Goal: Transaction & Acquisition: Purchase product/service

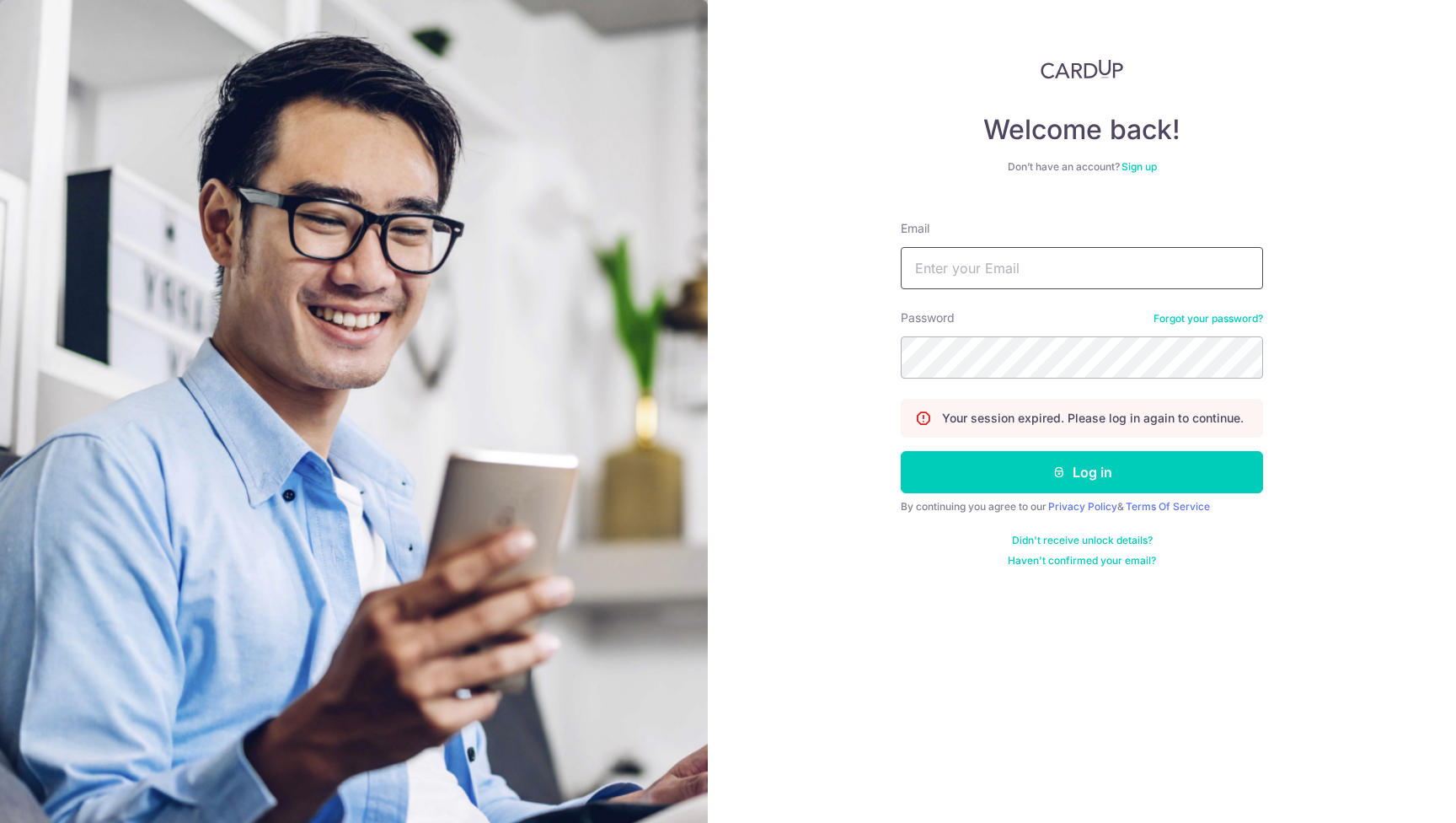
type input "[EMAIL_ADDRESS][DOMAIN_NAME]"
click at [1082, 472] on button "Log in" at bounding box center [1081, 472] width 362 height 42
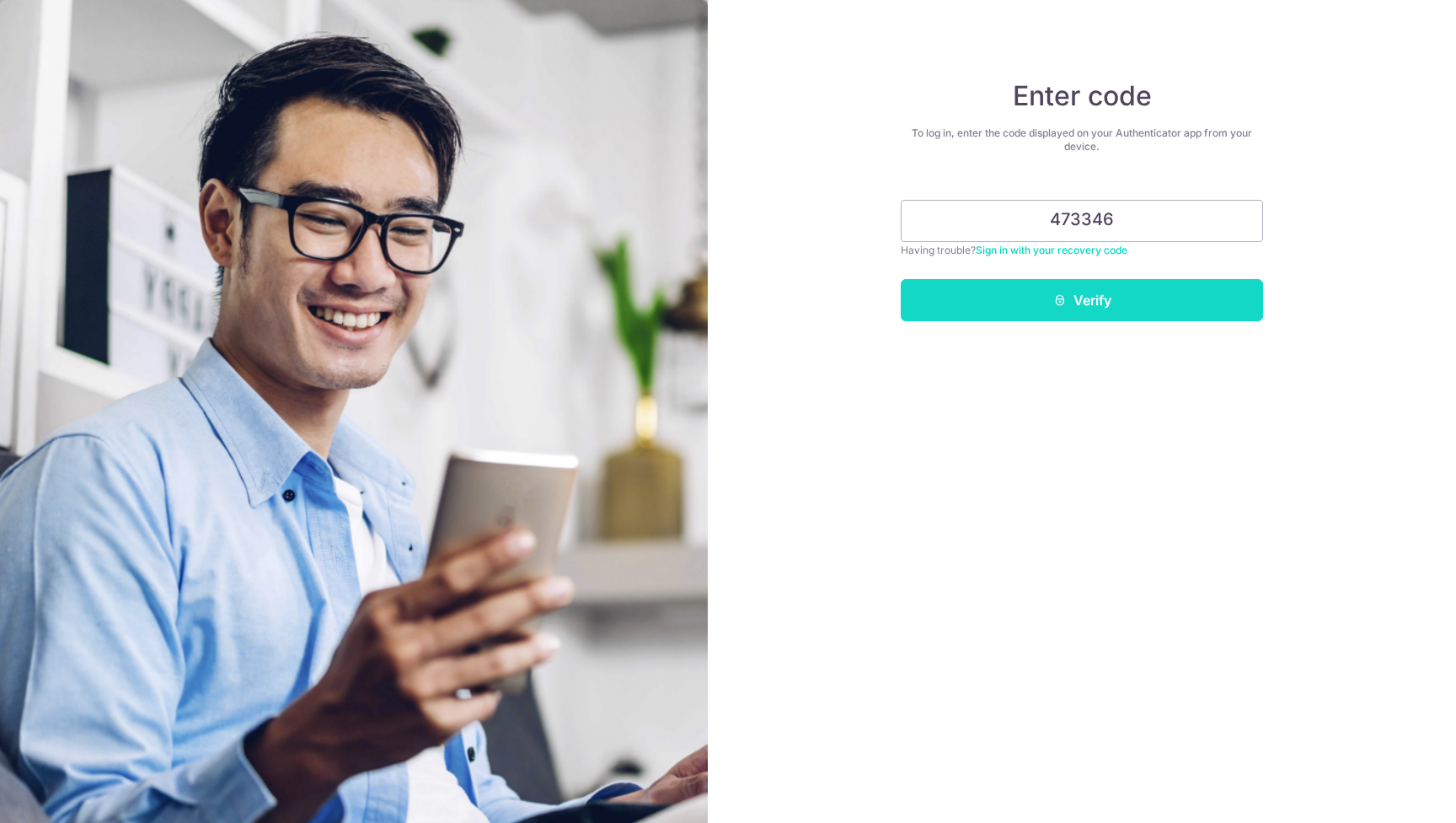
type input "473346"
click at [1118, 293] on button "Verify" at bounding box center [1081, 300] width 362 height 42
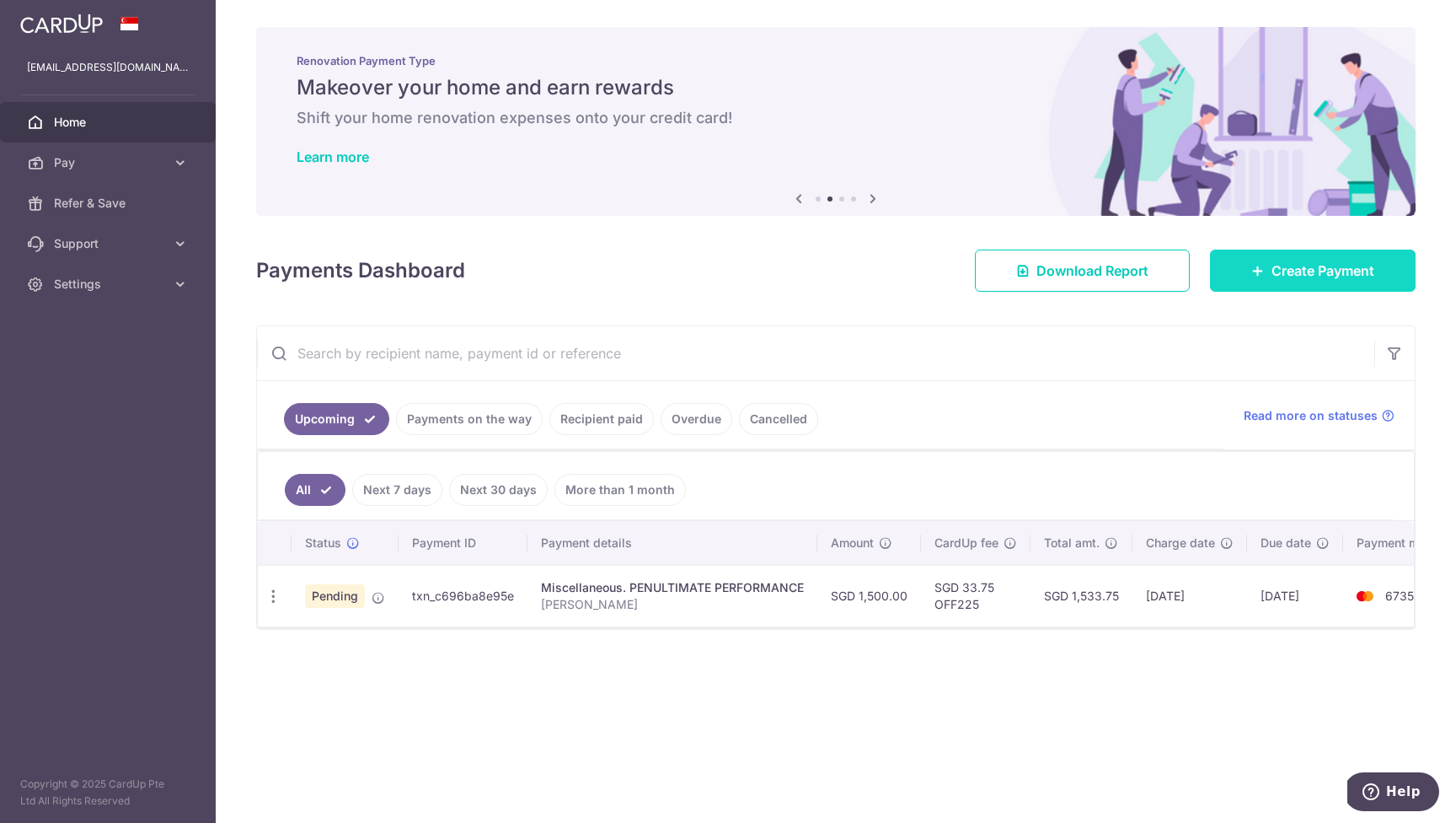
click at [1327, 270] on span "Create Payment" at bounding box center [1323, 270] width 103 height 20
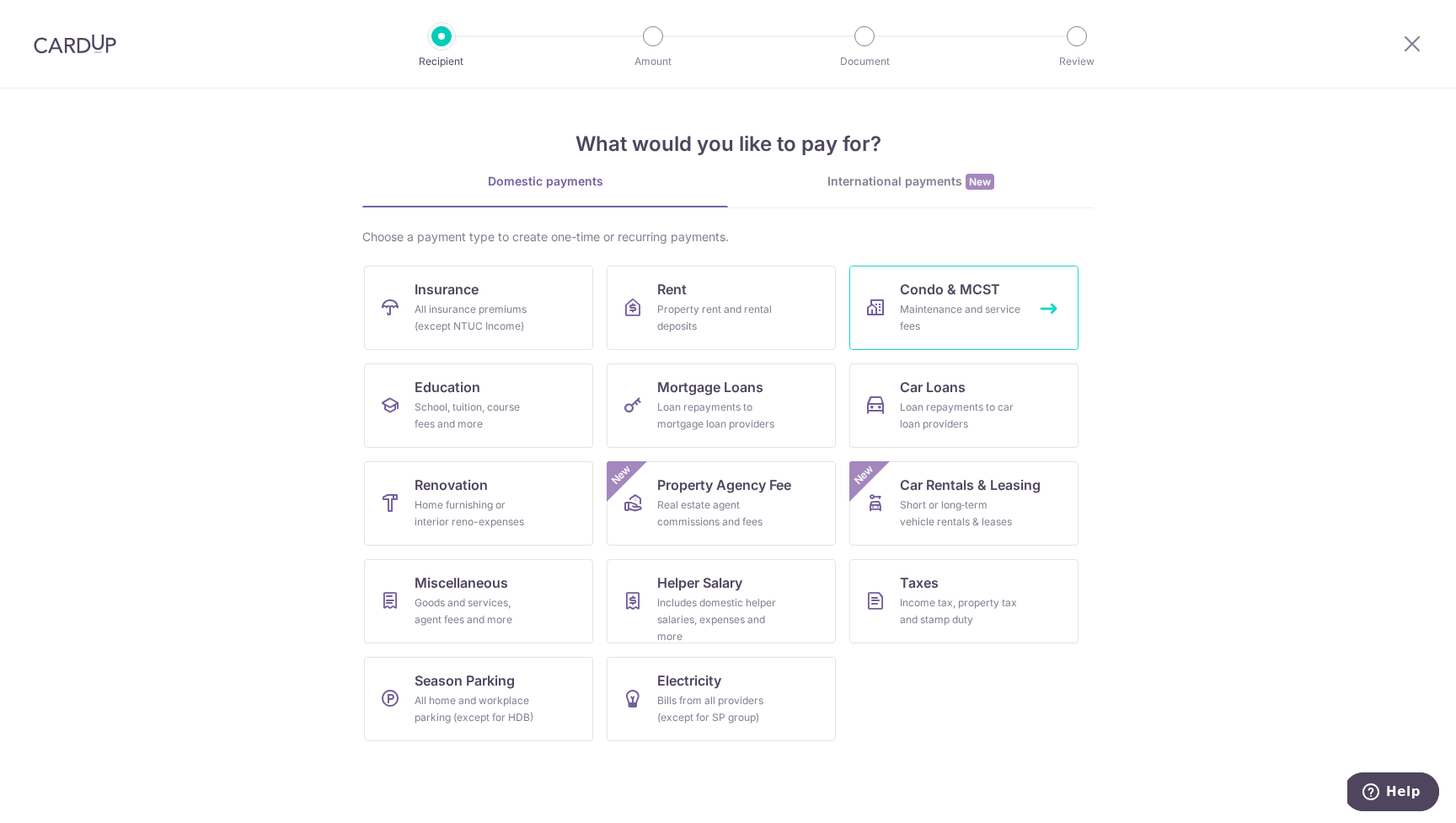
click at [987, 310] on div "Maintenance and service fees" at bounding box center [961, 317] width 122 height 33
click at [60, 41] on img at bounding box center [74, 43] width 83 height 20
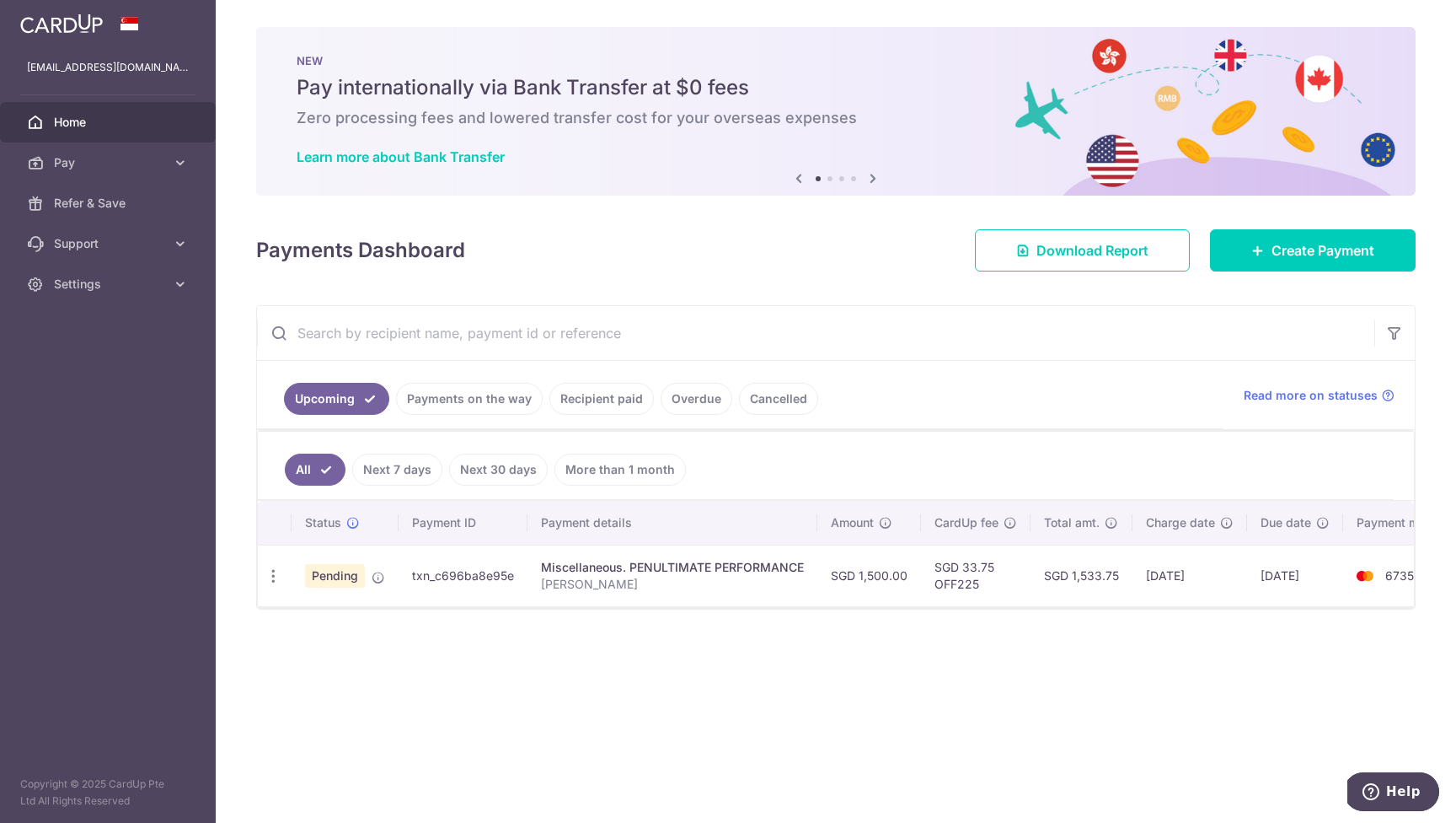
click at [602, 397] on link "Recipient paid" at bounding box center [602, 399] width 105 height 32
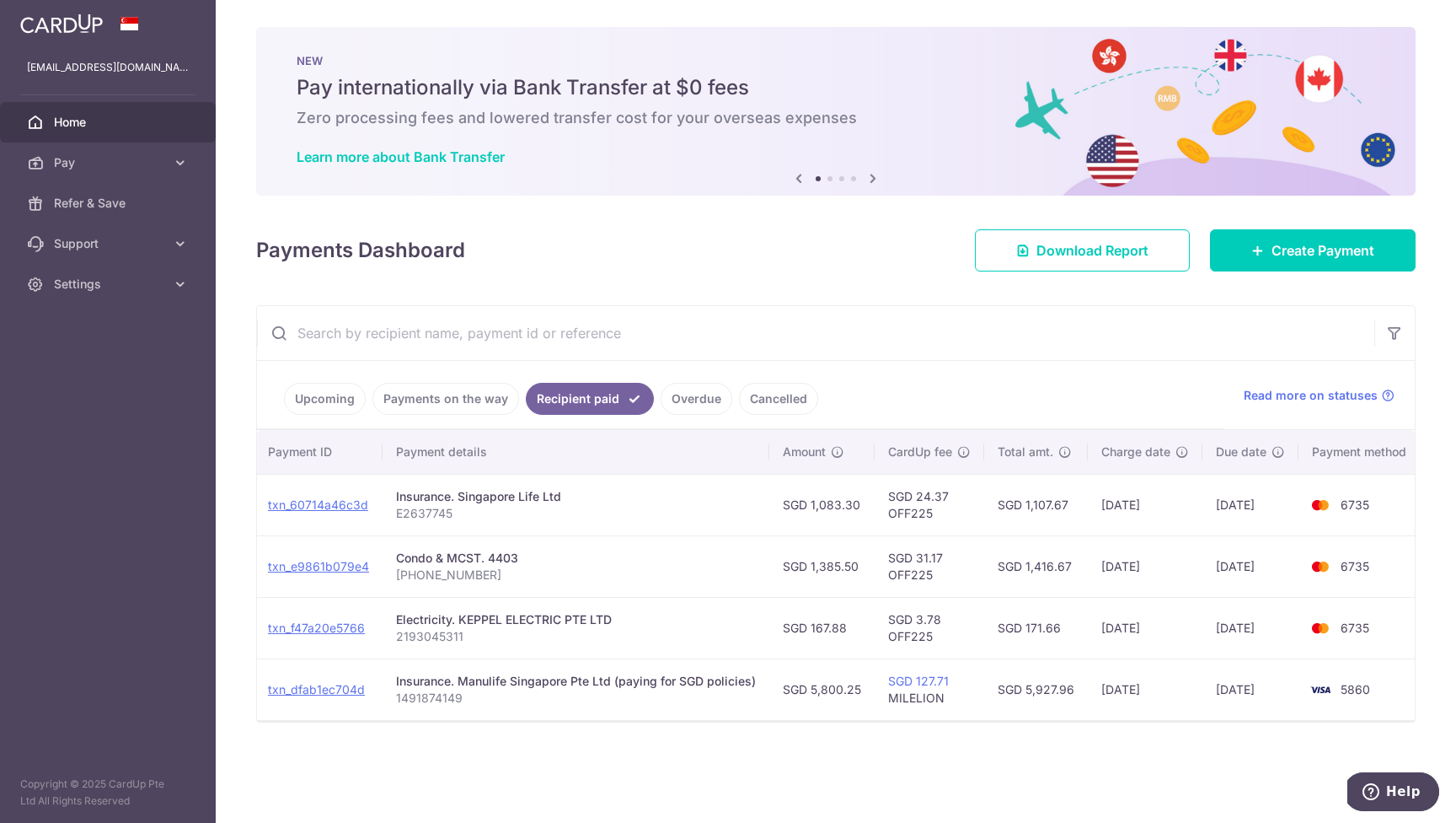
scroll to position [0, 173]
click at [1326, 252] on span "Create Payment" at bounding box center [1323, 250] width 103 height 20
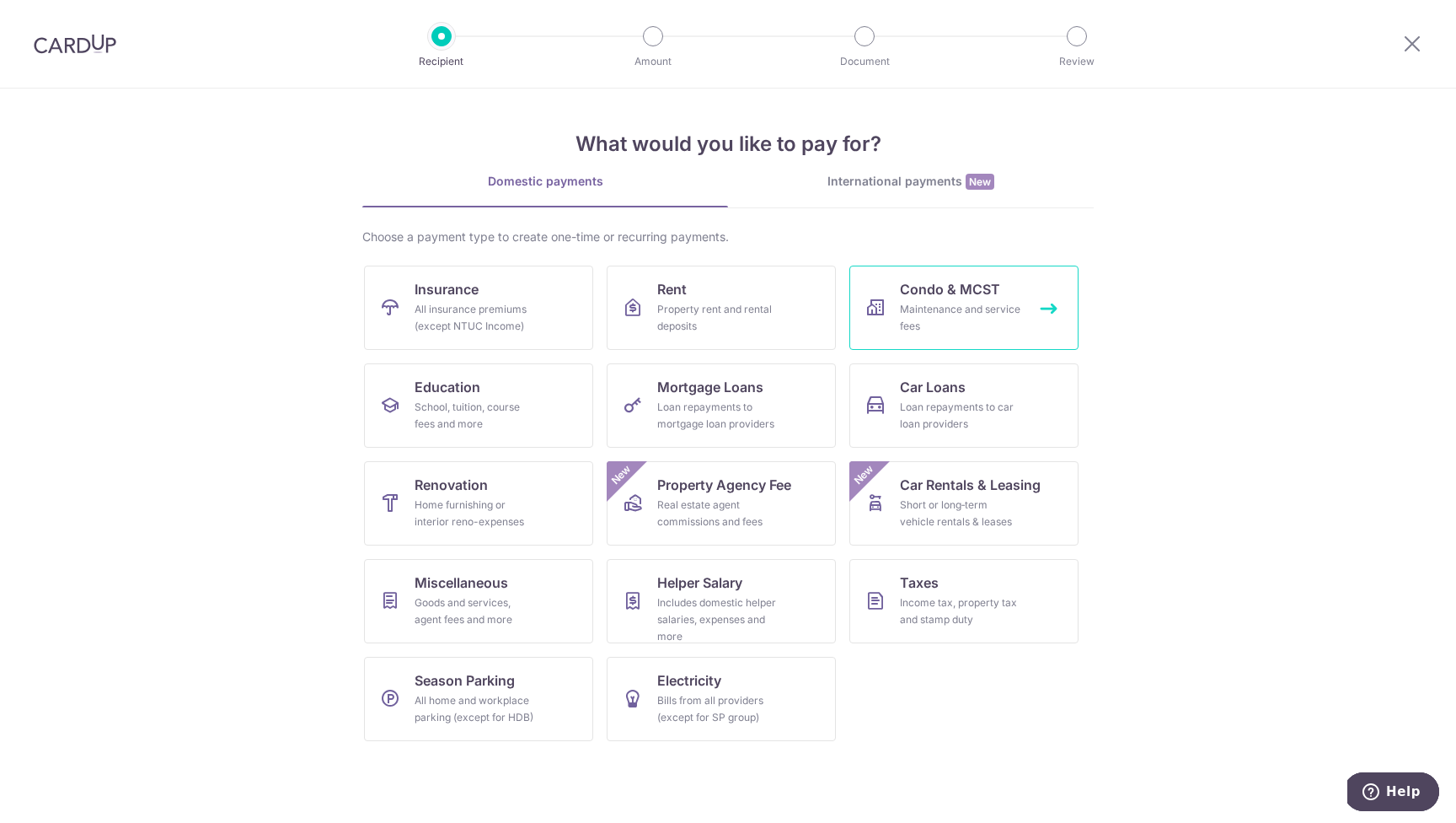
click at [983, 305] on div "Maintenance and service fees" at bounding box center [961, 317] width 122 height 33
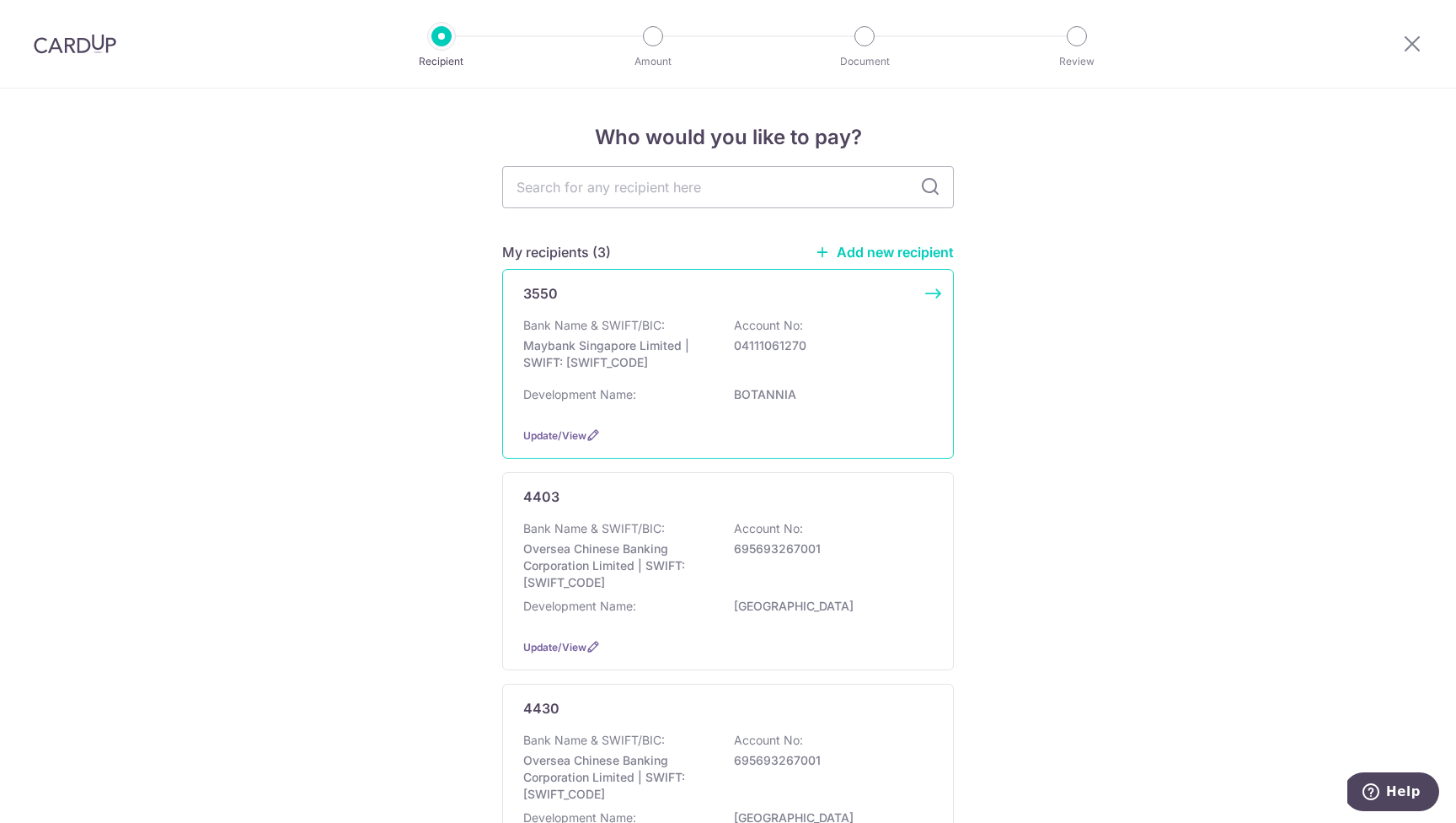
click at [658, 307] on div "3550 Bank Name & SWIFT/BIC: Maybank Singapore Limited | SWIFT: [SWIFT_CODE] Acc…" at bounding box center [728, 363] width 452 height 189
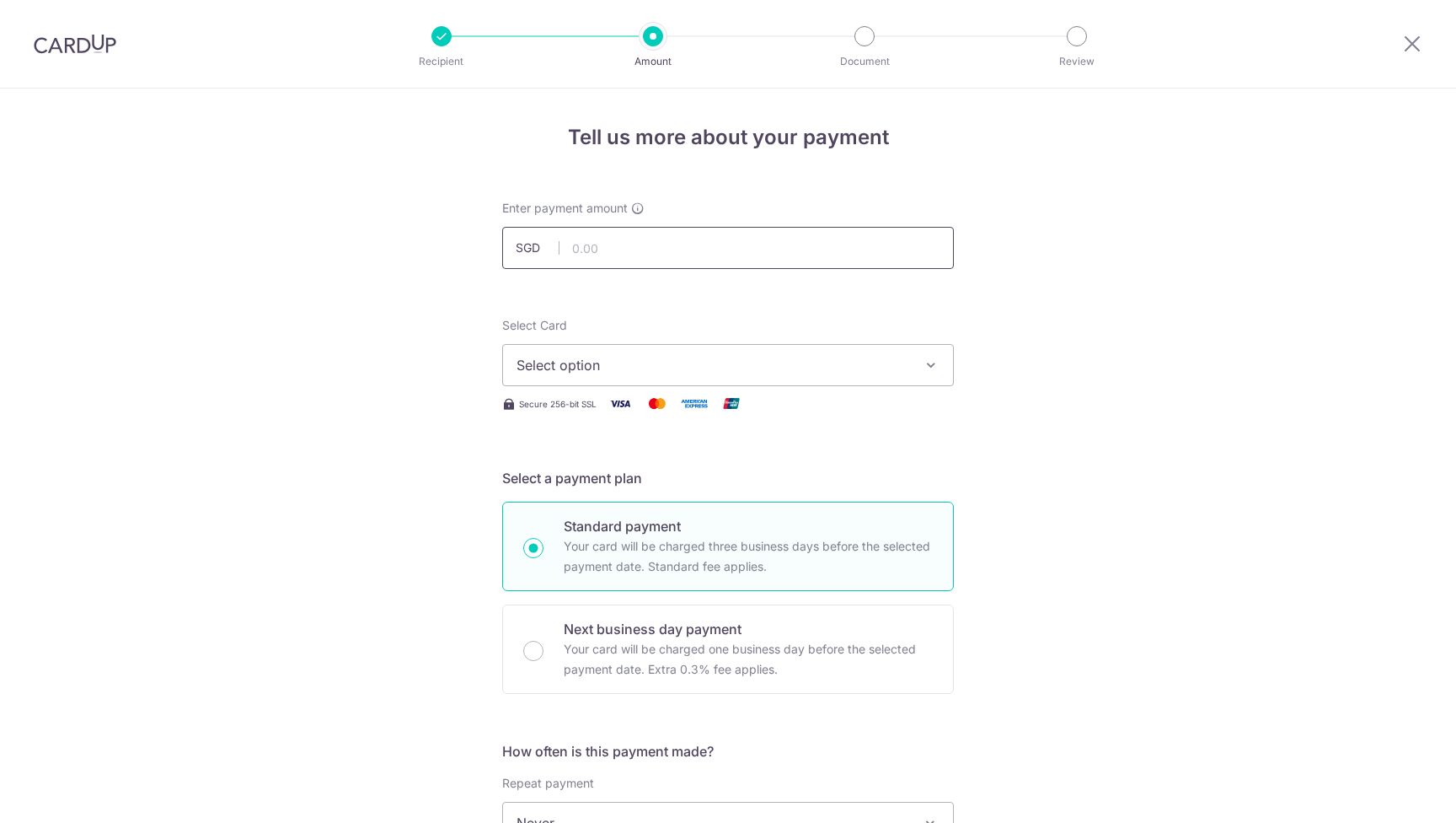
click at [643, 245] on input "text" at bounding box center [728, 247] width 452 height 42
type input "1,321.08"
click at [71, 43] on img at bounding box center [74, 43] width 83 height 20
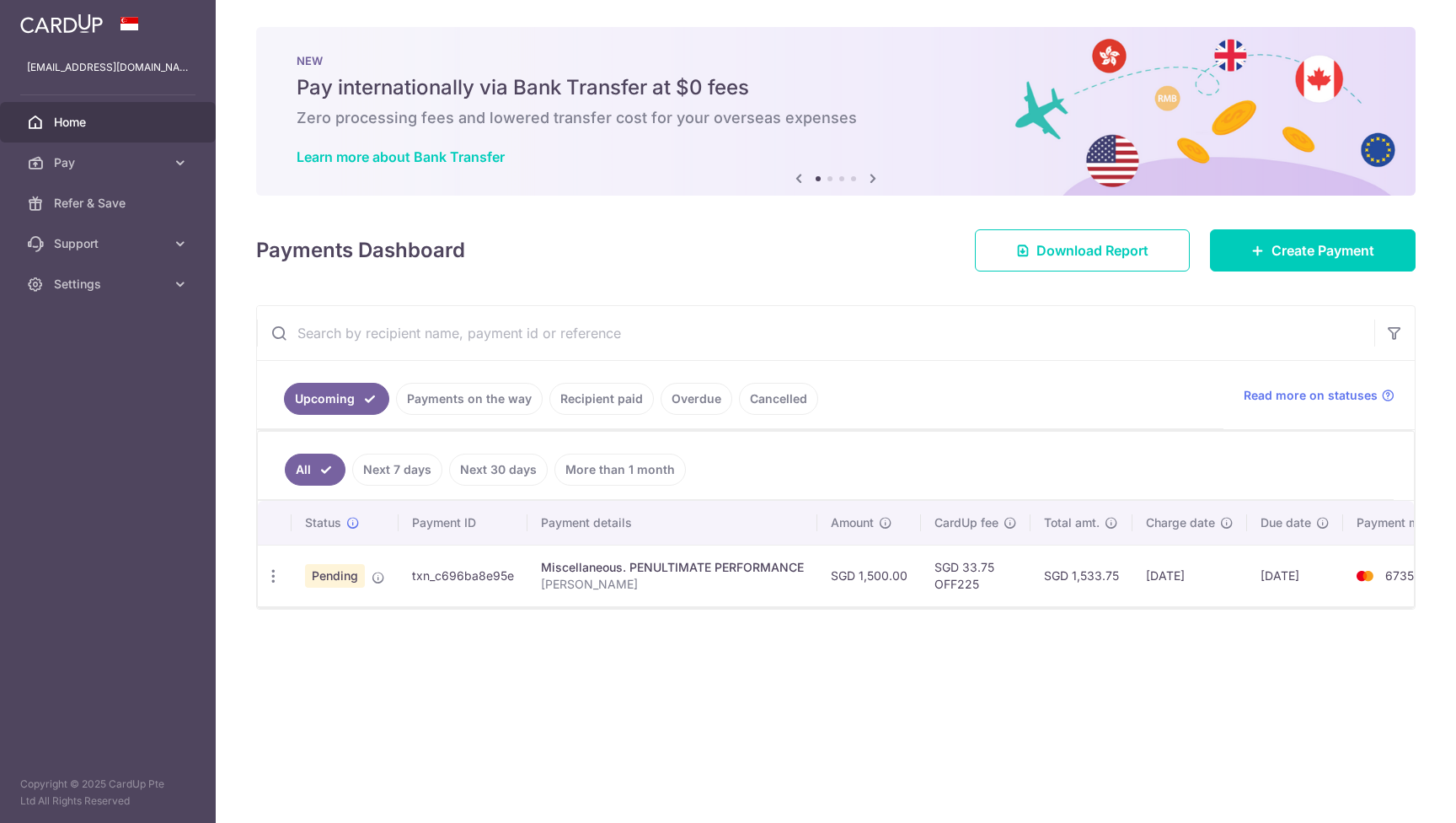
click at [606, 404] on link "Recipient paid" at bounding box center [602, 399] width 105 height 32
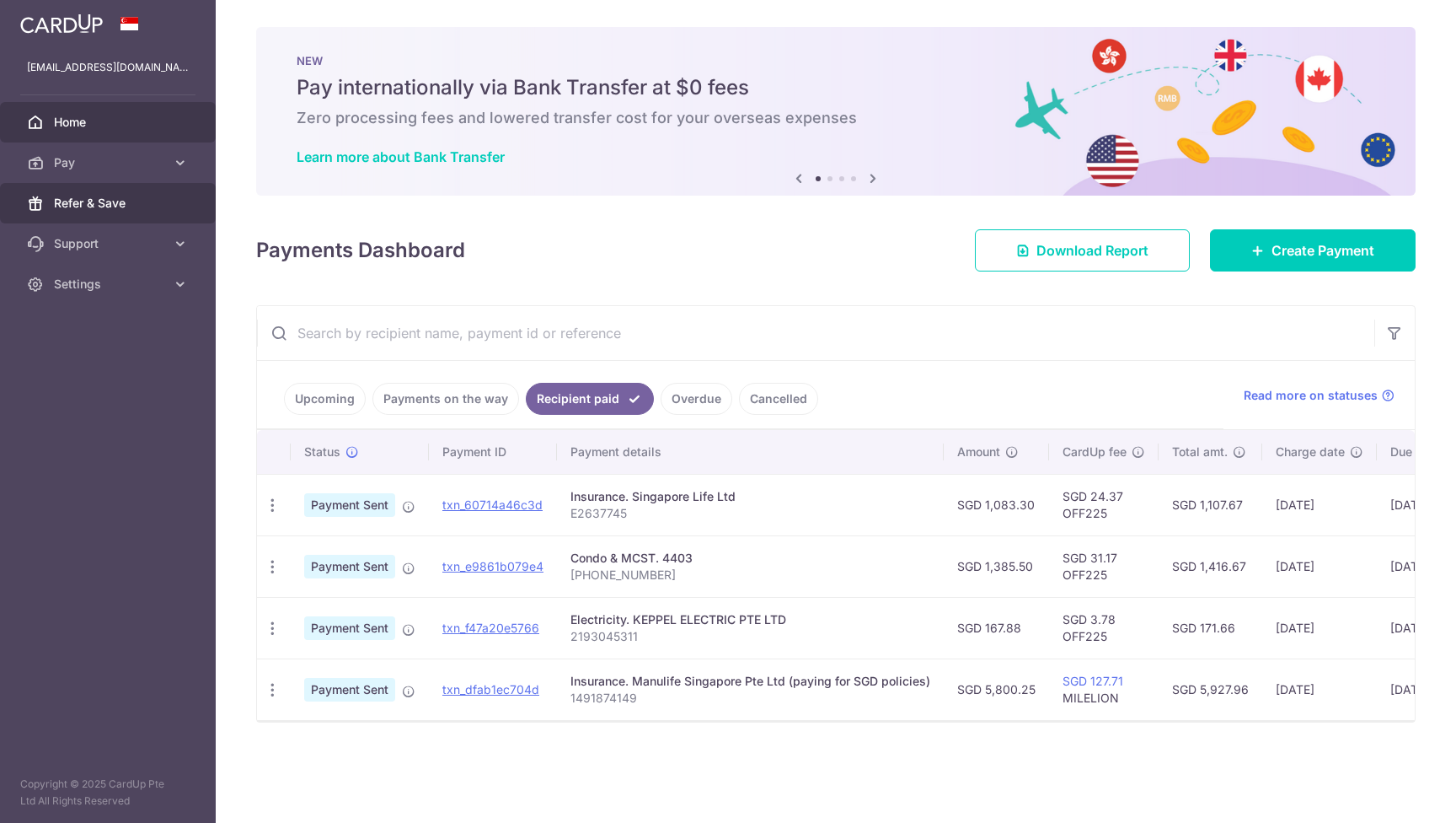
click at [129, 196] on span "Refer & Save" at bounding box center [109, 204] width 111 height 17
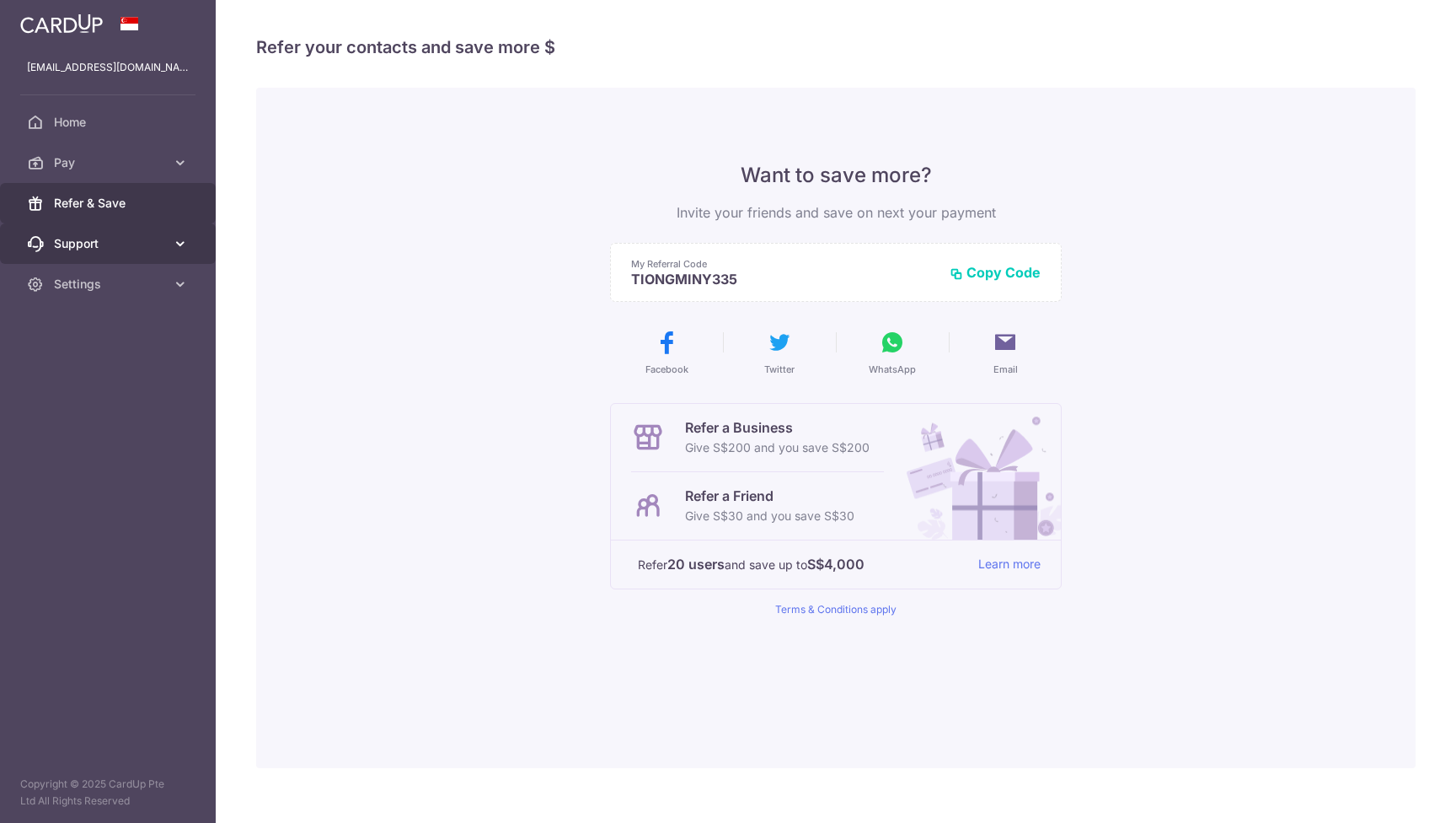
click at [88, 245] on span "Support" at bounding box center [109, 244] width 111 height 17
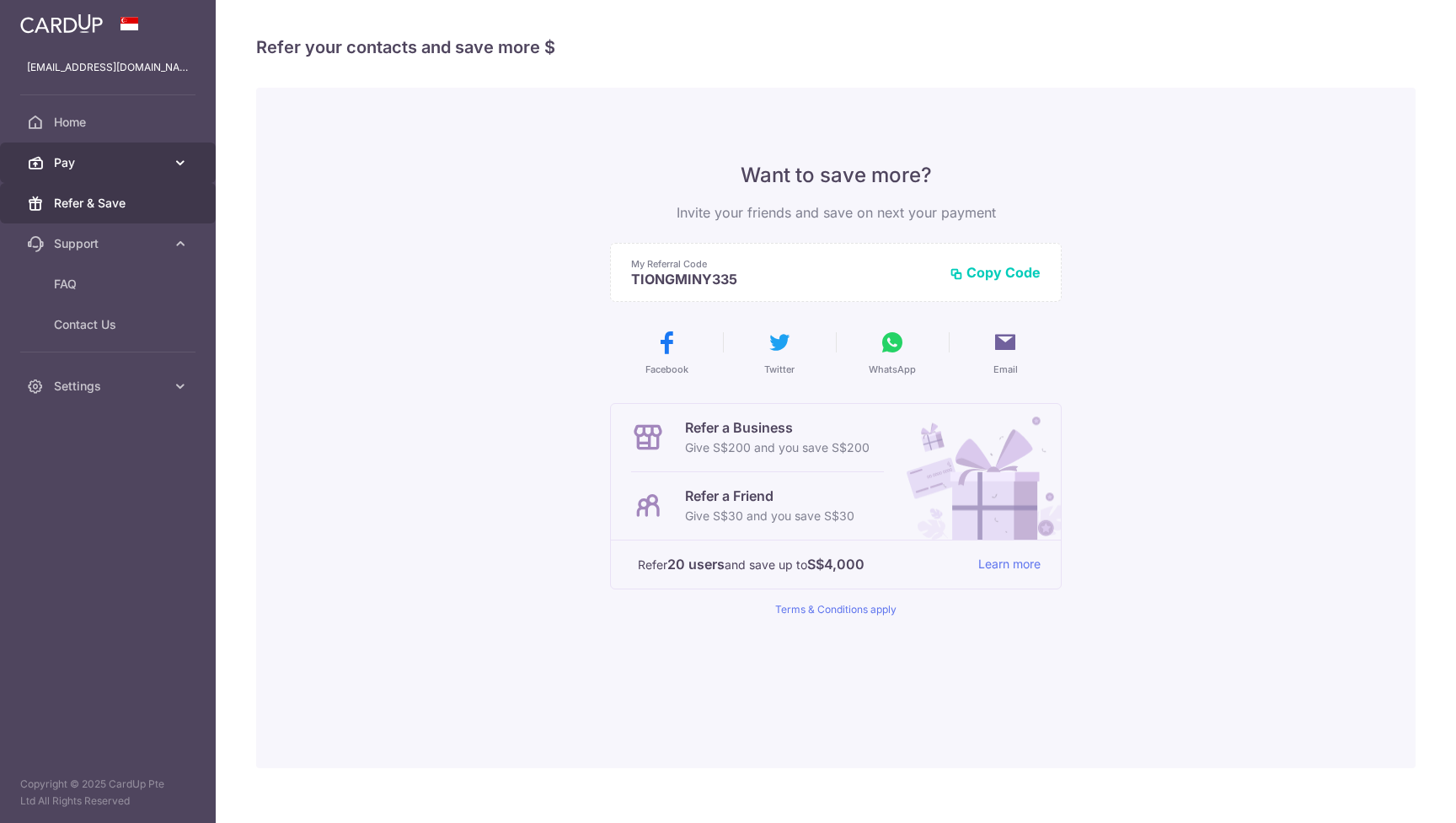
click at [76, 160] on span "Pay" at bounding box center [109, 163] width 111 height 17
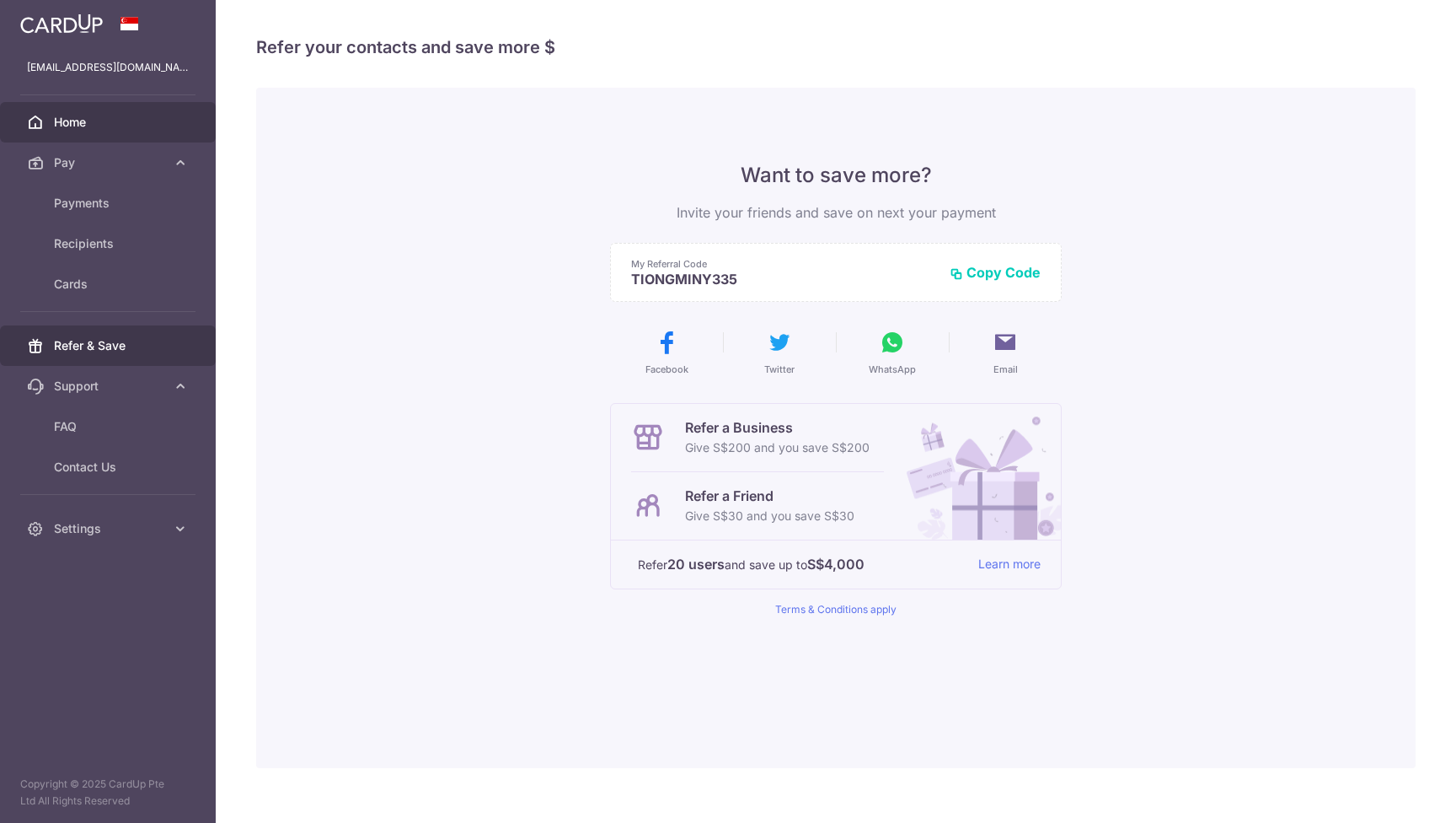
click at [73, 127] on span "Home" at bounding box center [109, 123] width 111 height 17
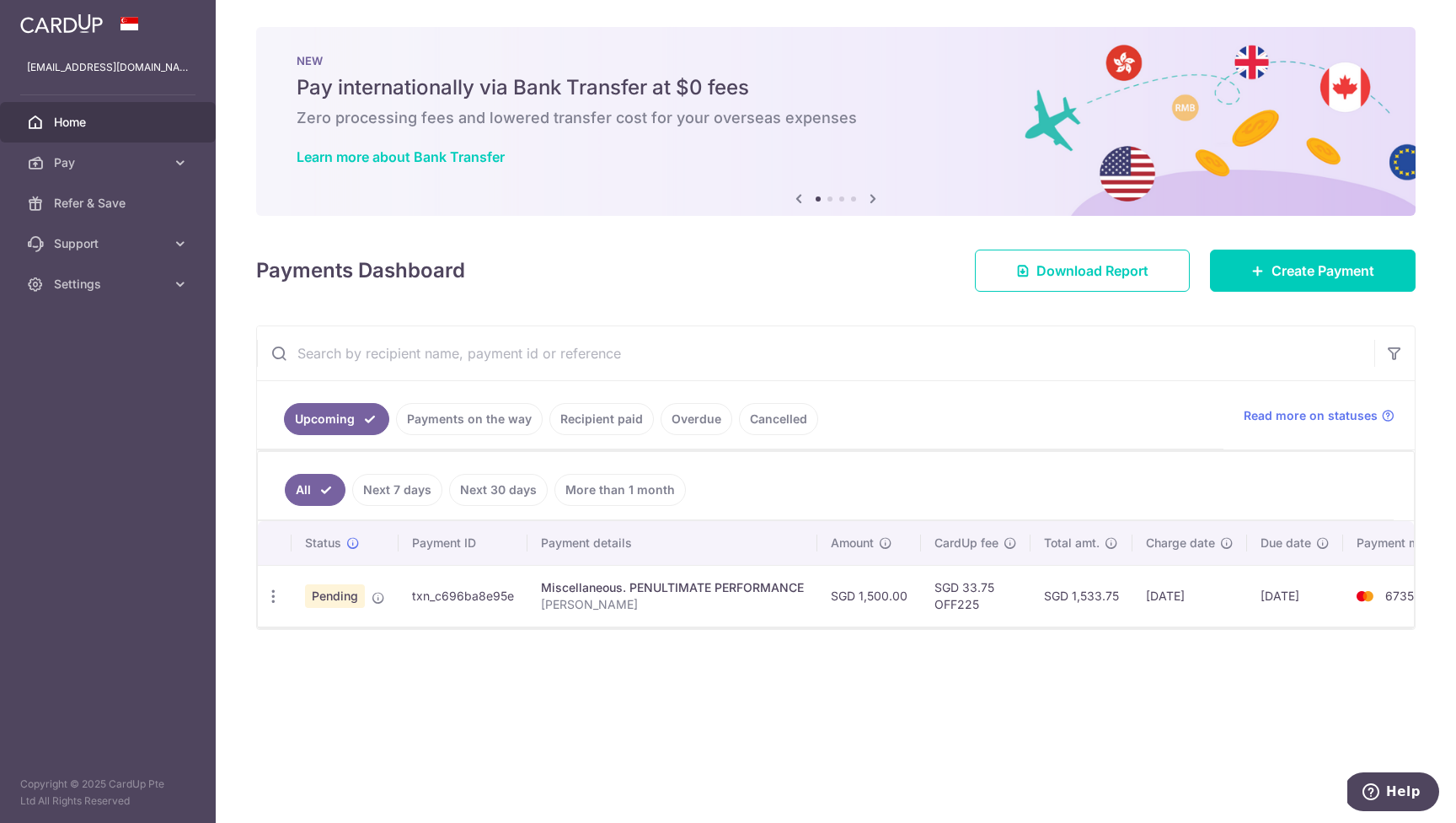
click at [877, 201] on icon at bounding box center [873, 199] width 20 height 21
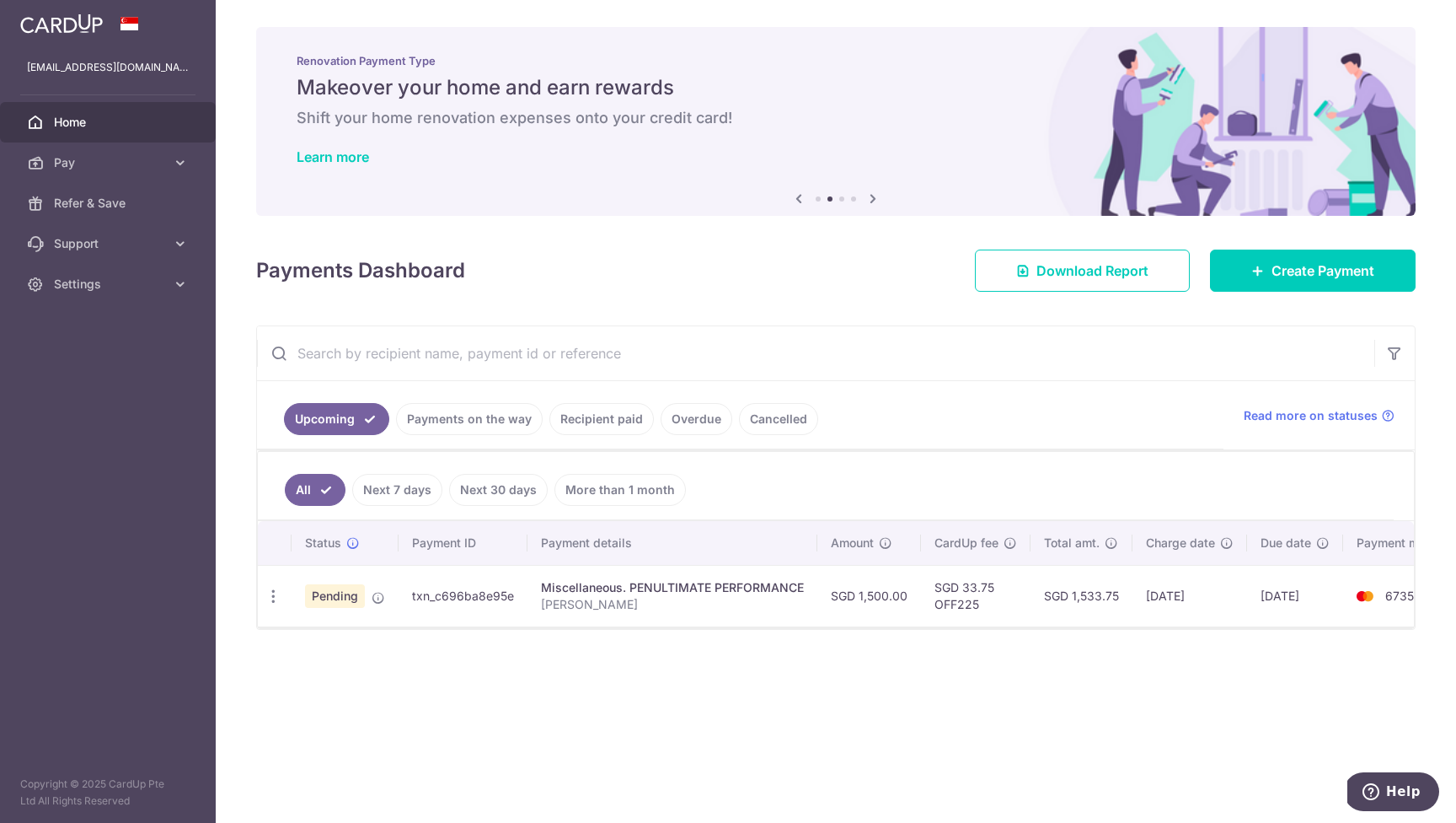
click at [877, 201] on icon at bounding box center [873, 199] width 20 height 21
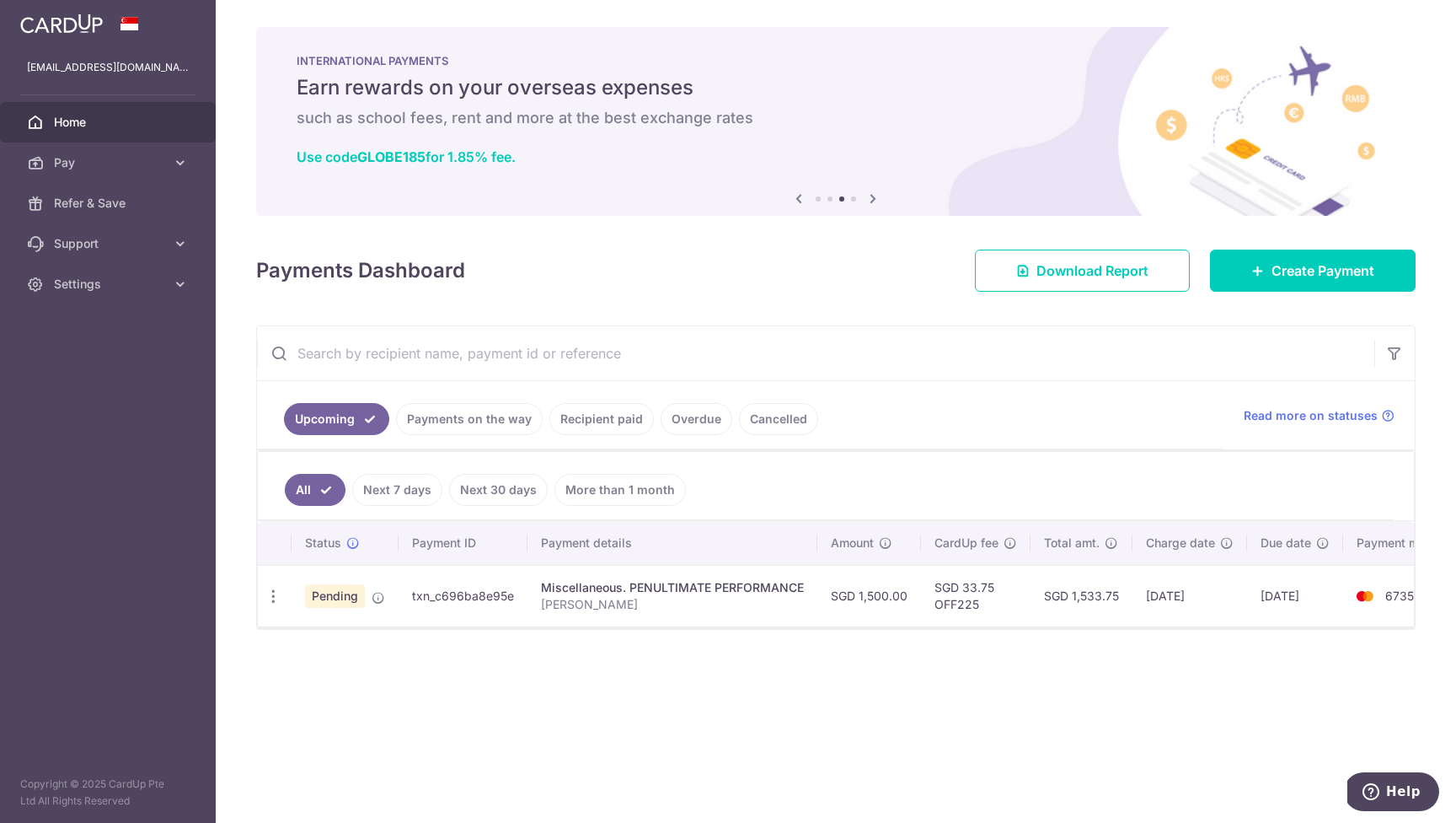
click at [877, 201] on icon at bounding box center [873, 199] width 20 height 21
click at [1328, 275] on span "Create Payment" at bounding box center [1323, 270] width 103 height 20
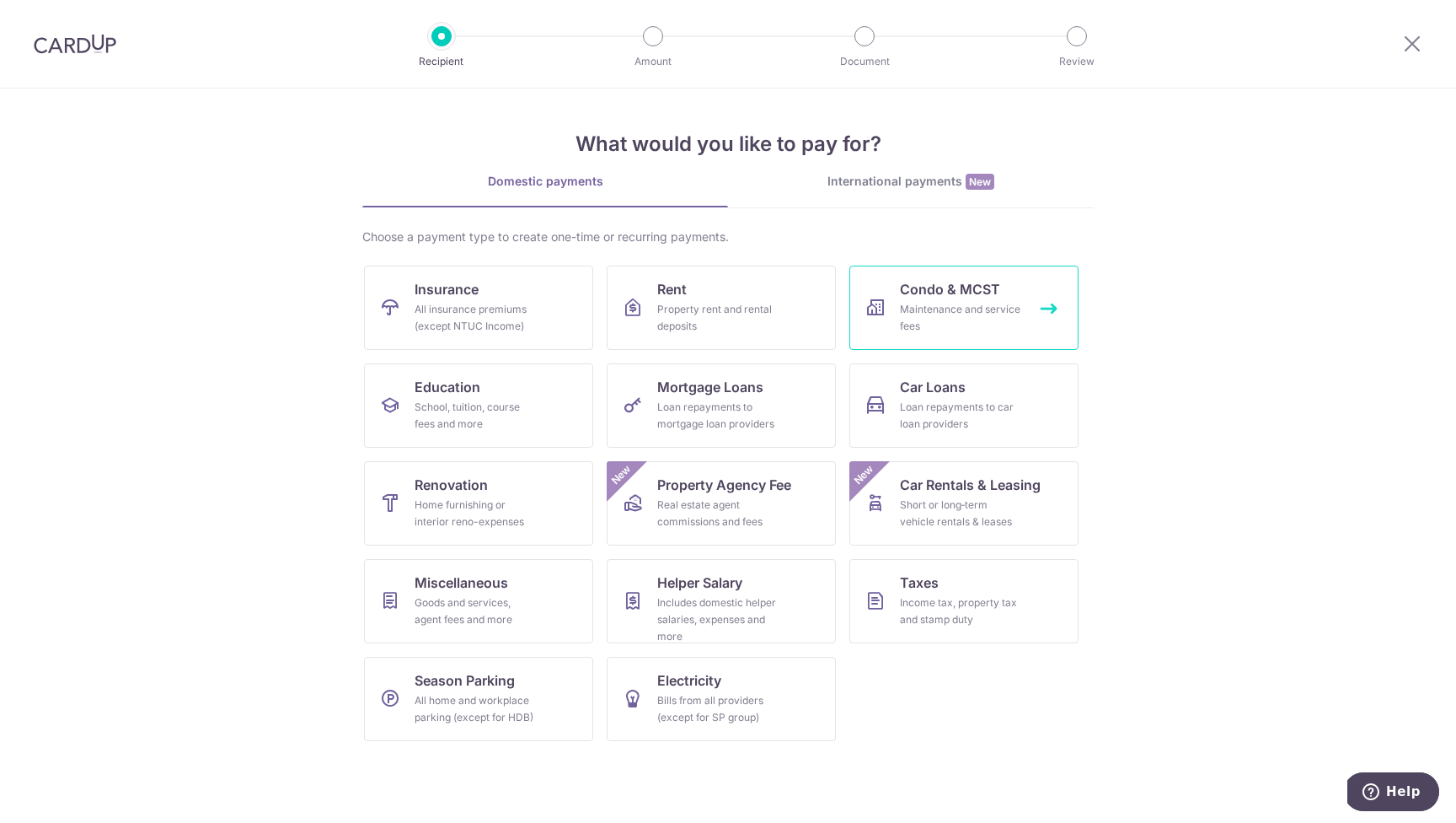
click at [981, 308] on div "Maintenance and service fees" at bounding box center [961, 317] width 122 height 33
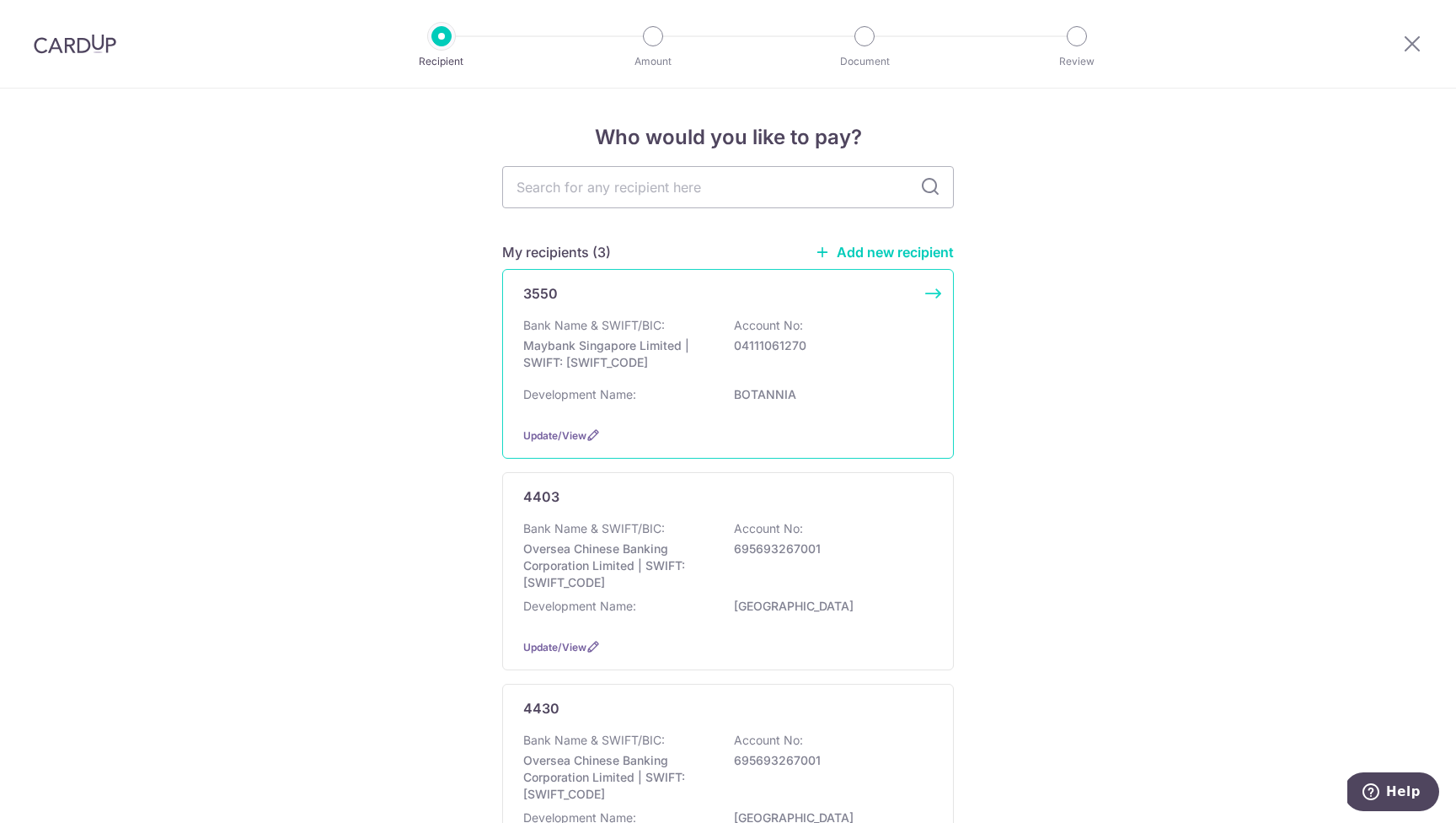
click at [630, 315] on div "3550 Bank Name & SWIFT/BIC: Maybank Singapore Limited | SWIFT: MBBESGS2XXX Acco…" at bounding box center [728, 363] width 452 height 189
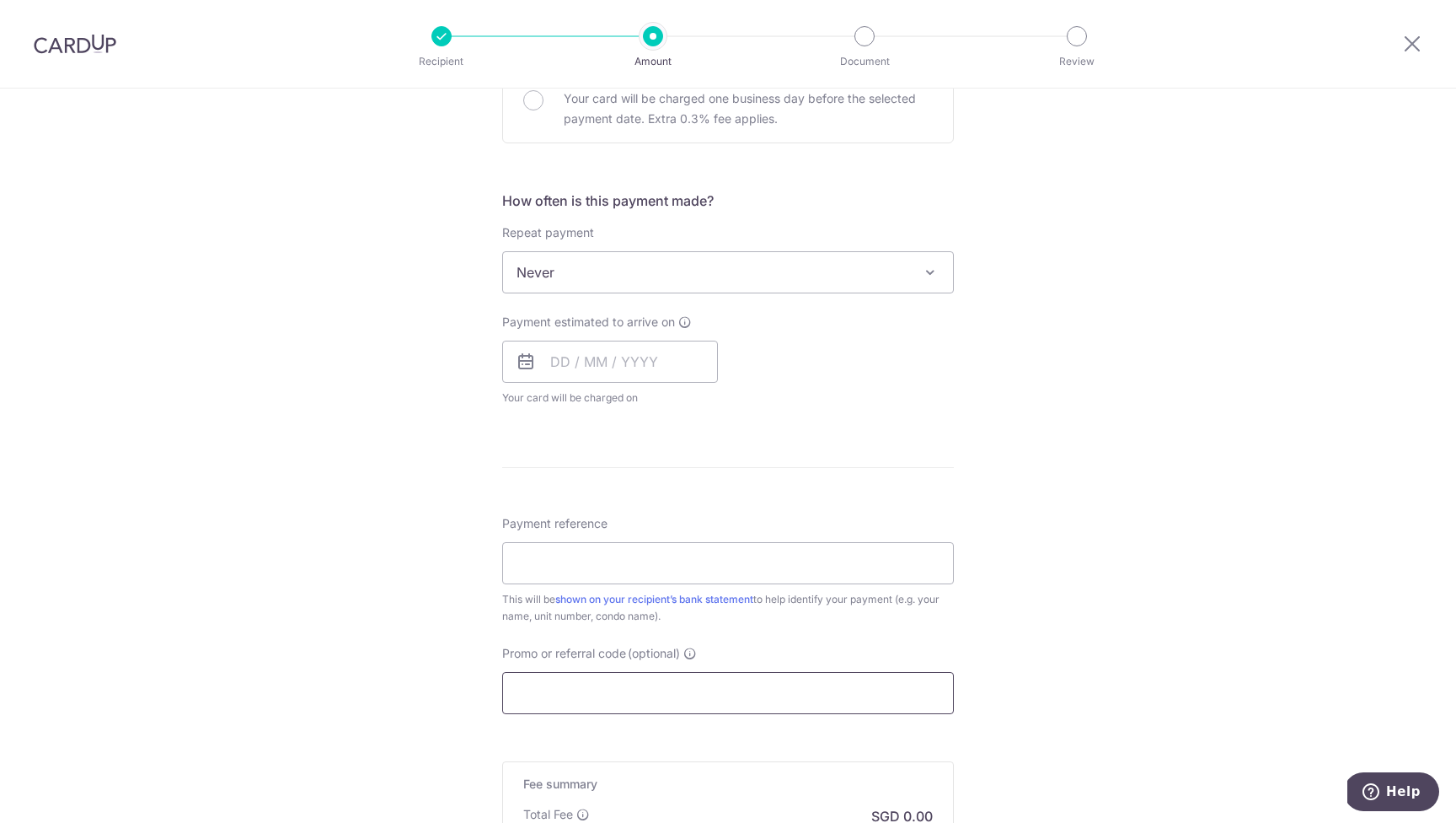
scroll to position [551, 0]
click at [566, 695] on input "Promo or referral code (optional)" at bounding box center [728, 693] width 452 height 42
paste input "3HOME25R"
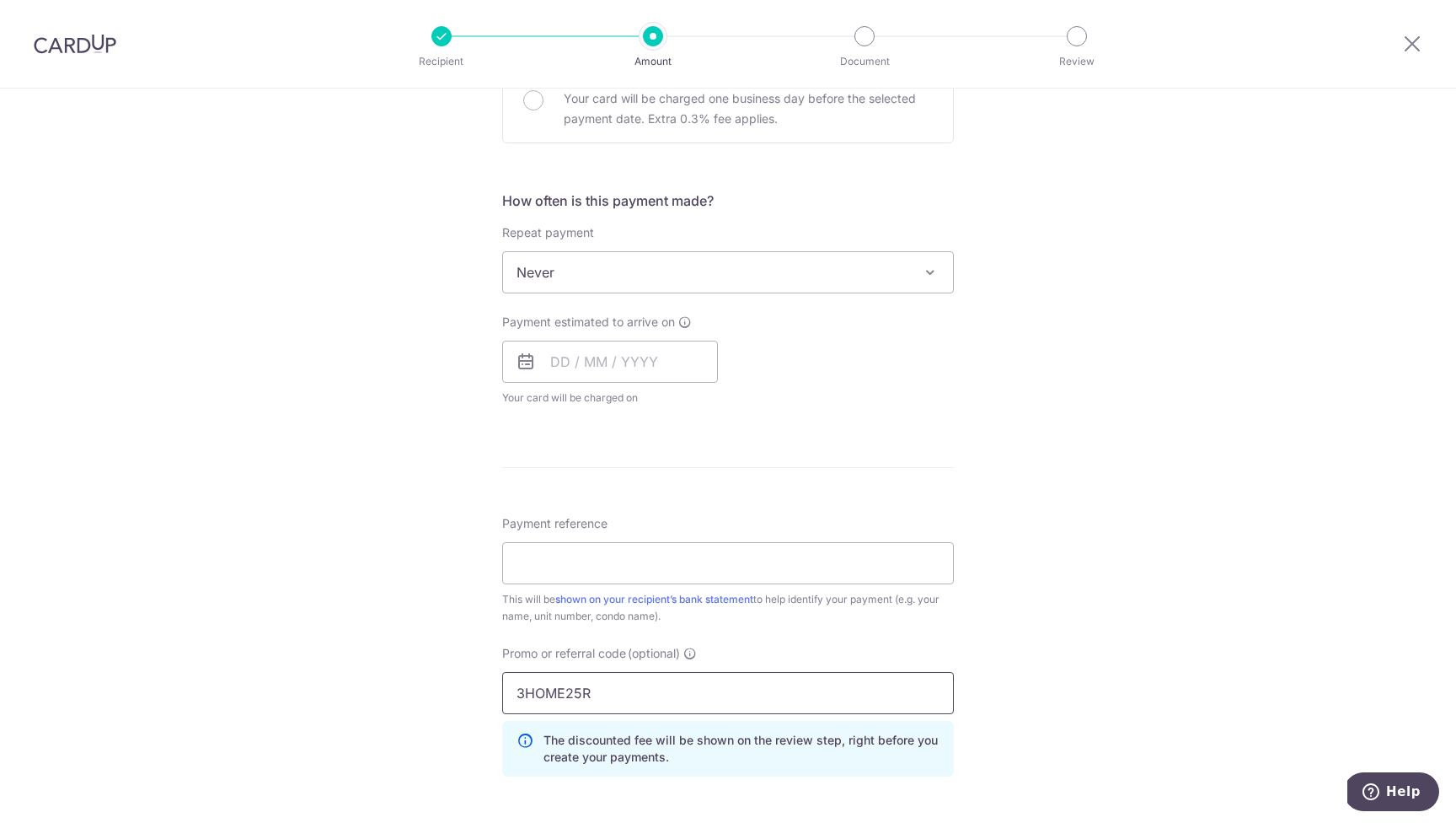
type input "3HOME25R"
click at [1091, 518] on div "Tell us more about your payment Enter payment amount SGD Select Card Select opt…" at bounding box center [728, 338] width 1456 height 1601
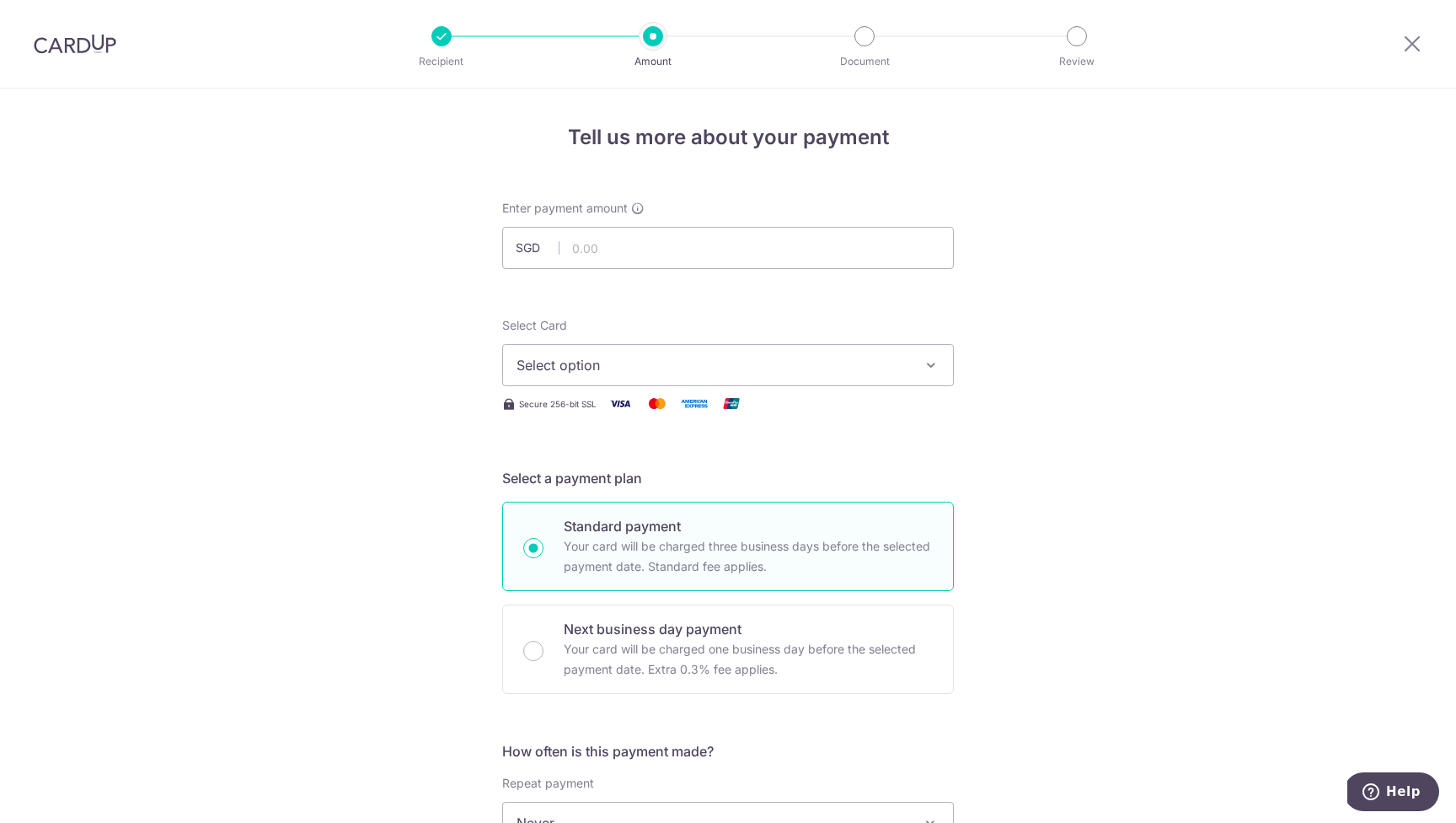
scroll to position [0, 0]
click at [613, 252] on input "text" at bounding box center [728, 247] width 452 height 42
click at [633, 370] on span "Select option" at bounding box center [712, 364] width 393 height 20
type input "1,321.08"
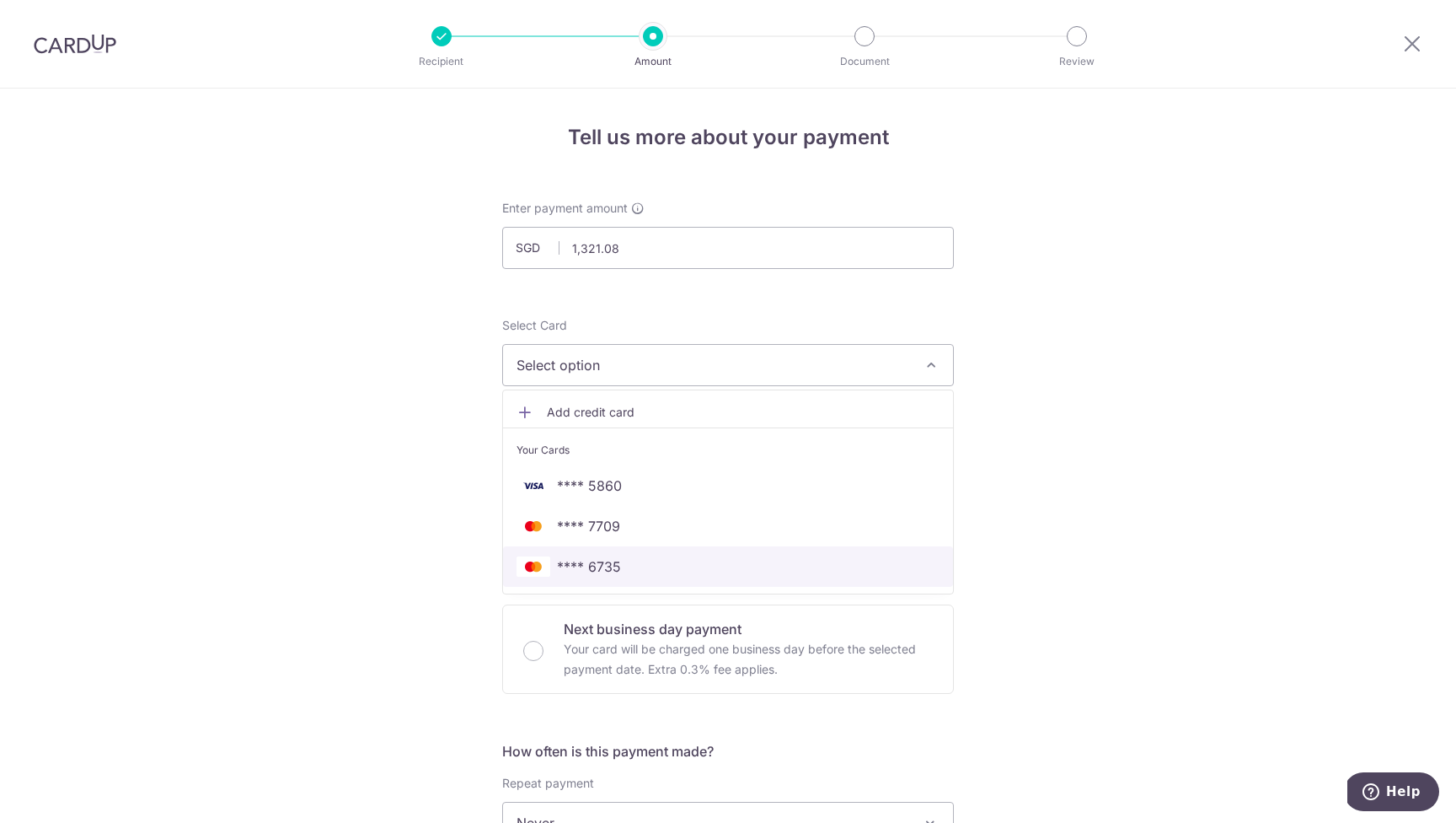
click at [600, 570] on span "**** 6735" at bounding box center [589, 566] width 64 height 20
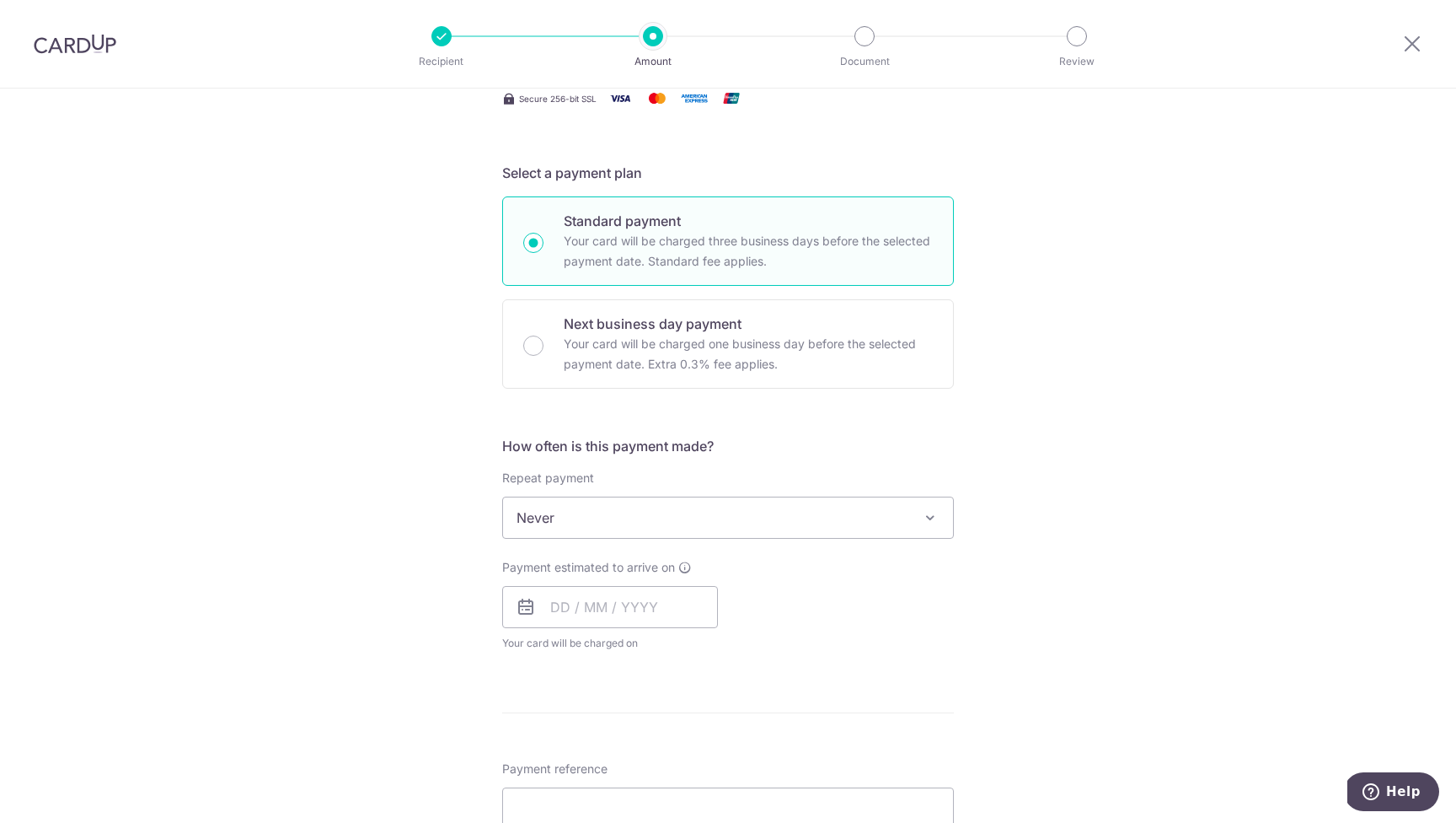
scroll to position [307, 0]
click at [571, 603] on input "text" at bounding box center [610, 605] width 216 height 42
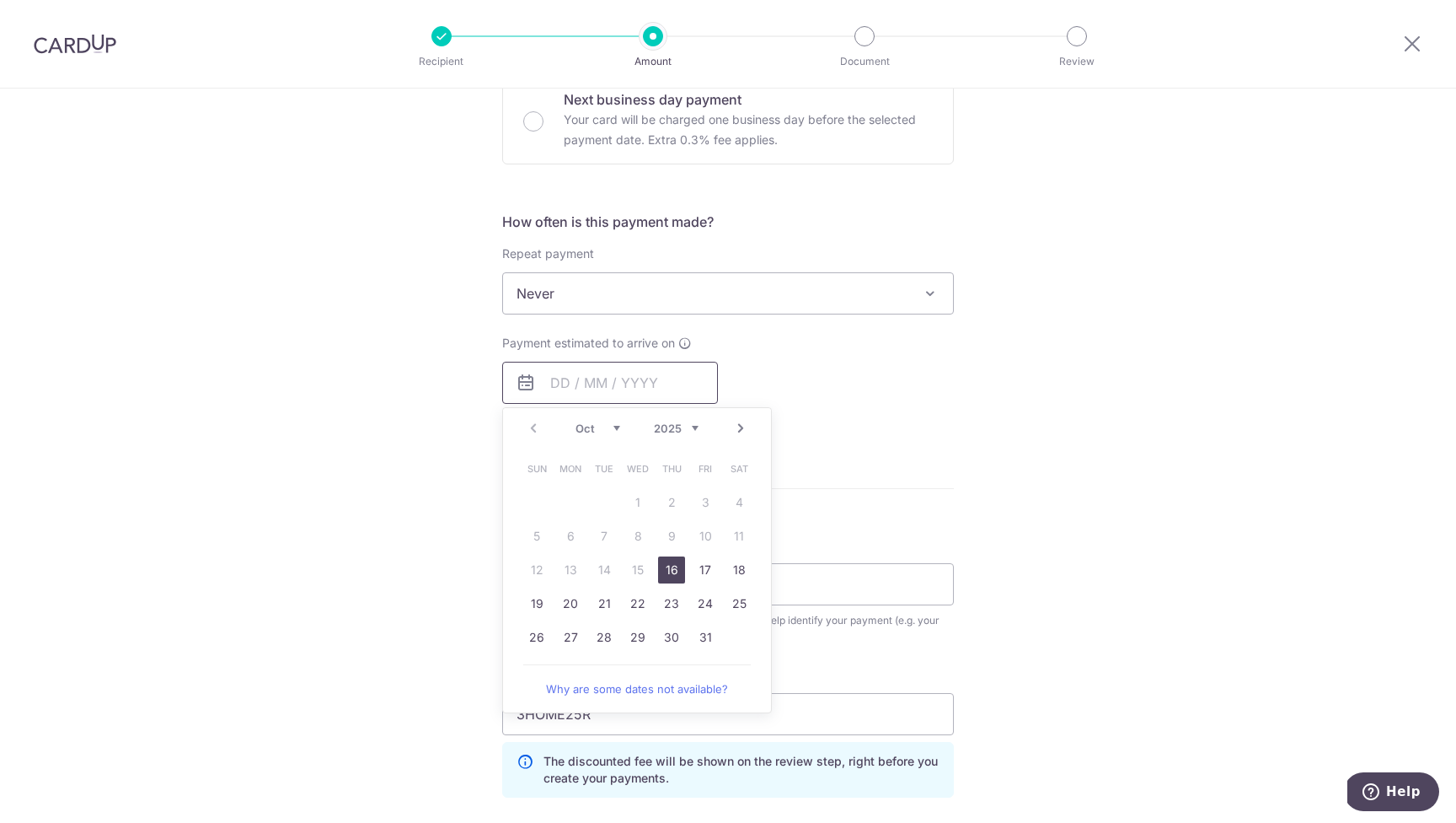
scroll to position [534, 0]
click at [576, 636] on link "27" at bounding box center [571, 633] width 27 height 27
type input "27/10/2025"
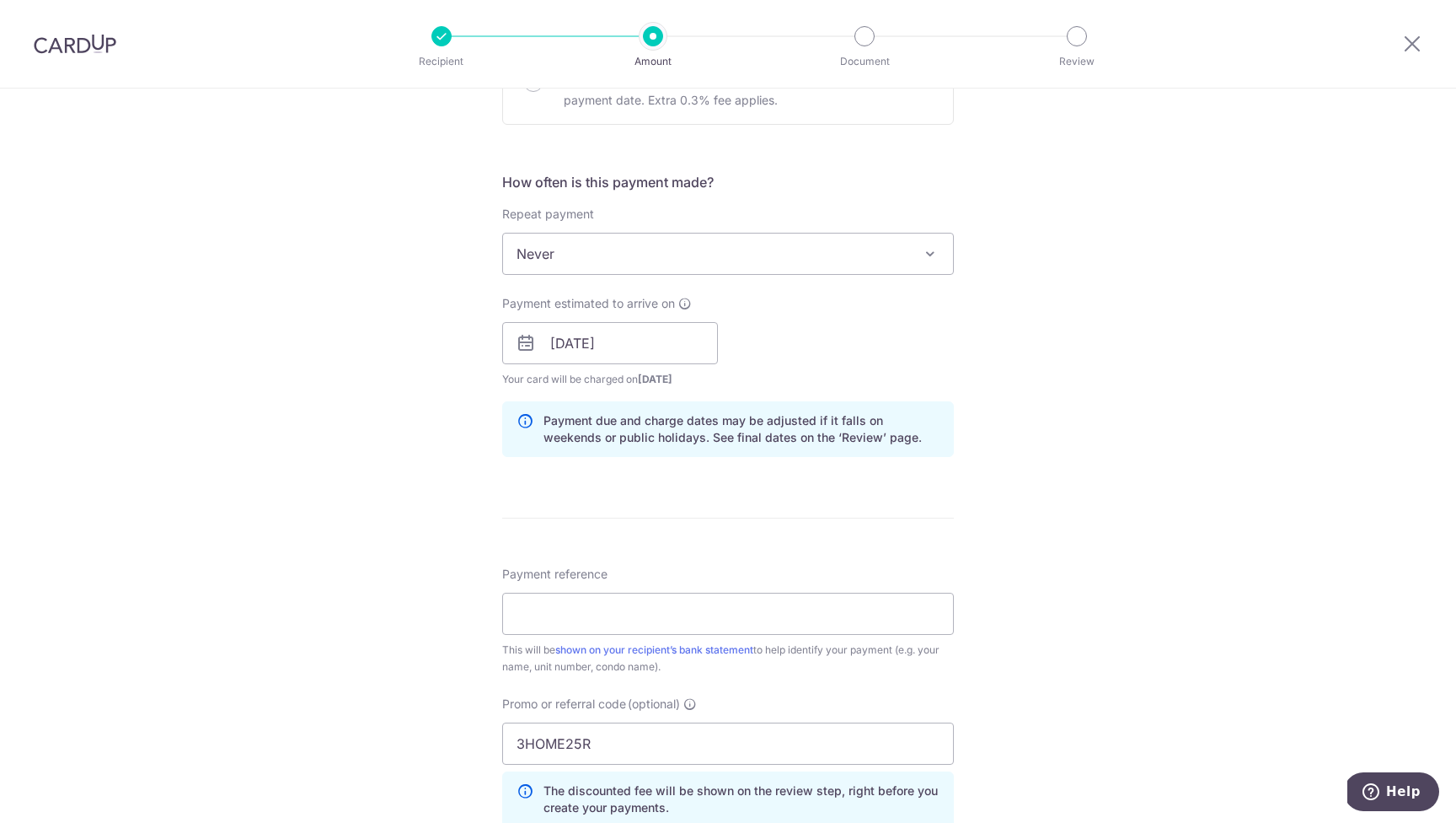
scroll to position [634, 0]
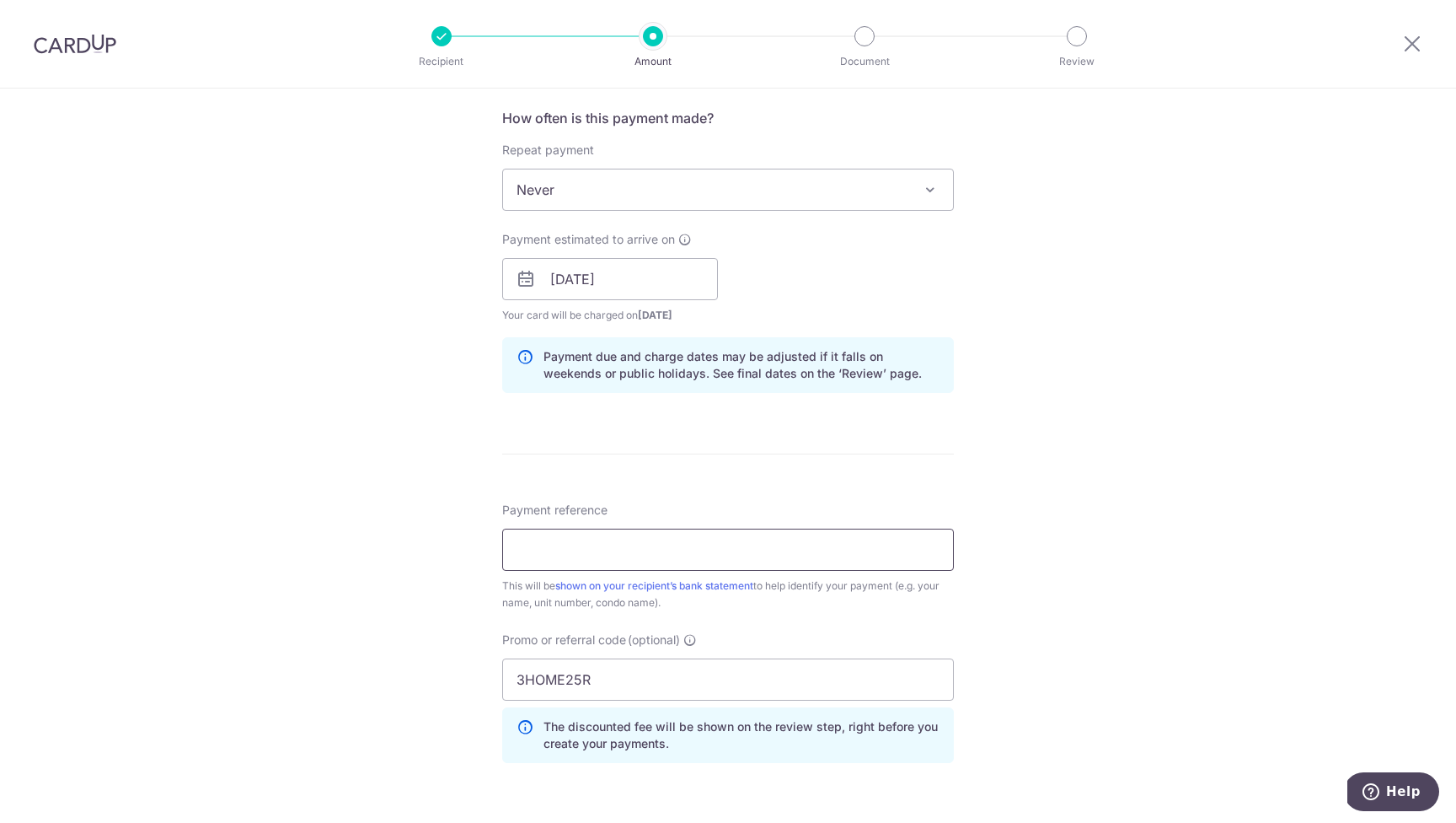
click at [695, 549] on input "Payment reference" at bounding box center [728, 550] width 452 height 42
type input "3550/TID/230295"
click at [1122, 497] on div "Tell us more about your payment Enter payment amount SGD 1,321.08 1321.08 Selec…" at bounding box center [728, 290] width 1456 height 1671
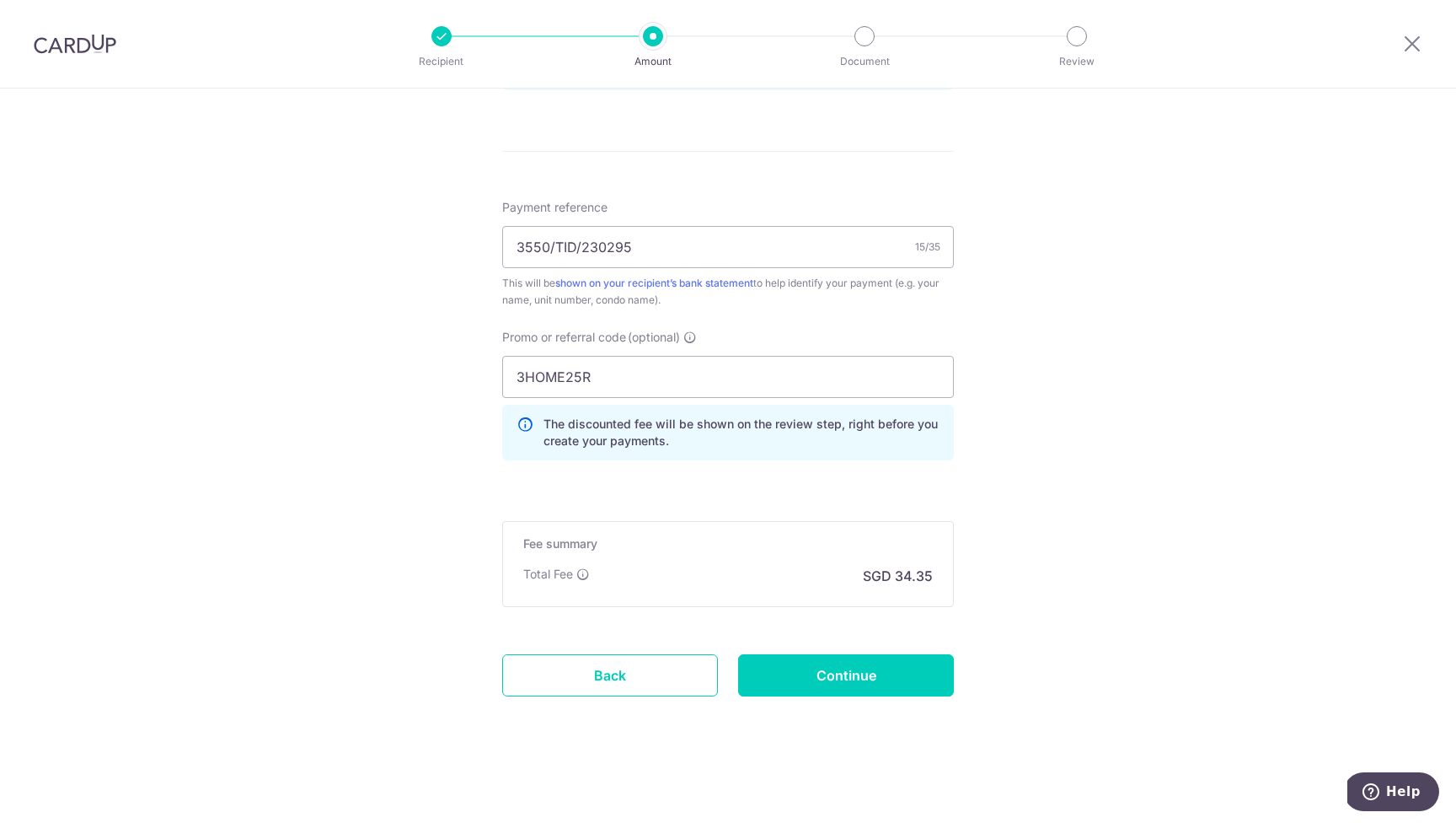
scroll to position [936, 0]
click at [866, 676] on input "Continue" at bounding box center [845, 676] width 216 height 42
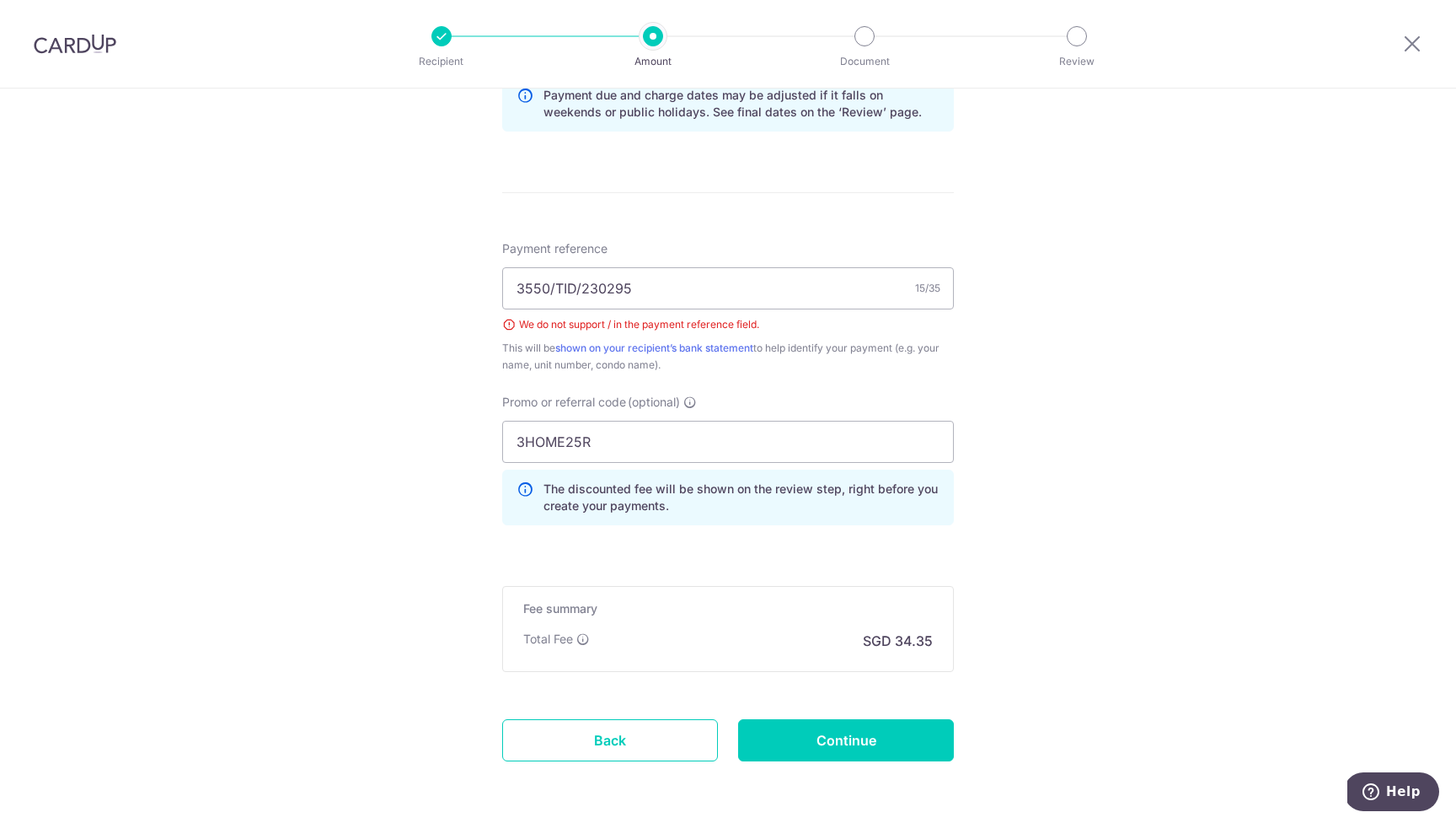
scroll to position [880, 0]
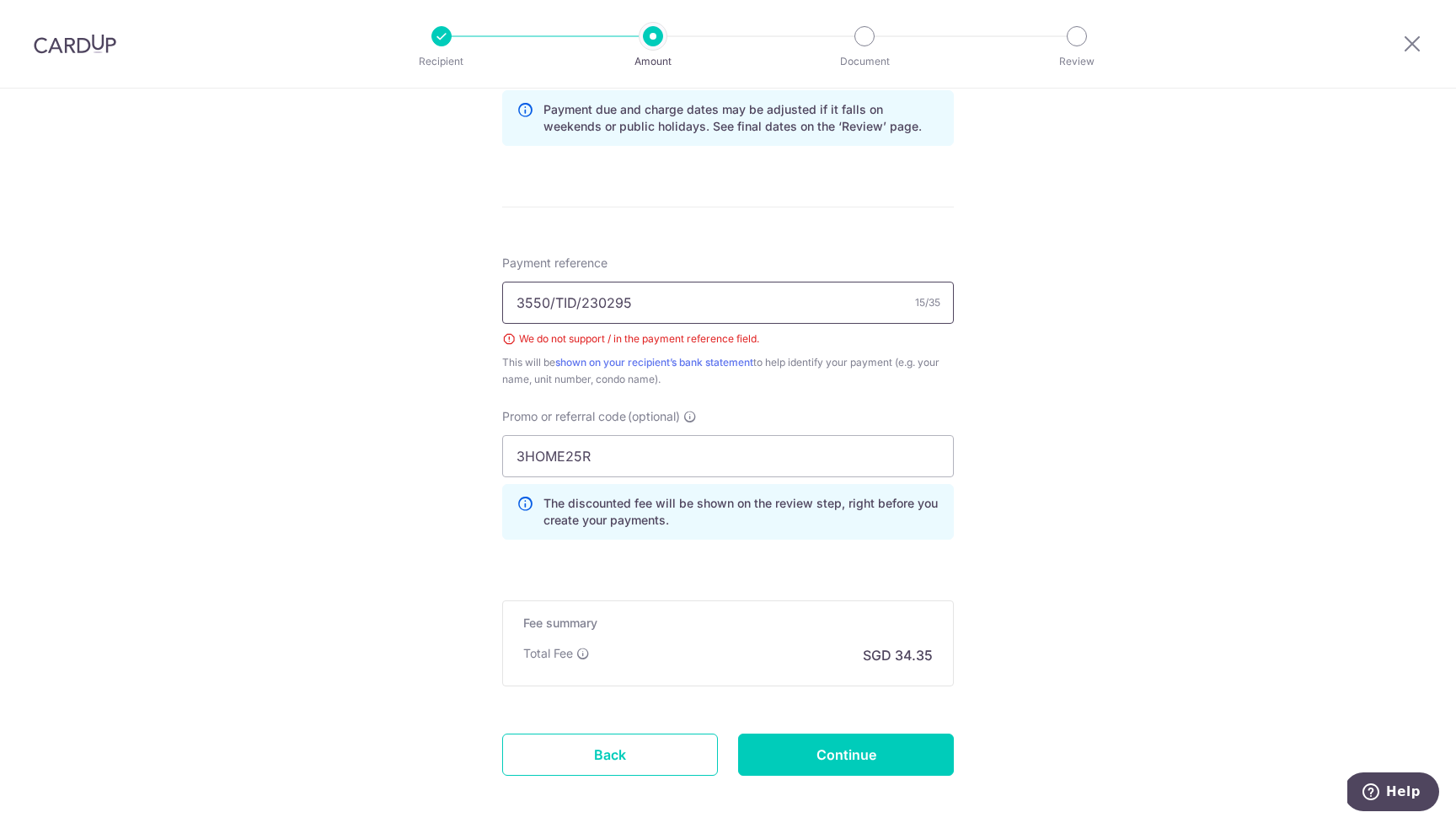
click at [553, 307] on input "3550/TID/230295" at bounding box center [728, 303] width 452 height 42
click at [578, 307] on input "3550 TID/230295" at bounding box center [728, 303] width 452 height 42
type input "3550 TID 230295"
click at [854, 763] on input "Continue" at bounding box center [845, 754] width 216 height 42
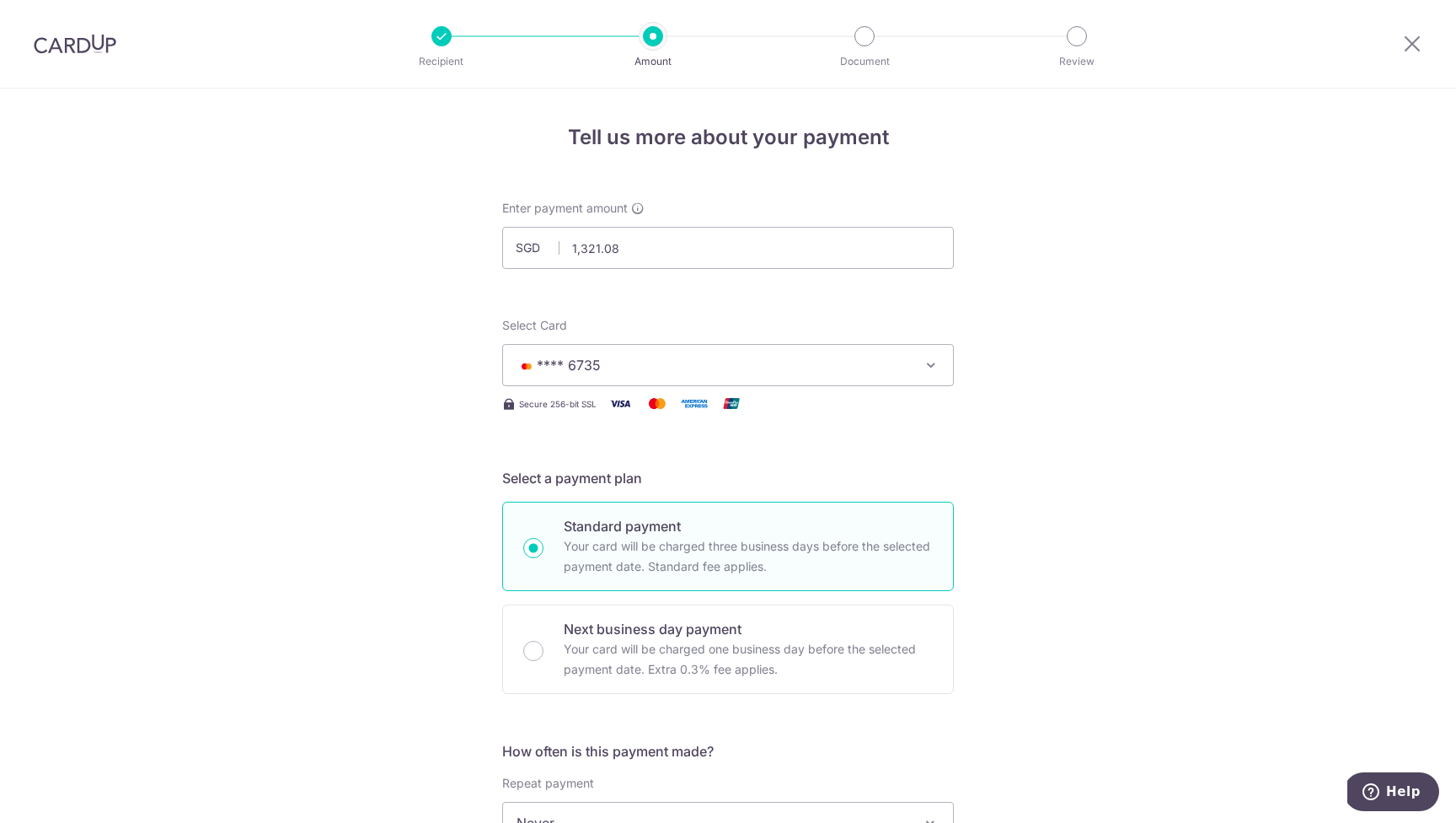
click at [936, 367] on icon "button" at bounding box center [931, 365] width 17 height 17
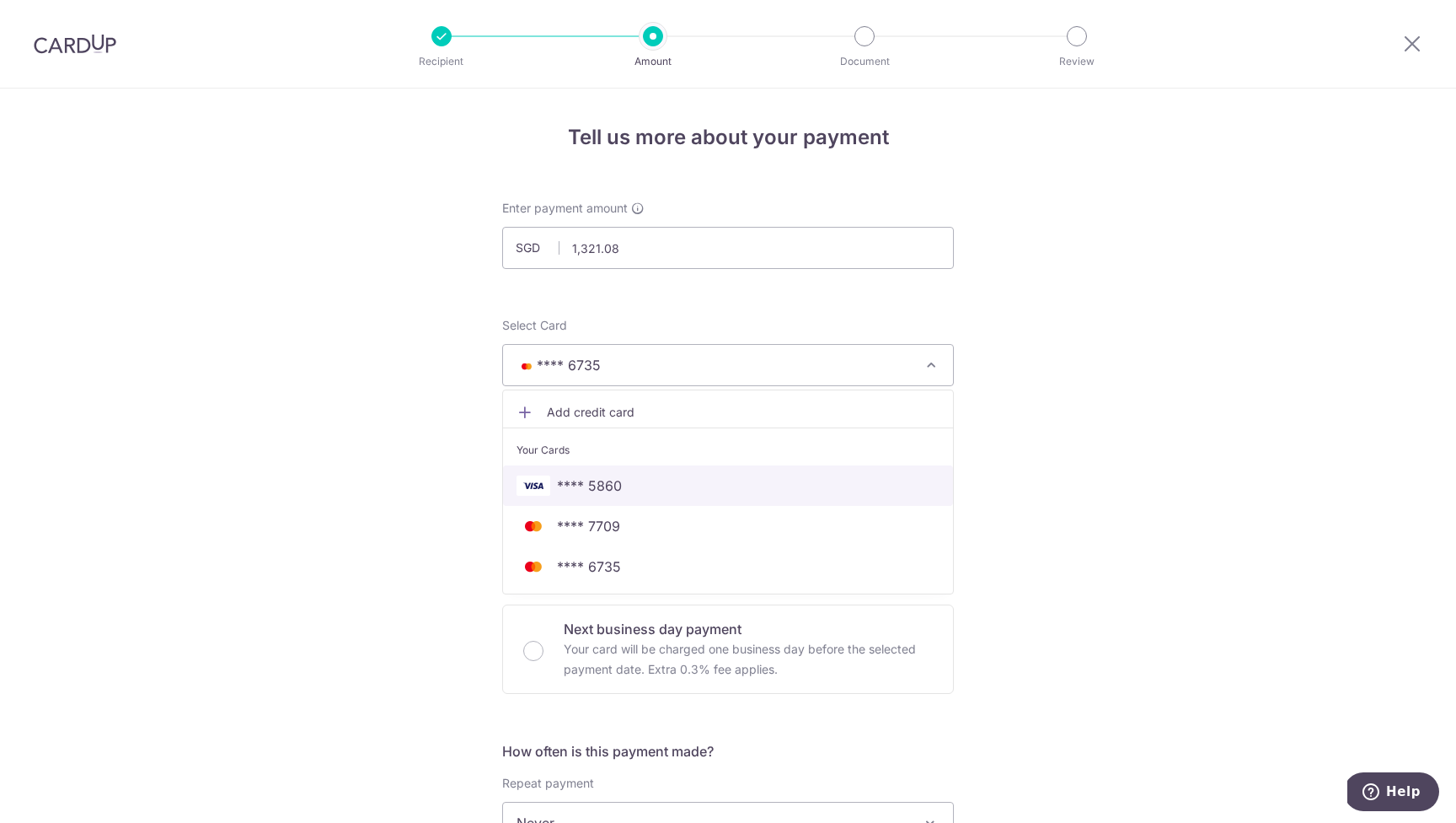
click at [606, 484] on span "**** 5860" at bounding box center [590, 485] width 65 height 20
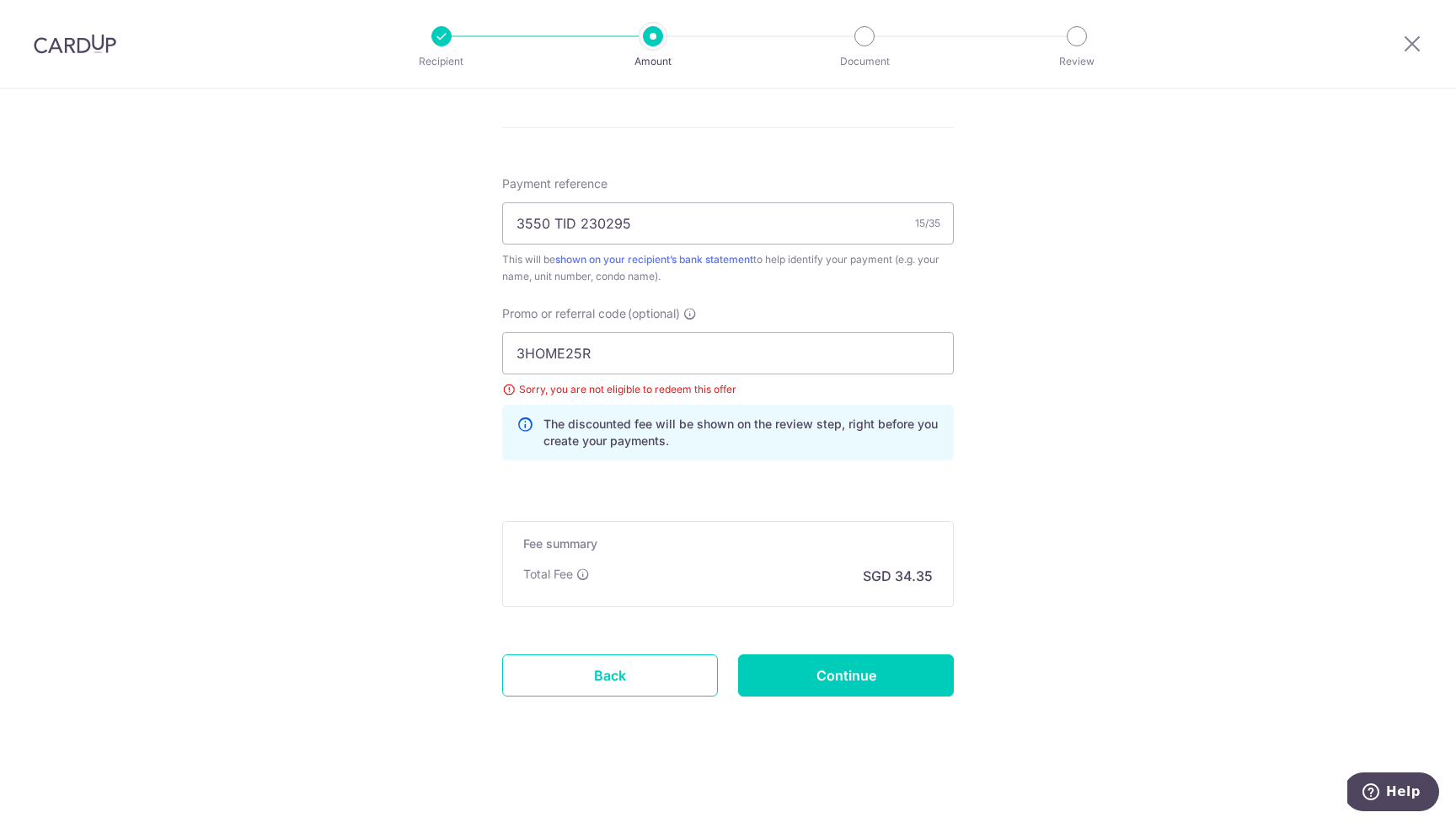
scroll to position [960, 0]
click at [641, 360] on input "3HOME25R" at bounding box center [728, 353] width 452 height 42
click button "Add Card" at bounding box center [0, 0] width 0 height 0
click at [841, 682] on input "Continue" at bounding box center [845, 676] width 216 height 42
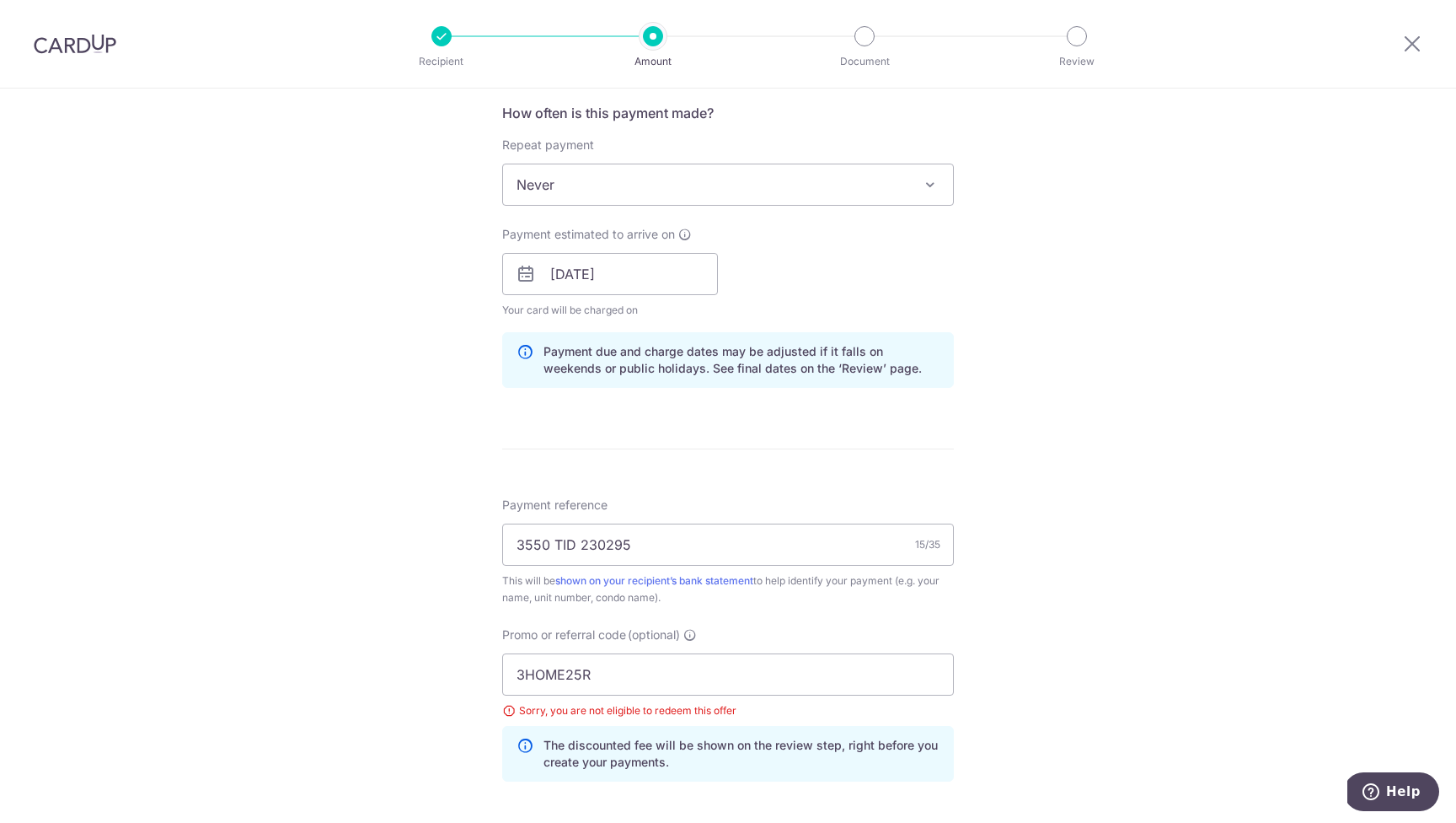
scroll to position [610, 0]
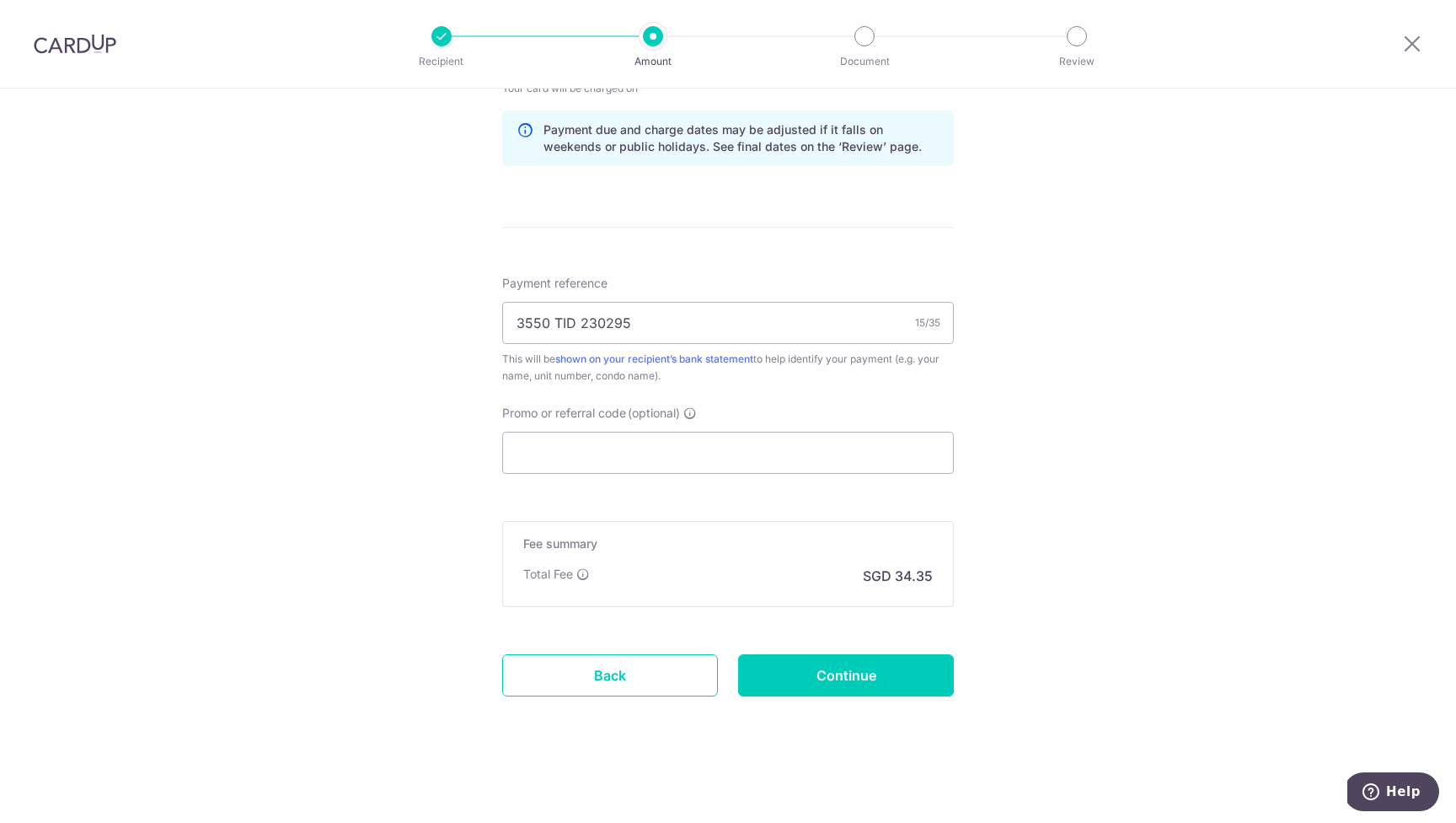
scroll to position [860, 0]
click at [616, 686] on link "Back" at bounding box center [610, 676] width 216 height 42
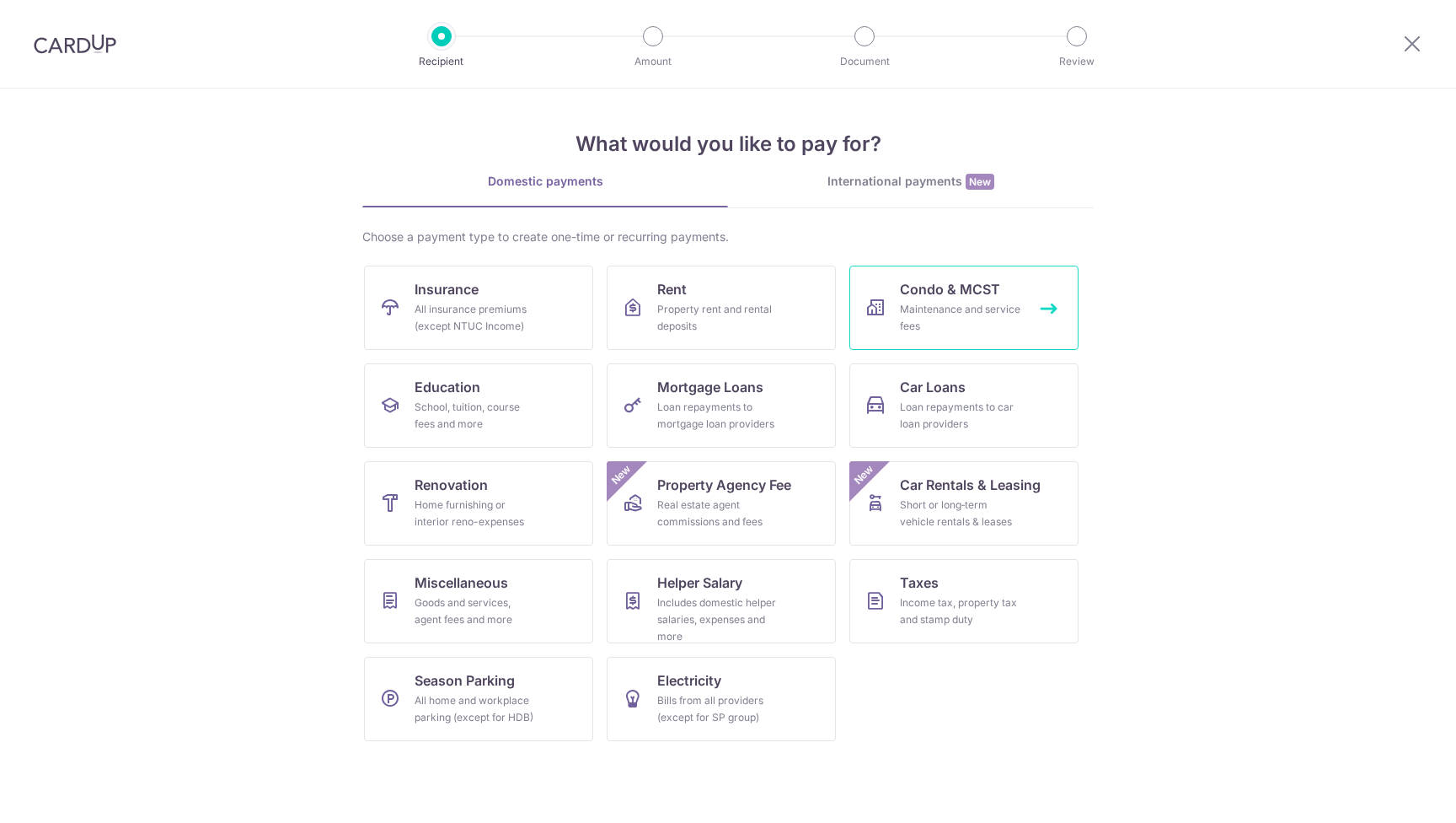
click at [972, 321] on div "Maintenance and service fees" at bounding box center [961, 317] width 122 height 33
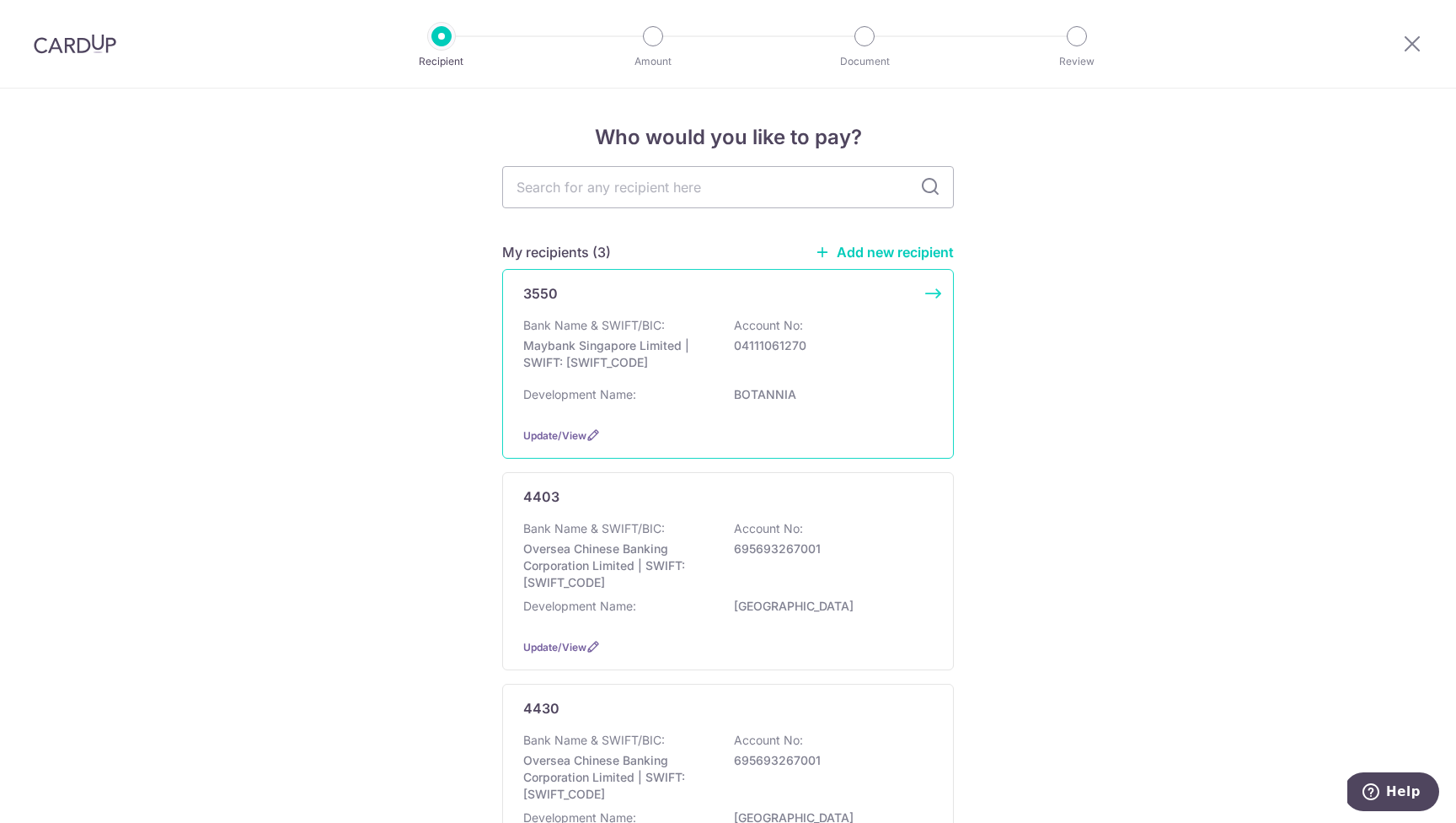
click at [753, 326] on p "Account No:" at bounding box center [768, 325] width 69 height 17
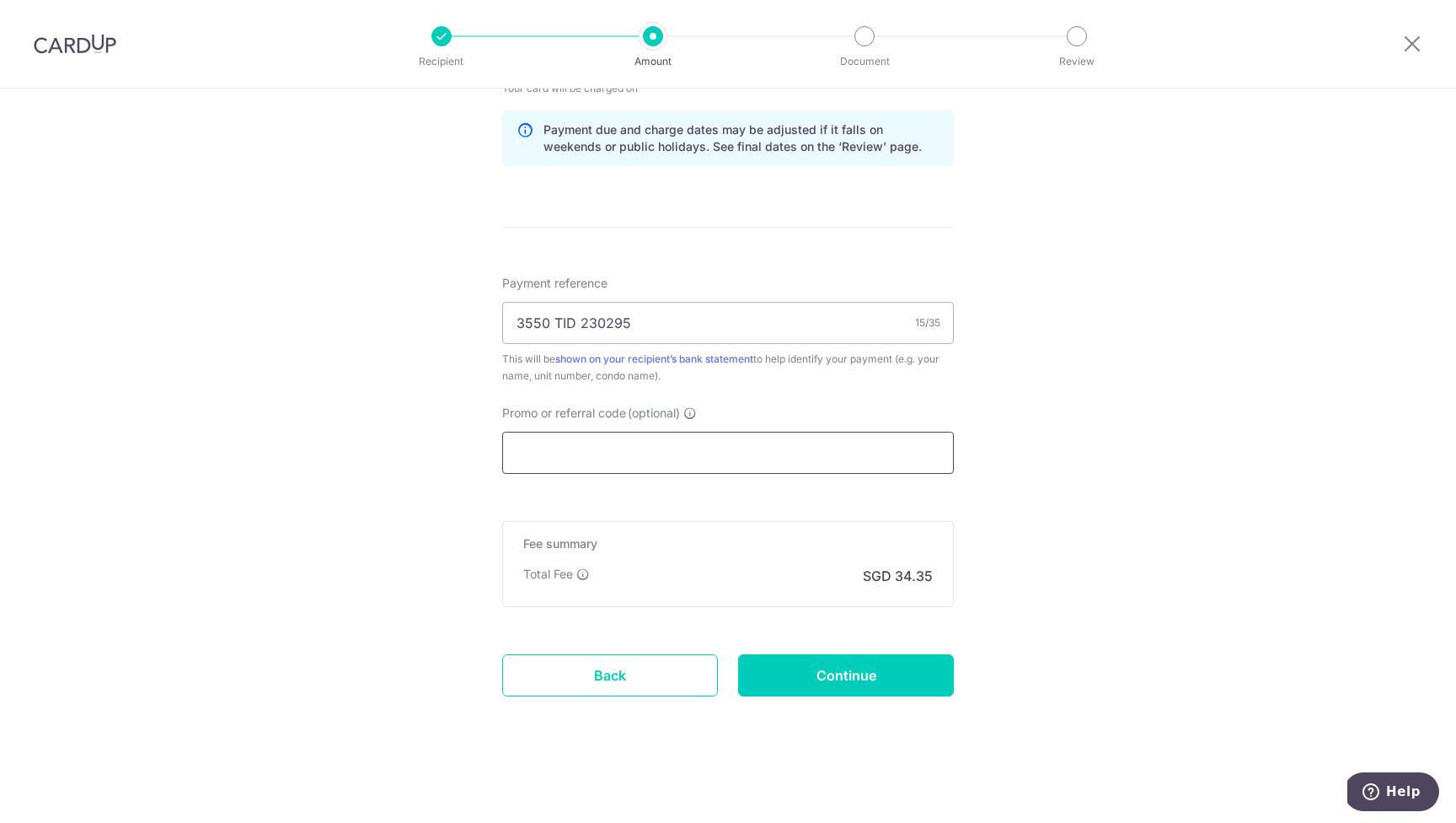
scroll to position [860, 0]
click at [621, 468] on input "Promo or referral code (optional)" at bounding box center [728, 453] width 452 height 42
paste input "3HOME25R"
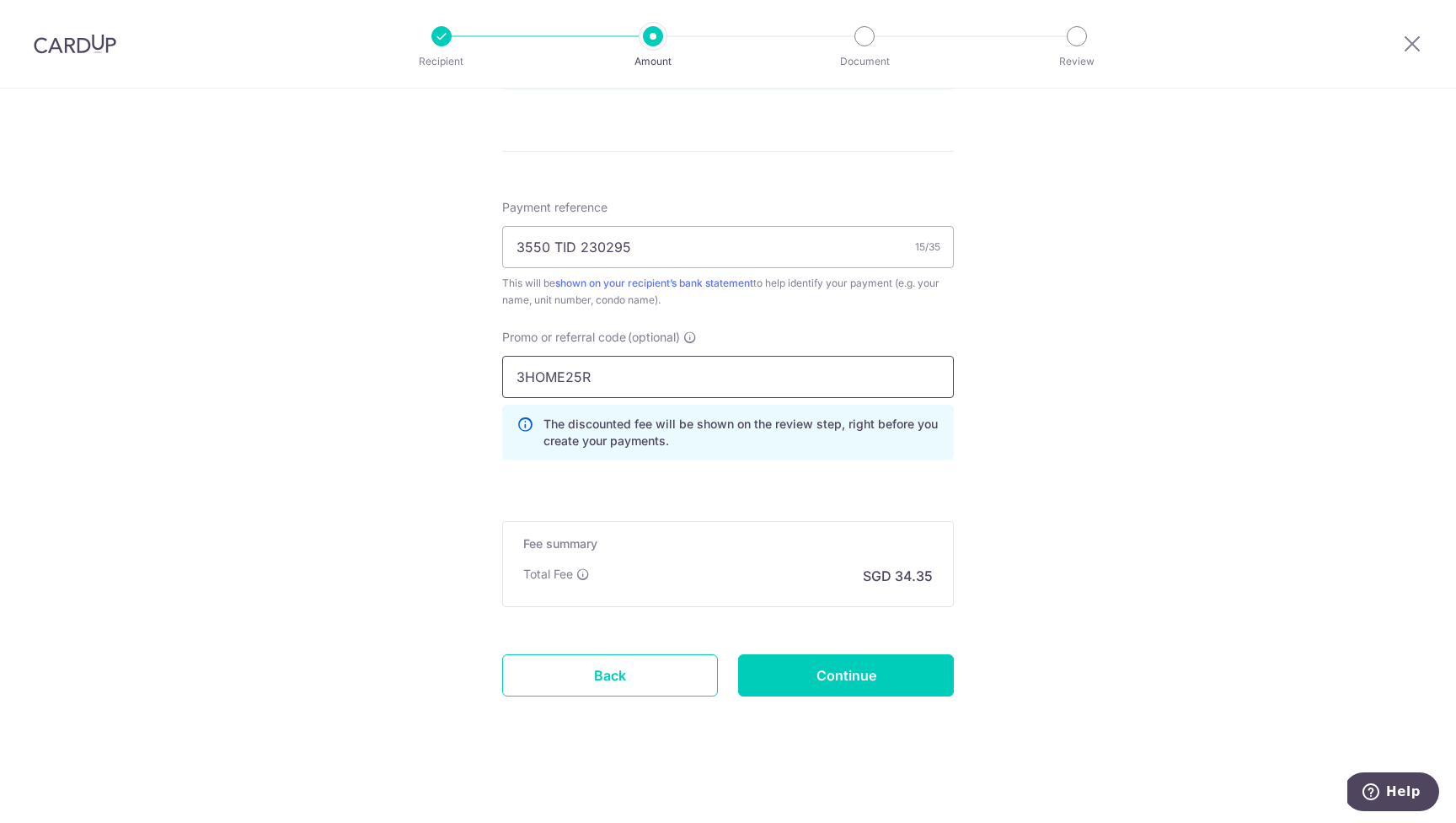
scroll to position [936, 0]
type input "3HOME25R"
click at [867, 679] on input "Continue" at bounding box center [845, 676] width 216 height 42
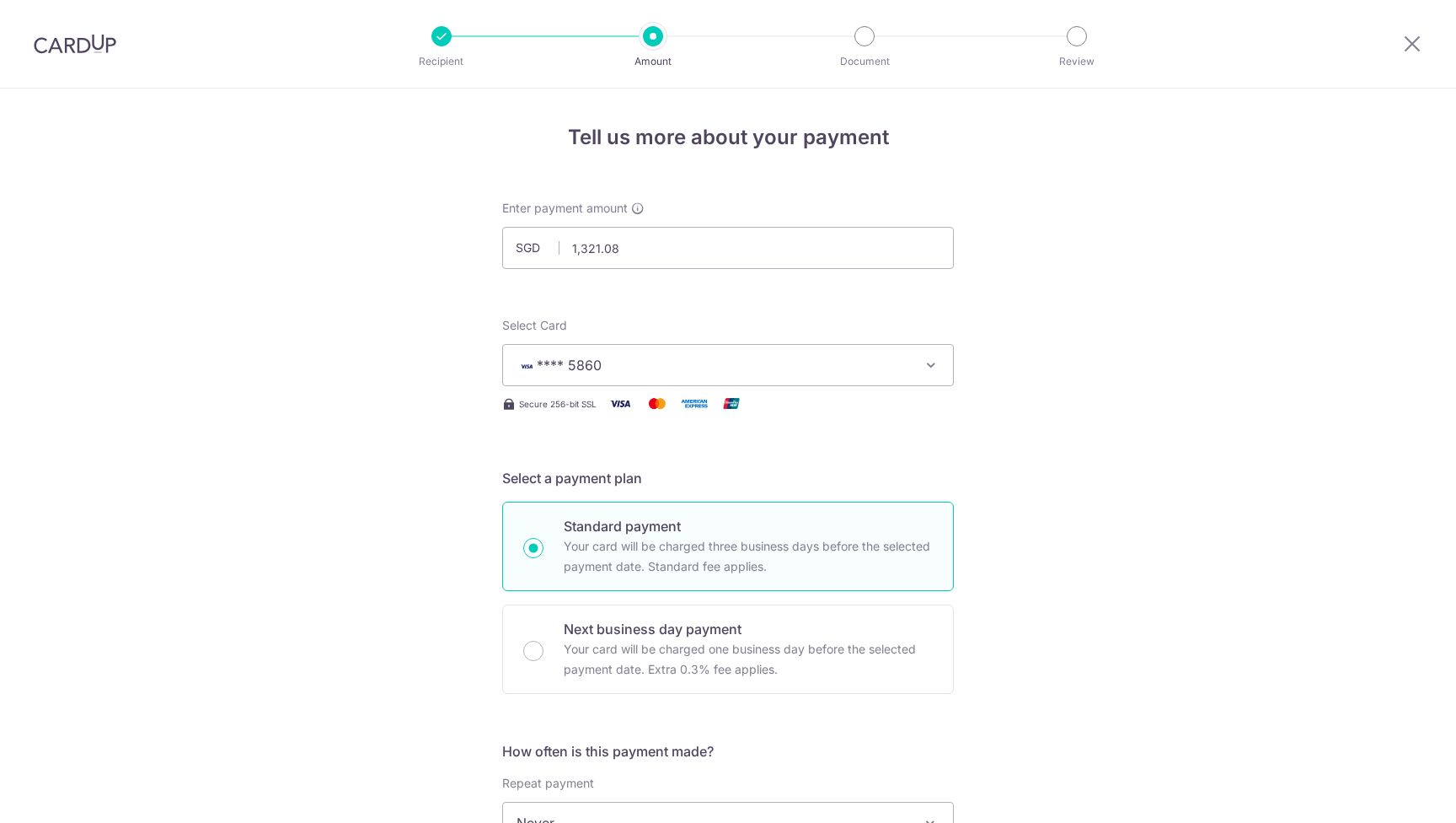
scroll to position [960, 0]
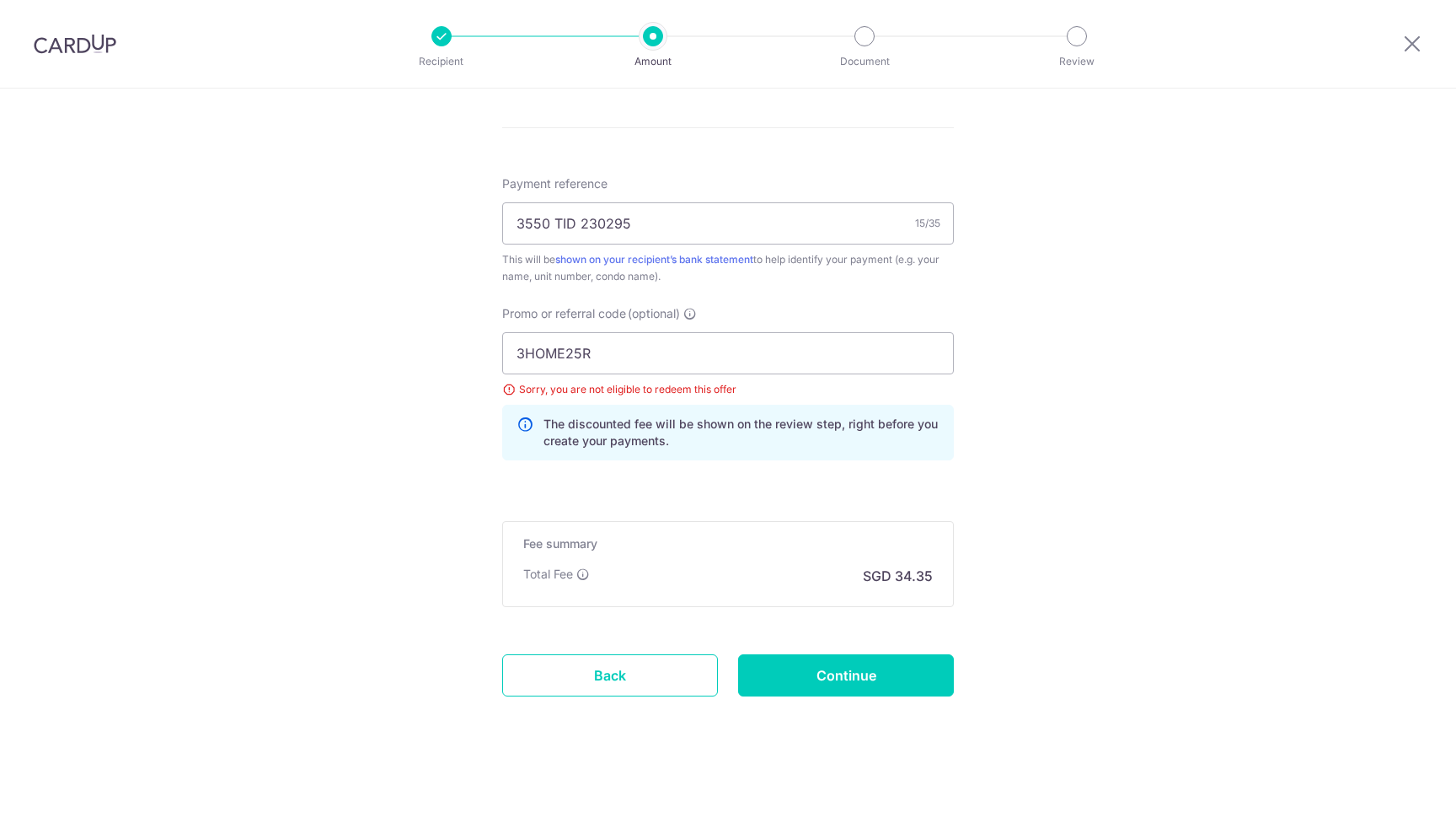
click at [624, 353] on input "3HOME25R" at bounding box center [728, 353] width 452 height 42
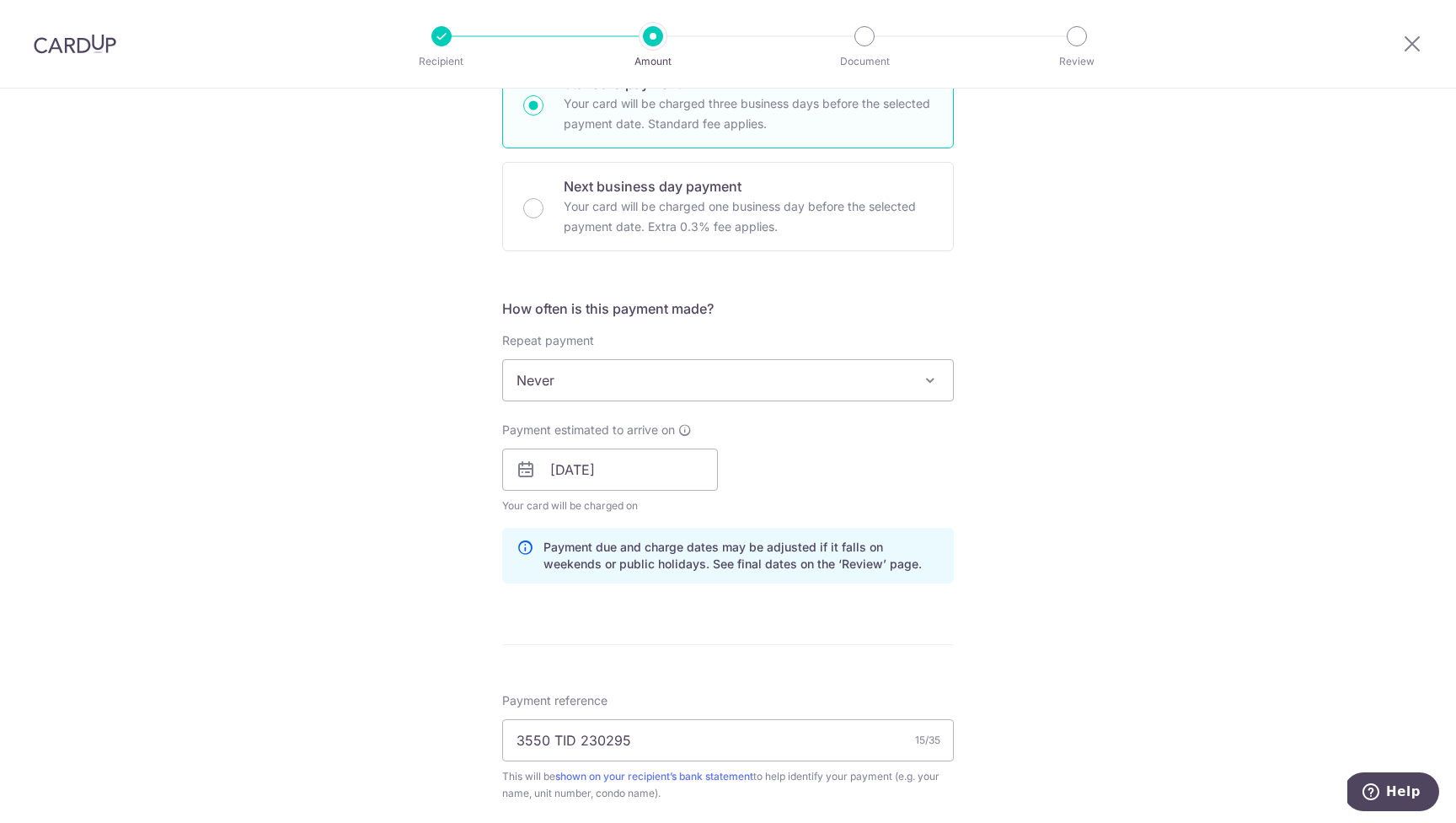
scroll to position [343, 0]
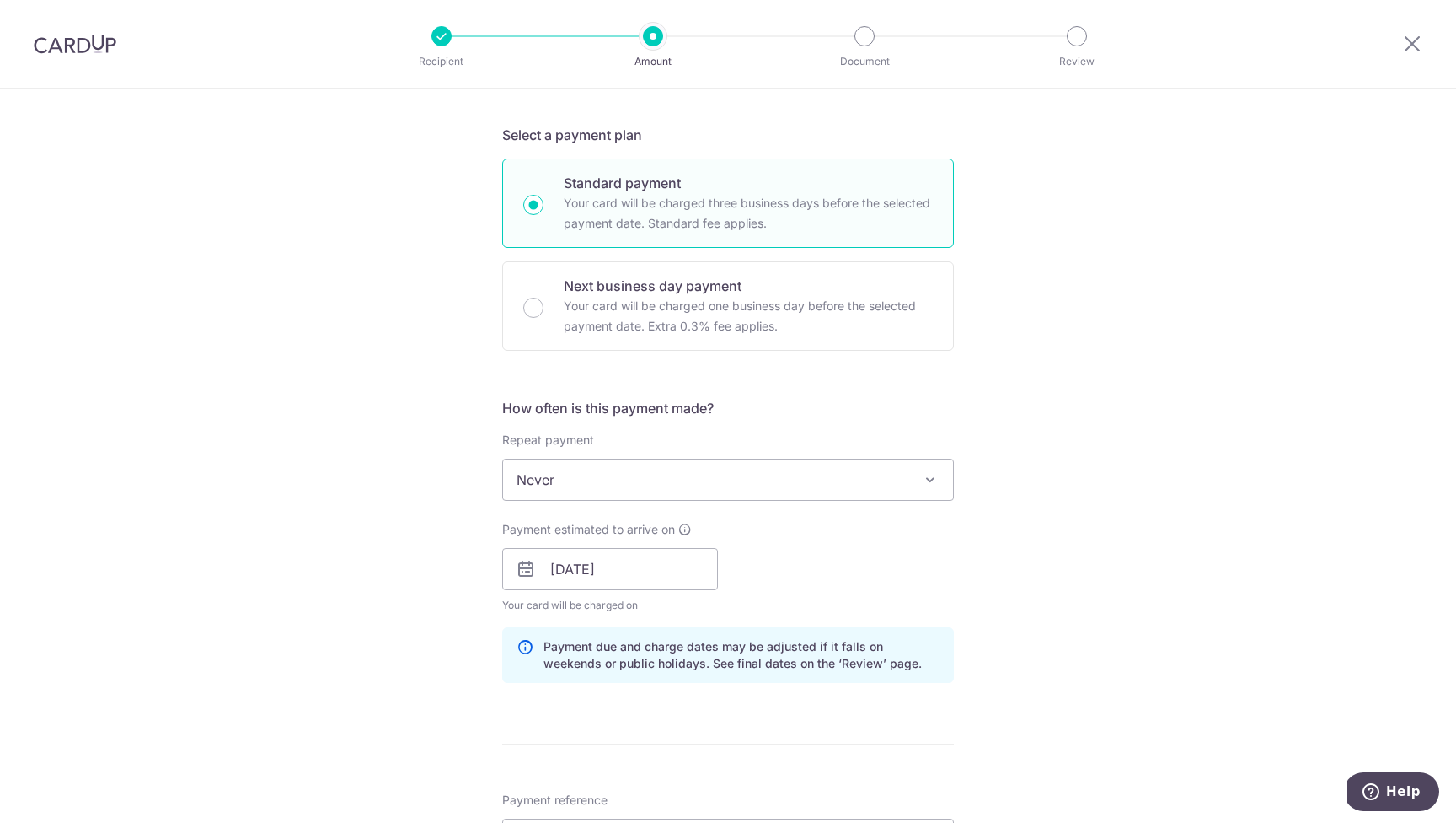
click at [930, 477] on span at bounding box center [930, 480] width 20 height 20
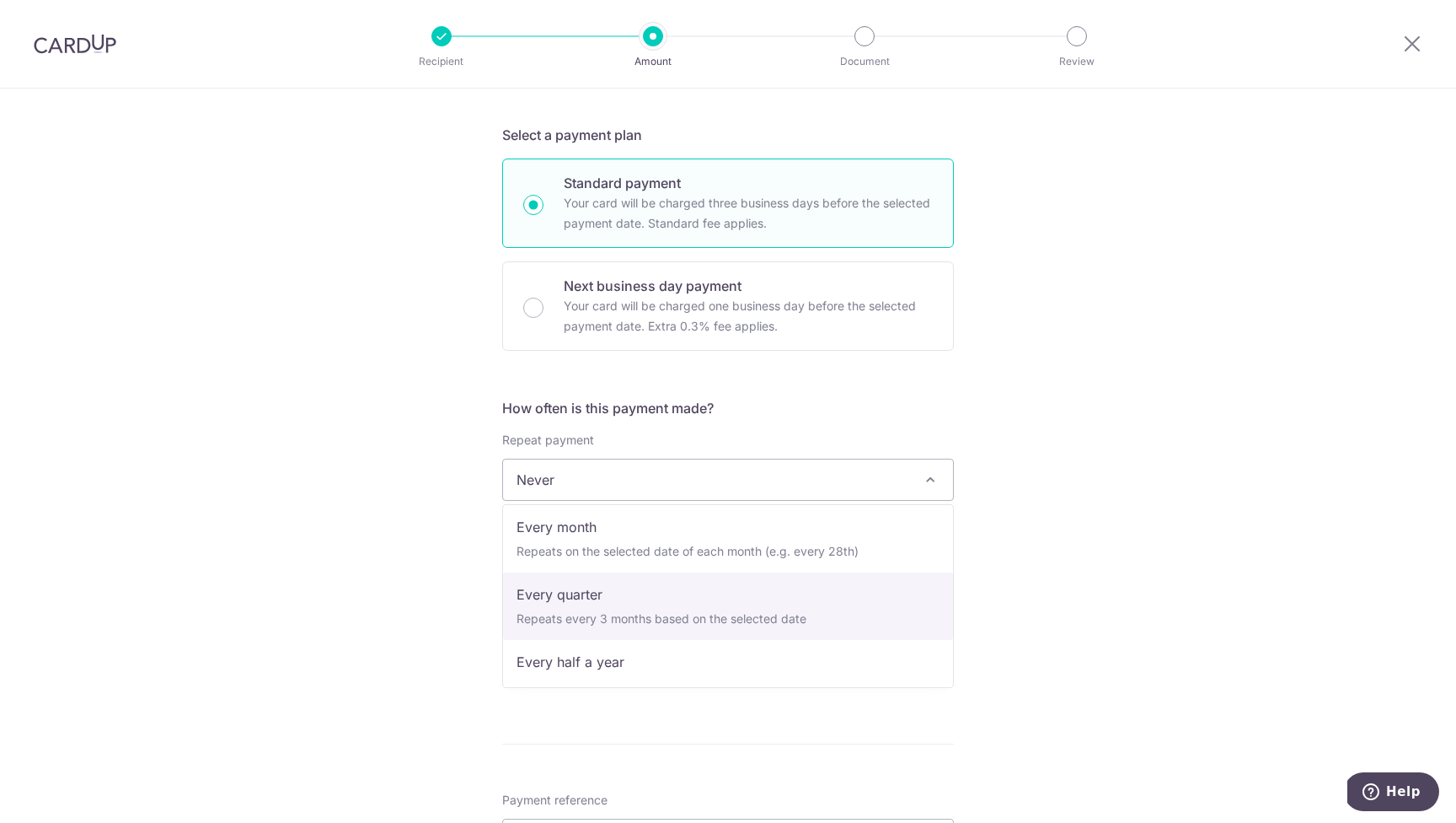
scroll to position [140, 0]
select select "4"
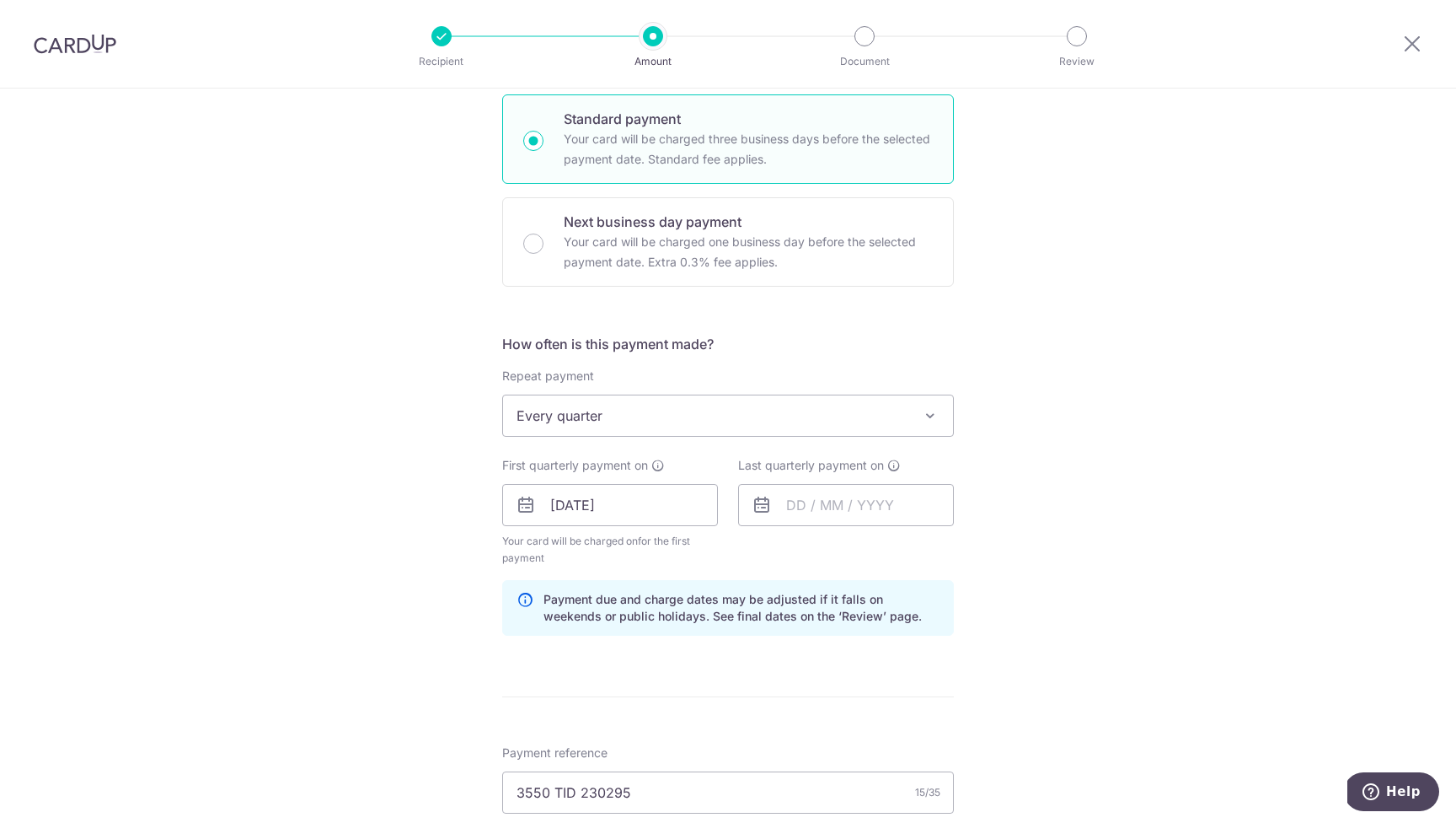
scroll to position [409, 0]
click at [904, 501] on input "text" at bounding box center [845, 503] width 216 height 42
click at [931, 546] on select "2025 2026 2027 2028 2029 2030 2031 2032 2033 2034 2035" at bounding box center [912, 549] width 45 height 13
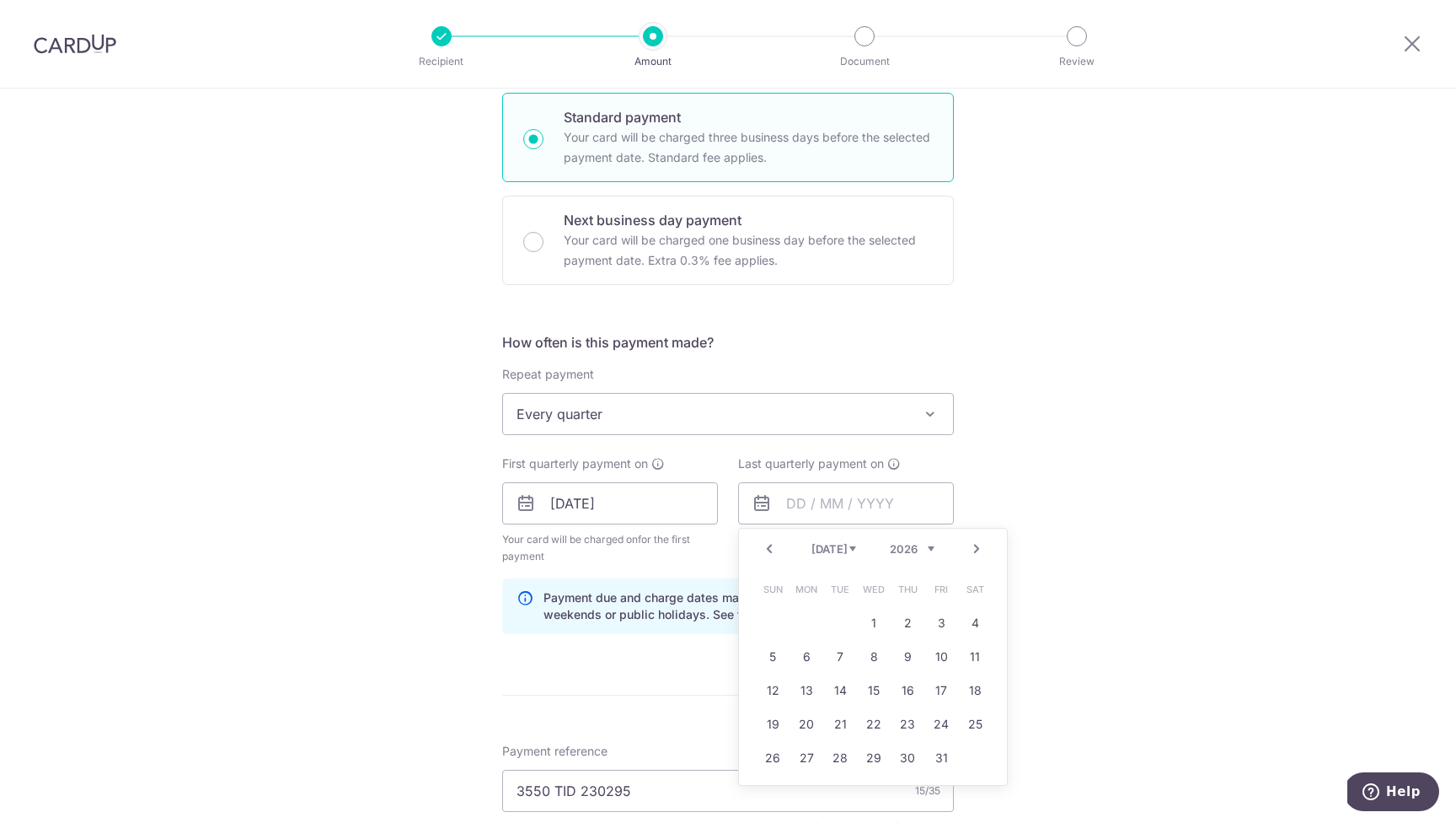
click at [1079, 486] on div "Tell us more about your payment Enter payment amount SGD 1,321.08 1321.08 Selec…" at bounding box center [728, 535] width 1456 height 1711
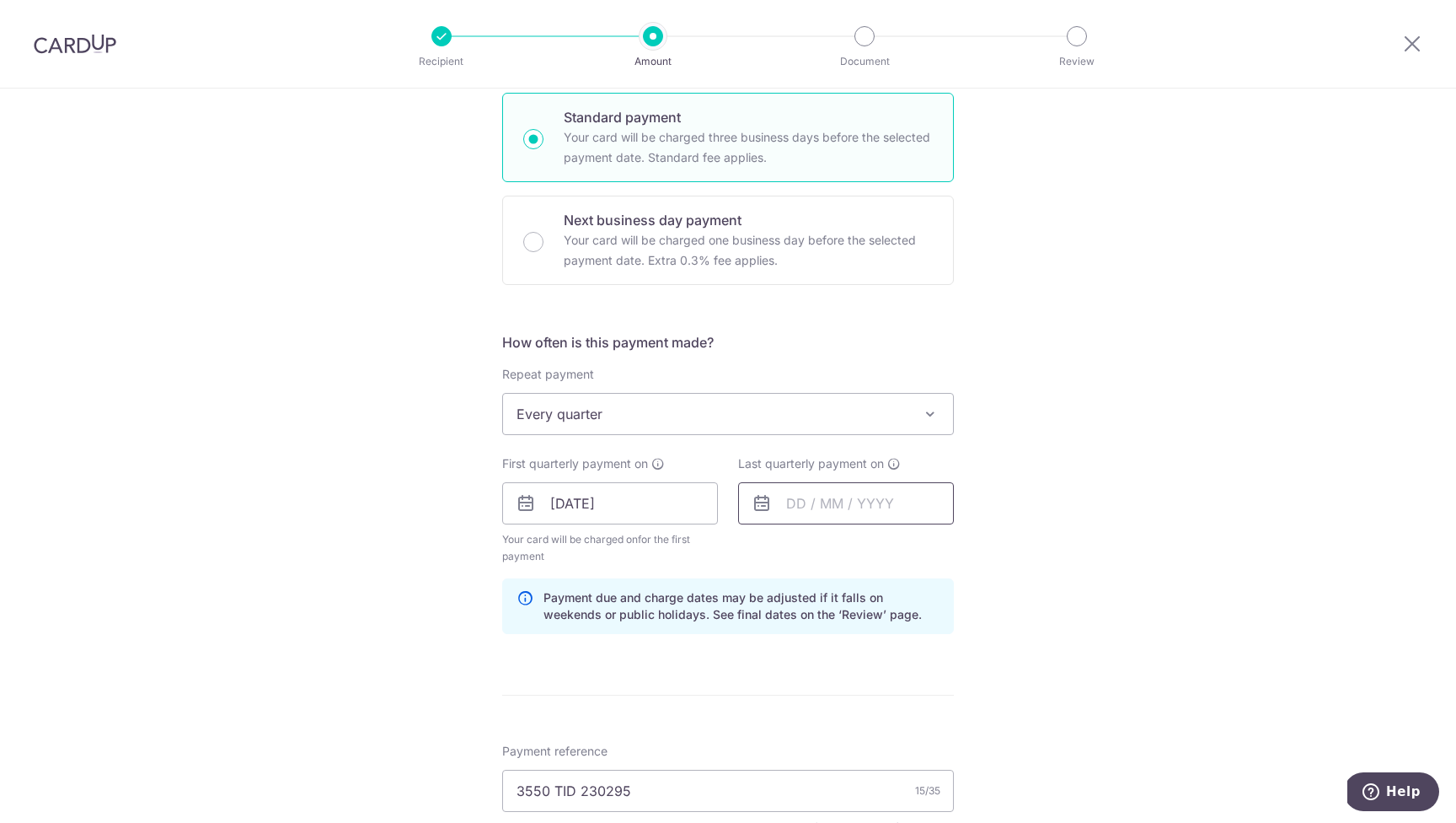
click at [826, 511] on input "text" at bounding box center [845, 503] width 216 height 42
click at [929, 546] on select "2025 2026 2027 2028 2029 2030 2031 2032 2033 2034 2035" at bounding box center [912, 549] width 45 height 13
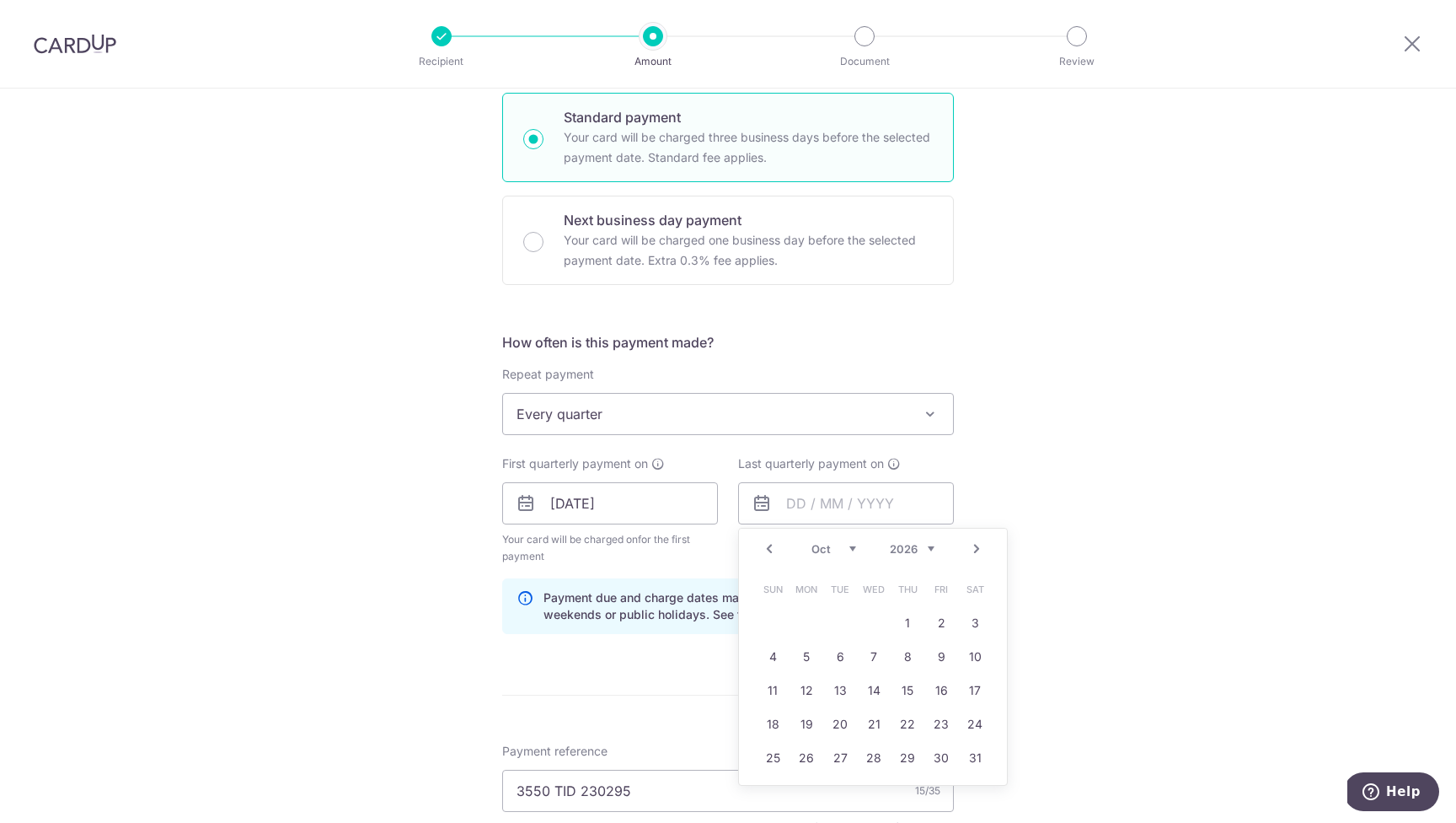
click at [848, 549] on select "Jan Feb Mar Apr May Jun Jul Aug Sep Oct Nov Dec" at bounding box center [833, 549] width 45 height 13
click at [807, 758] on link "27" at bounding box center [806, 758] width 27 height 27
type input "27/07/2026"
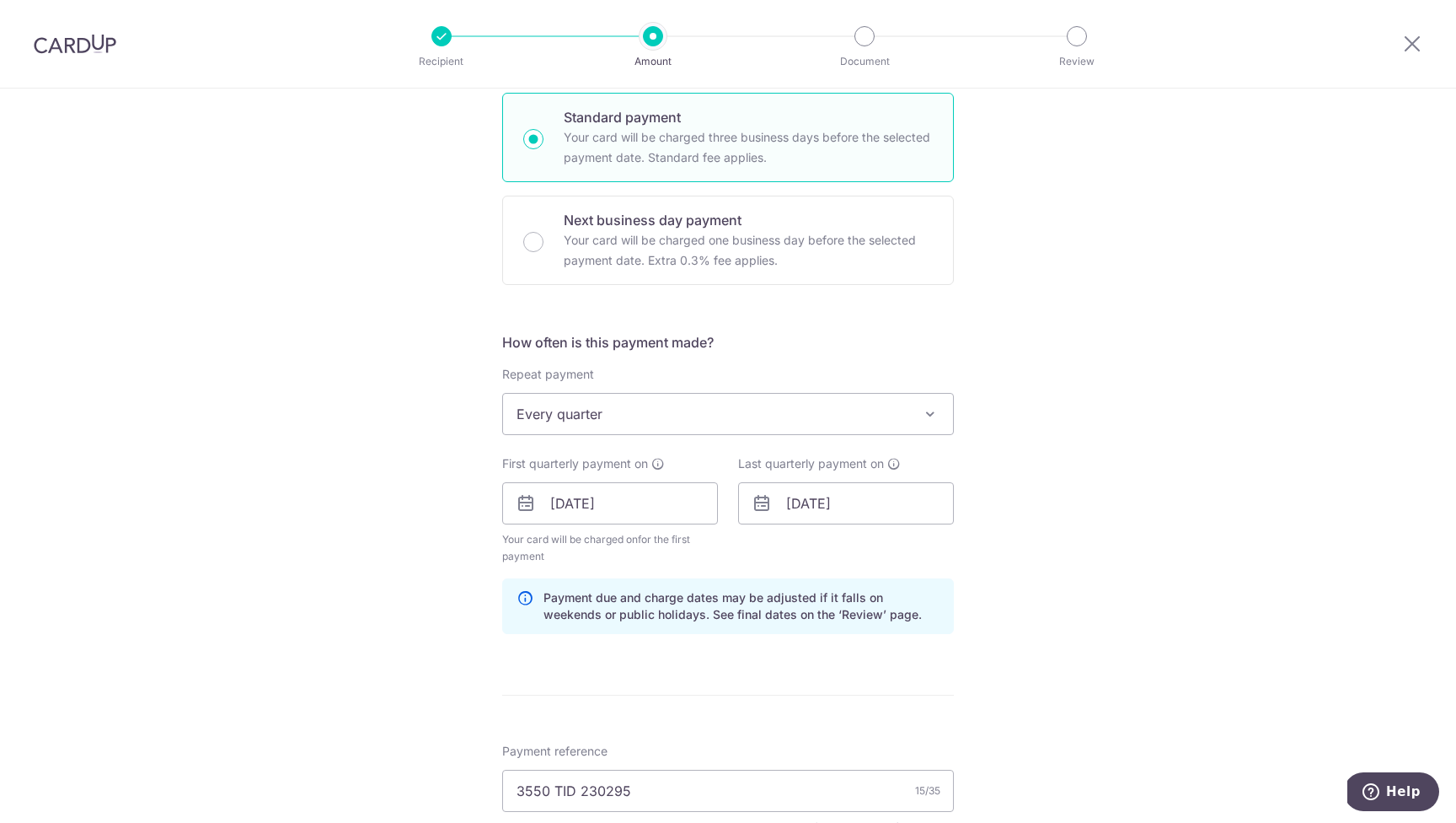
click at [1253, 616] on div "Tell us more about your payment Enter payment amount SGD 1,321.08 1321.08 Selec…" at bounding box center [728, 535] width 1456 height 1711
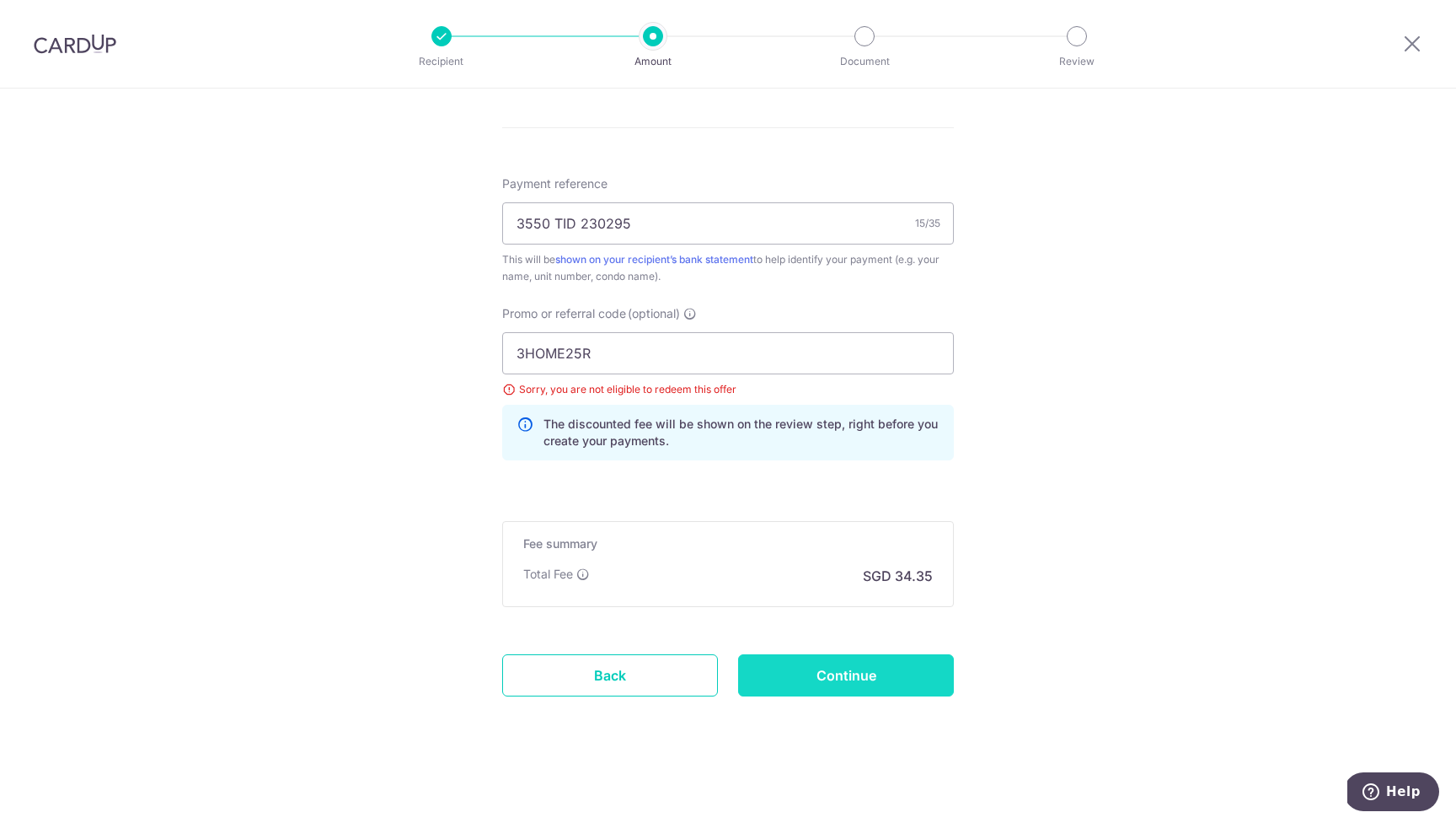
scroll to position [976, 0]
click at [846, 676] on input "Continue" at bounding box center [845, 676] width 216 height 42
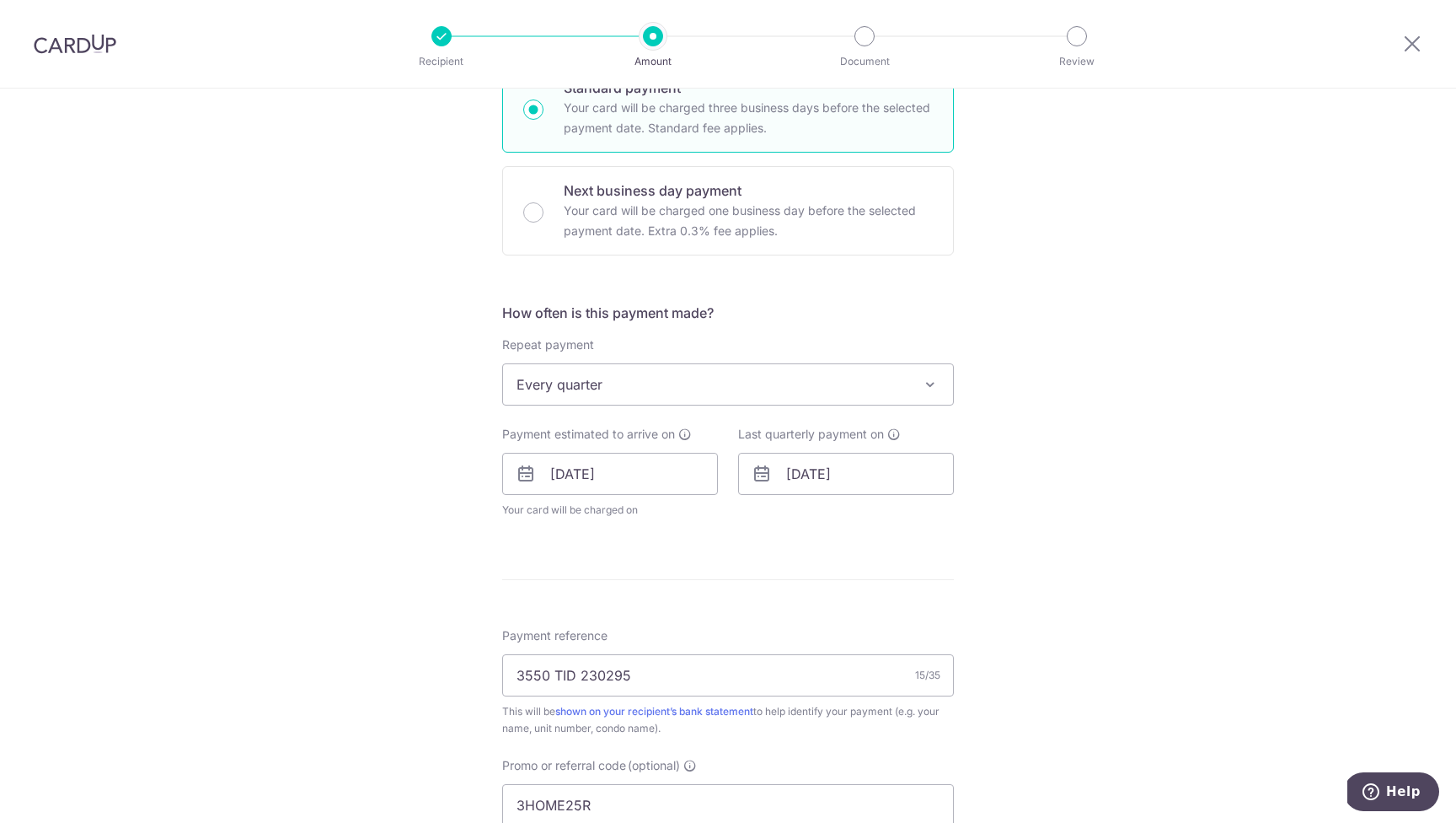
scroll to position [434, 0]
click at [825, 383] on span "Every quarter" at bounding box center [728, 388] width 450 height 41
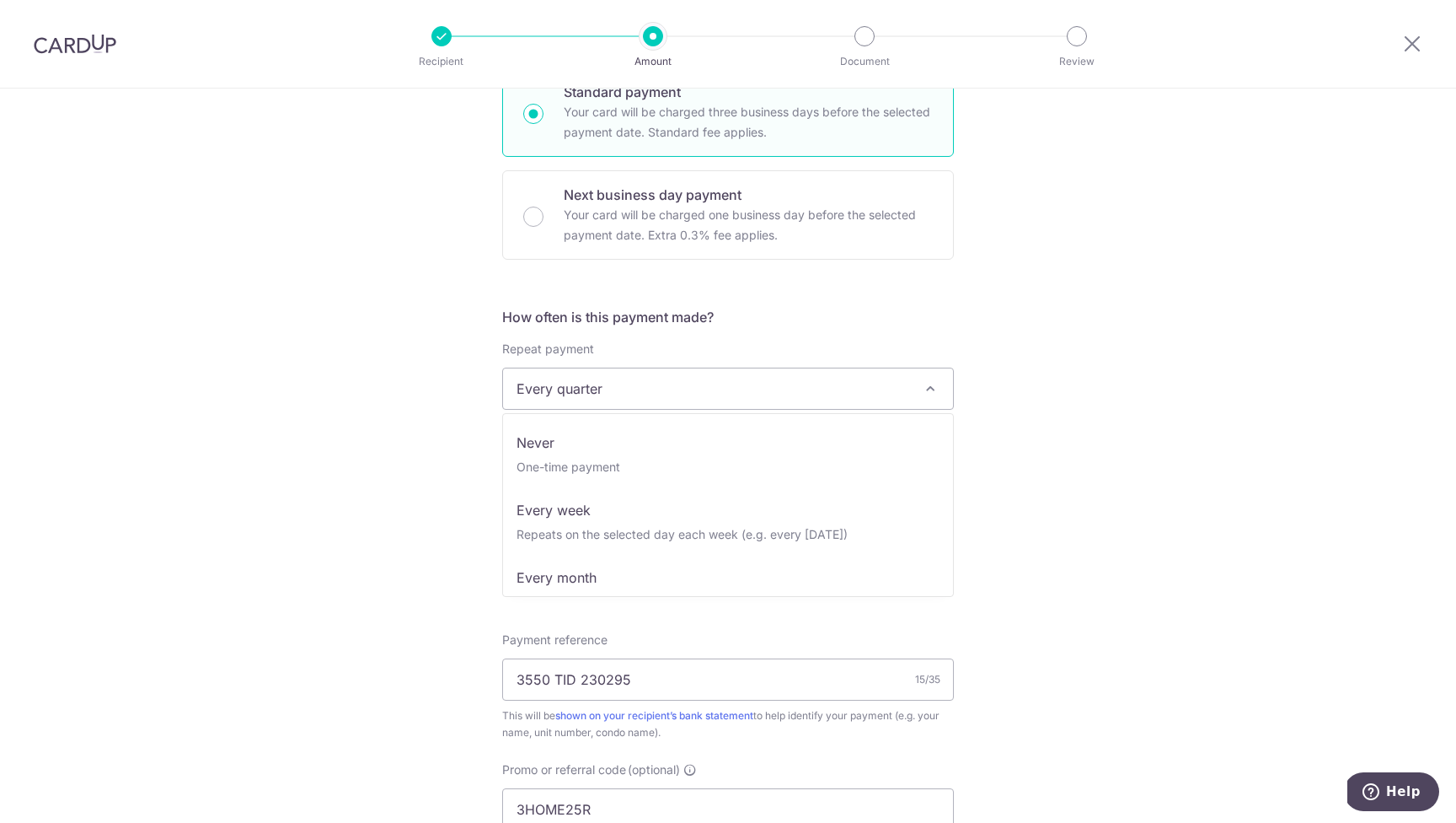
scroll to position [68, 0]
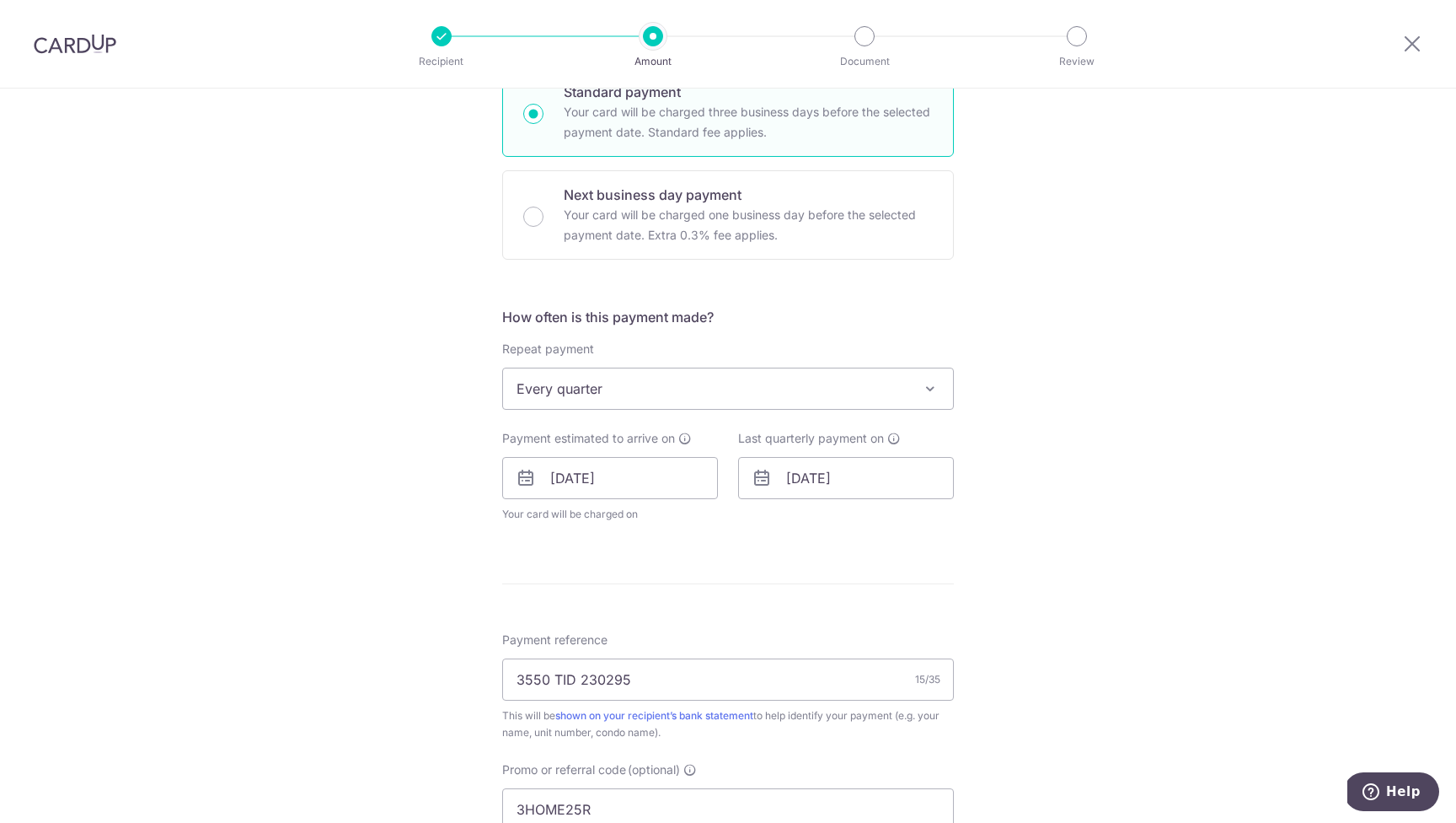
click at [1094, 475] on div "Tell us more about your payment Enter payment amount SGD 1,321.08 1321.08 Selec…" at bounding box center [728, 467] width 1456 height 1625
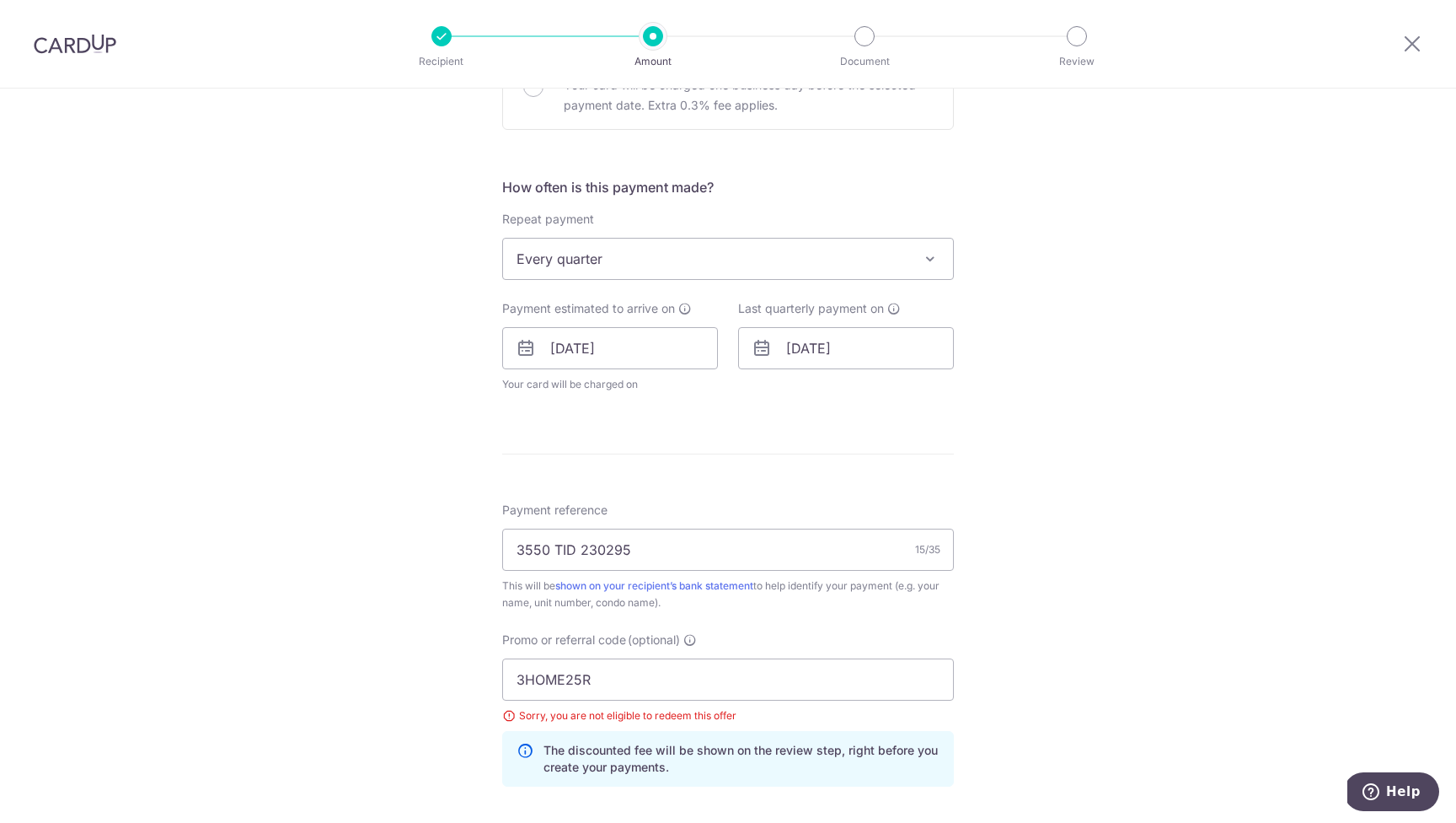
scroll to position [562, 0]
click at [634, 682] on input "3HOME25R" at bounding box center [728, 681] width 452 height 42
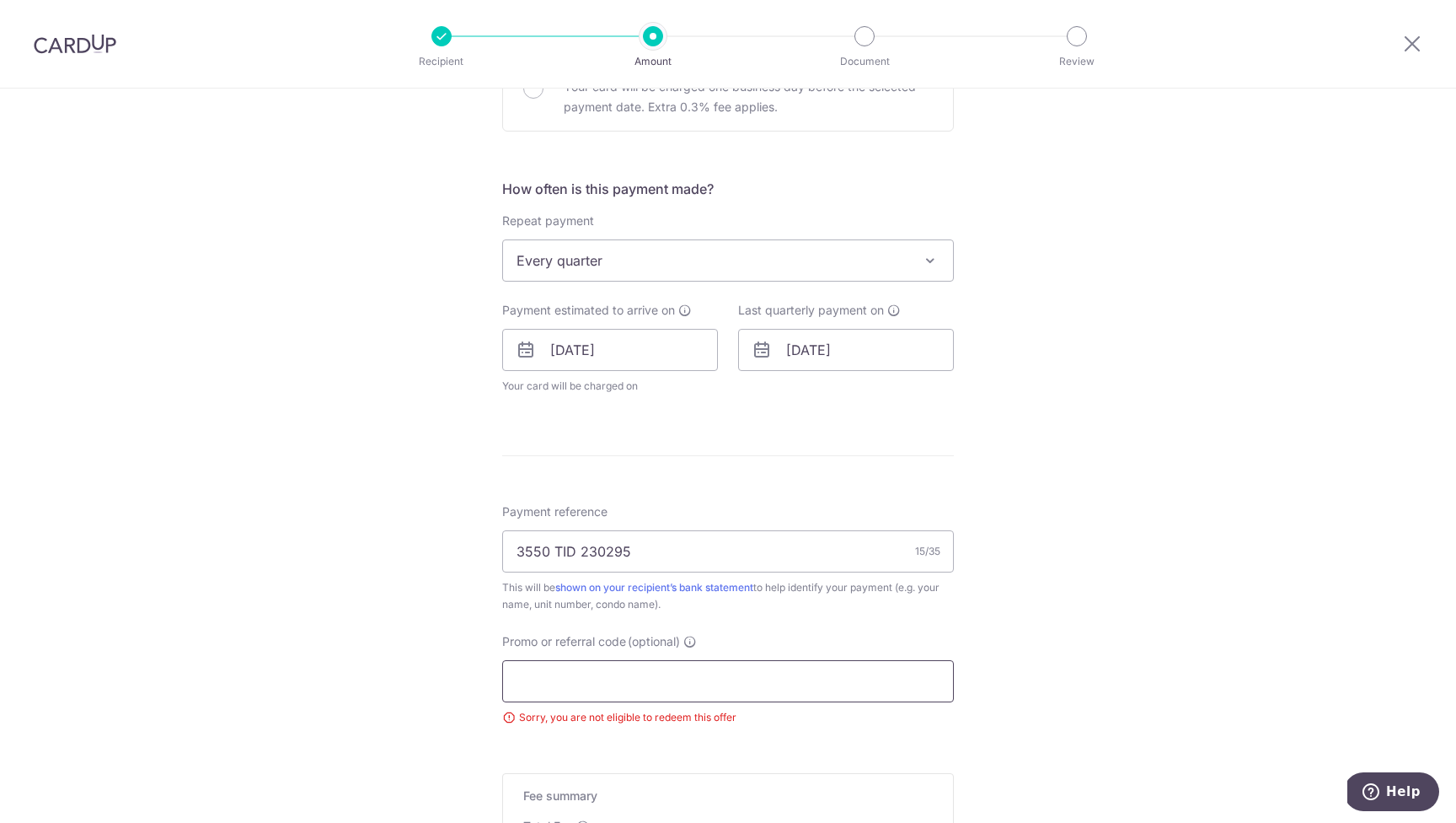
paste input "3HOME25R"
type input "3HOME25R"
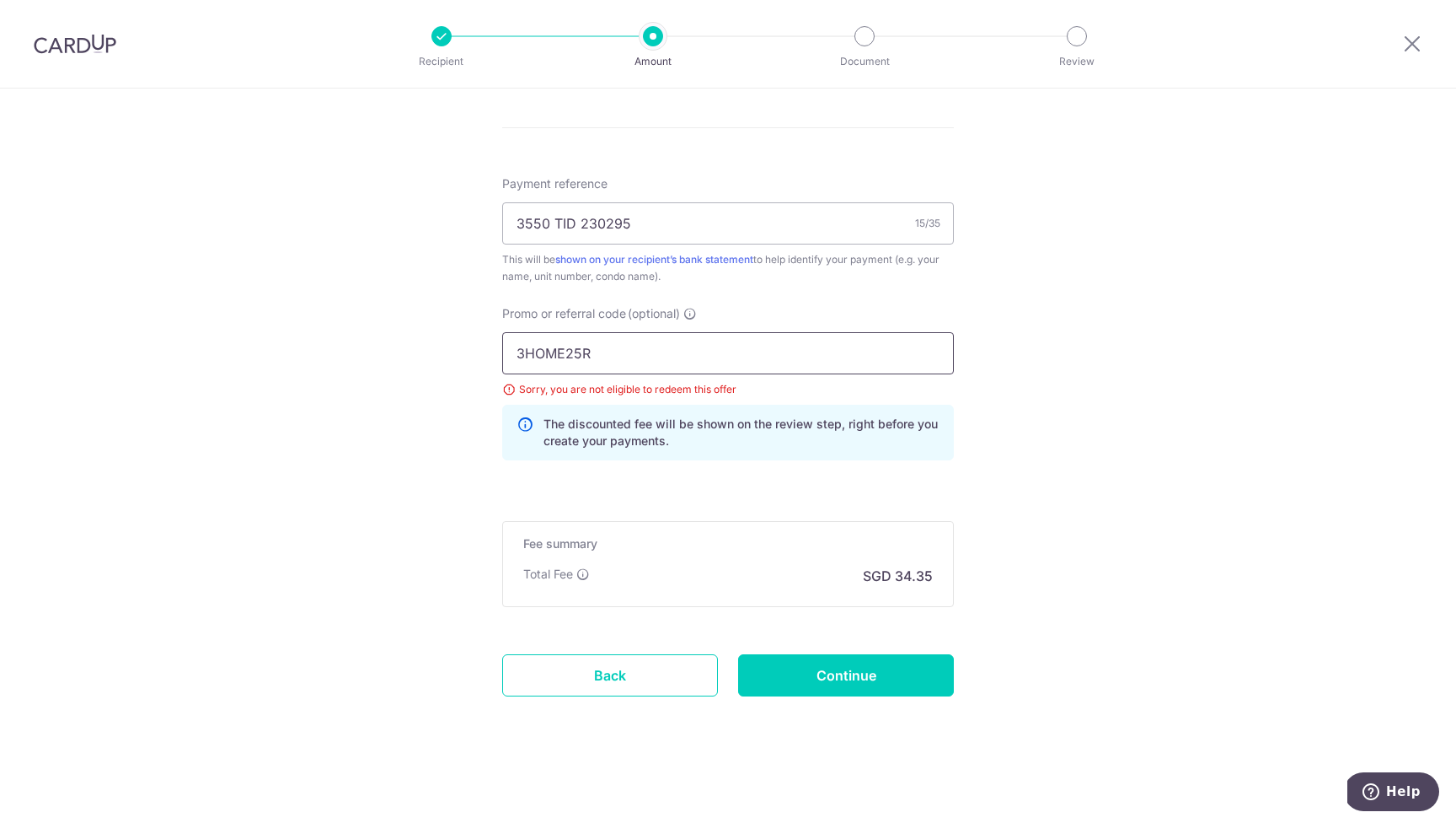
scroll to position [891, 0]
click at [847, 676] on input "Continue" at bounding box center [845, 676] width 216 height 42
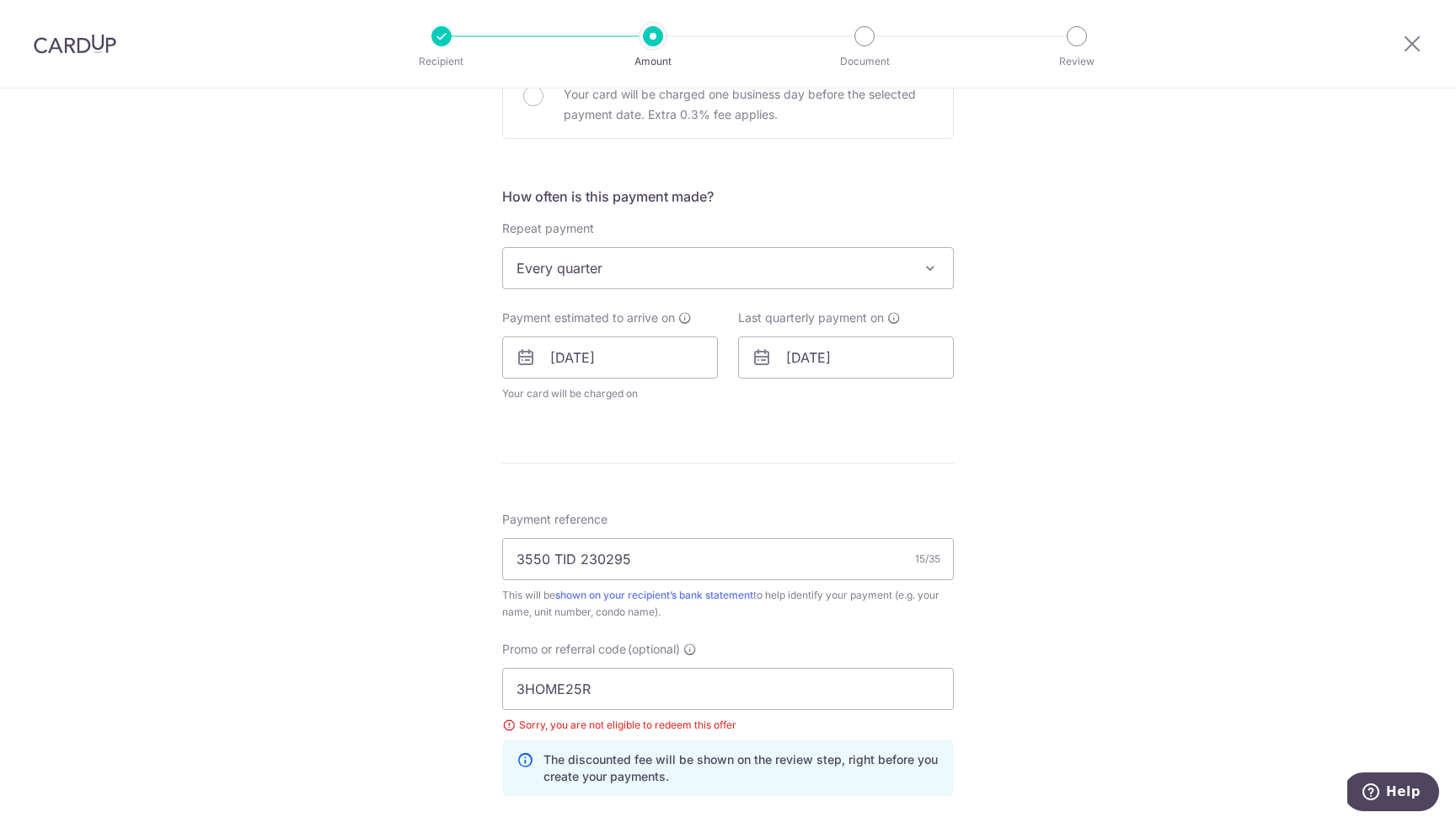
scroll to position [542, 0]
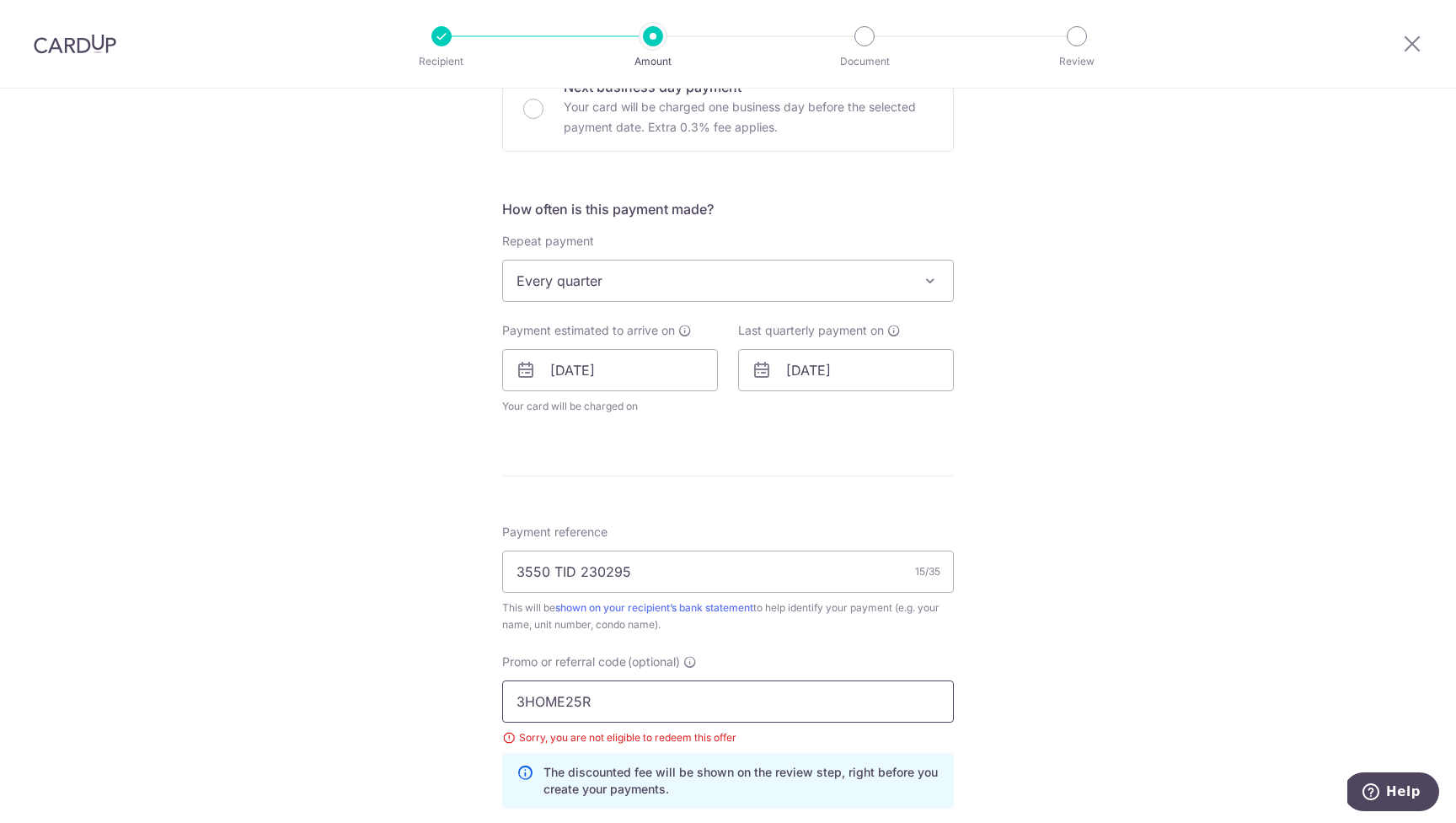
click at [568, 711] on input "3HOME25R" at bounding box center [728, 701] width 452 height 42
paste input "REC185"
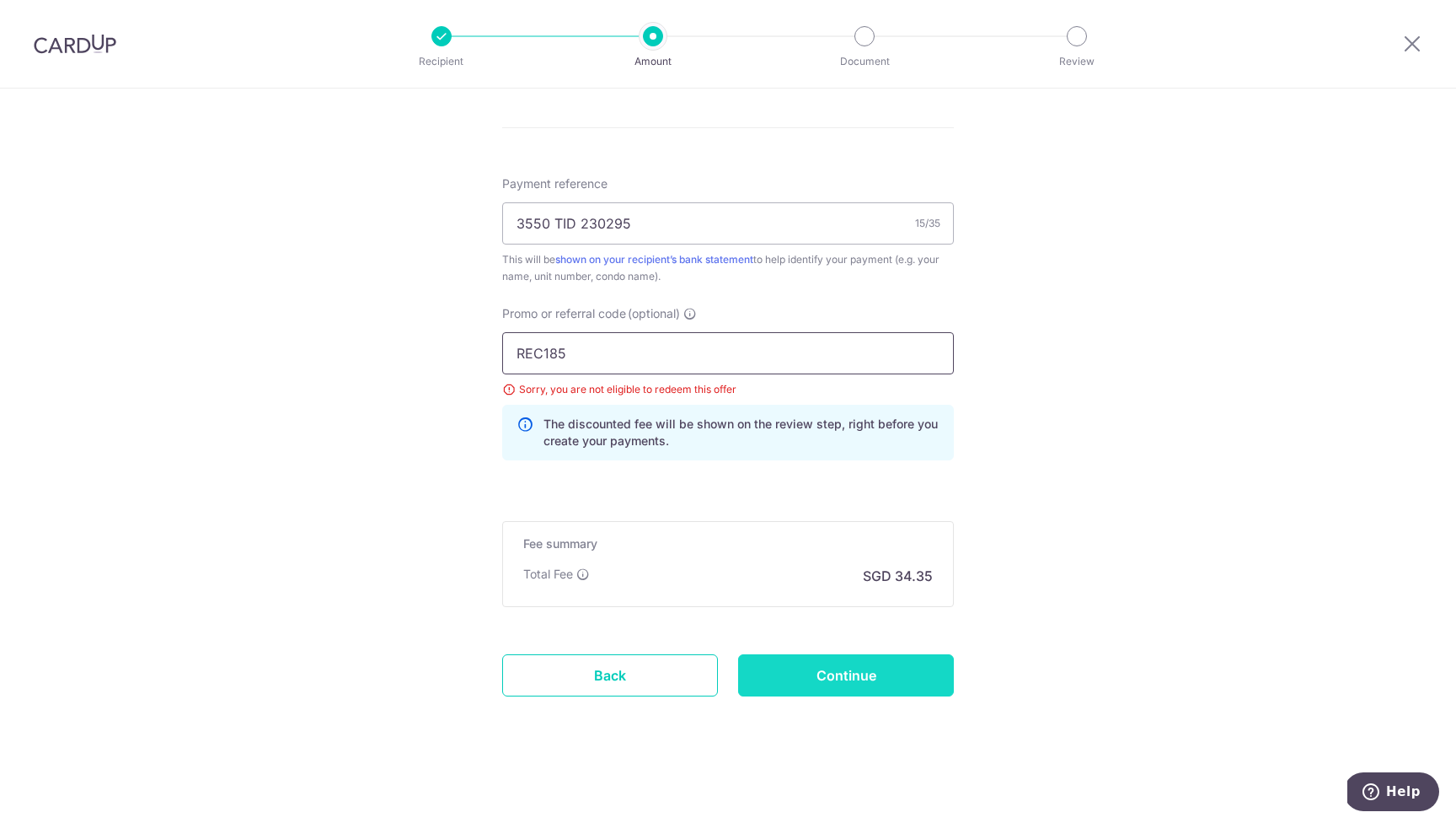
scroll to position [891, 0]
type input "REC185"
click at [900, 679] on input "Continue" at bounding box center [845, 676] width 216 height 42
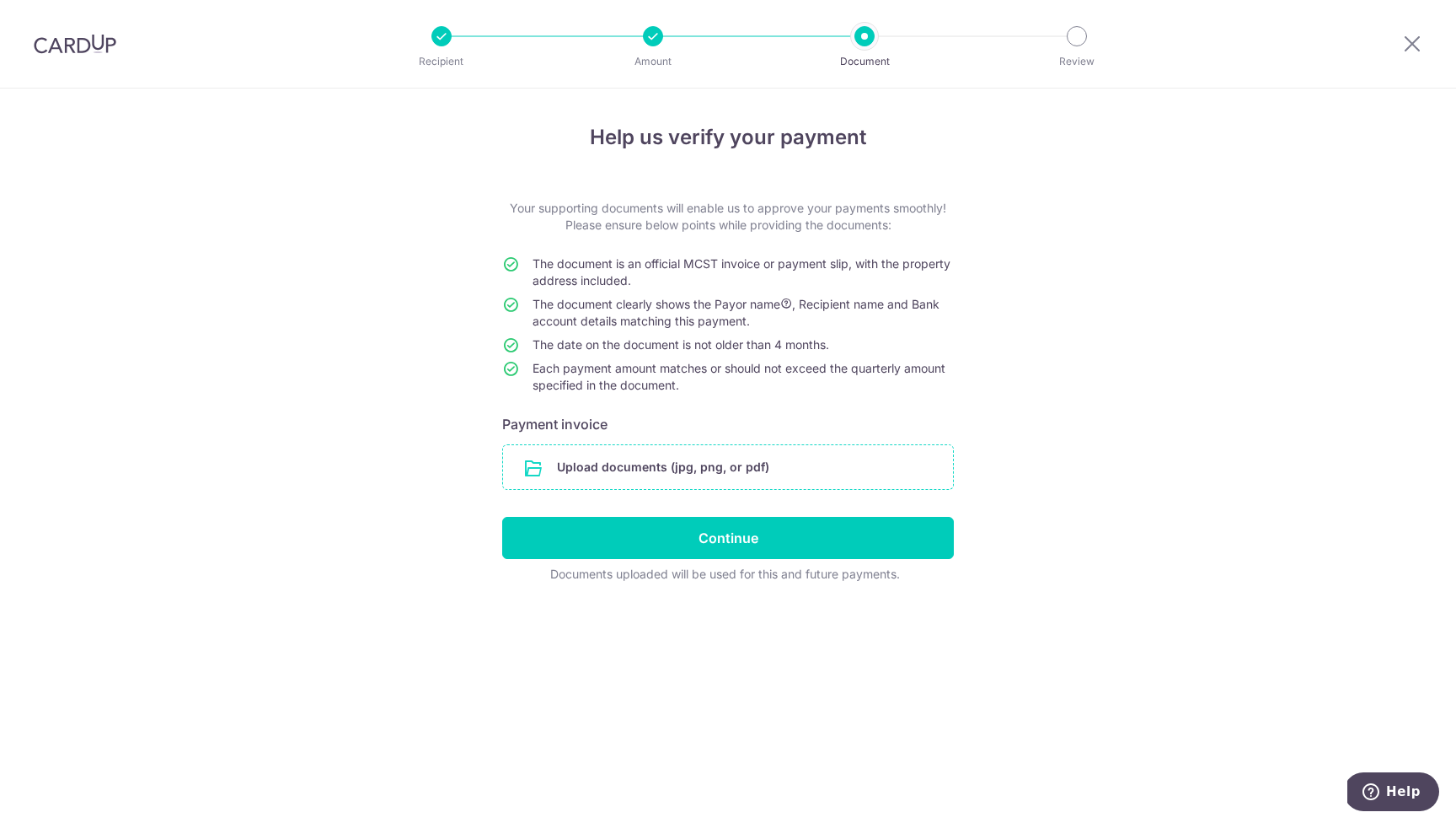
click at [589, 464] on input "file" at bounding box center [728, 467] width 450 height 44
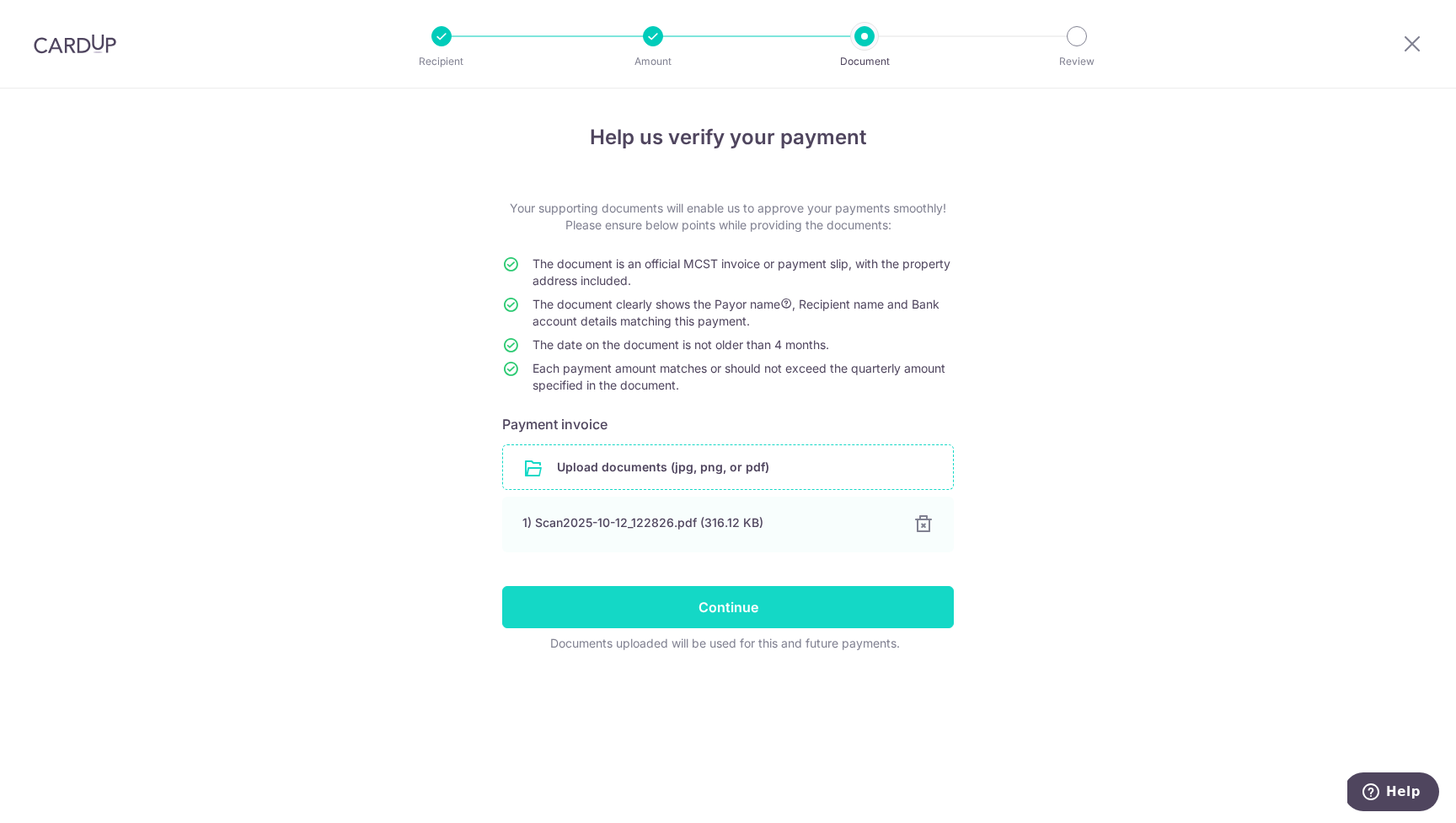
click at [756, 609] on input "Continue" at bounding box center [728, 607] width 452 height 42
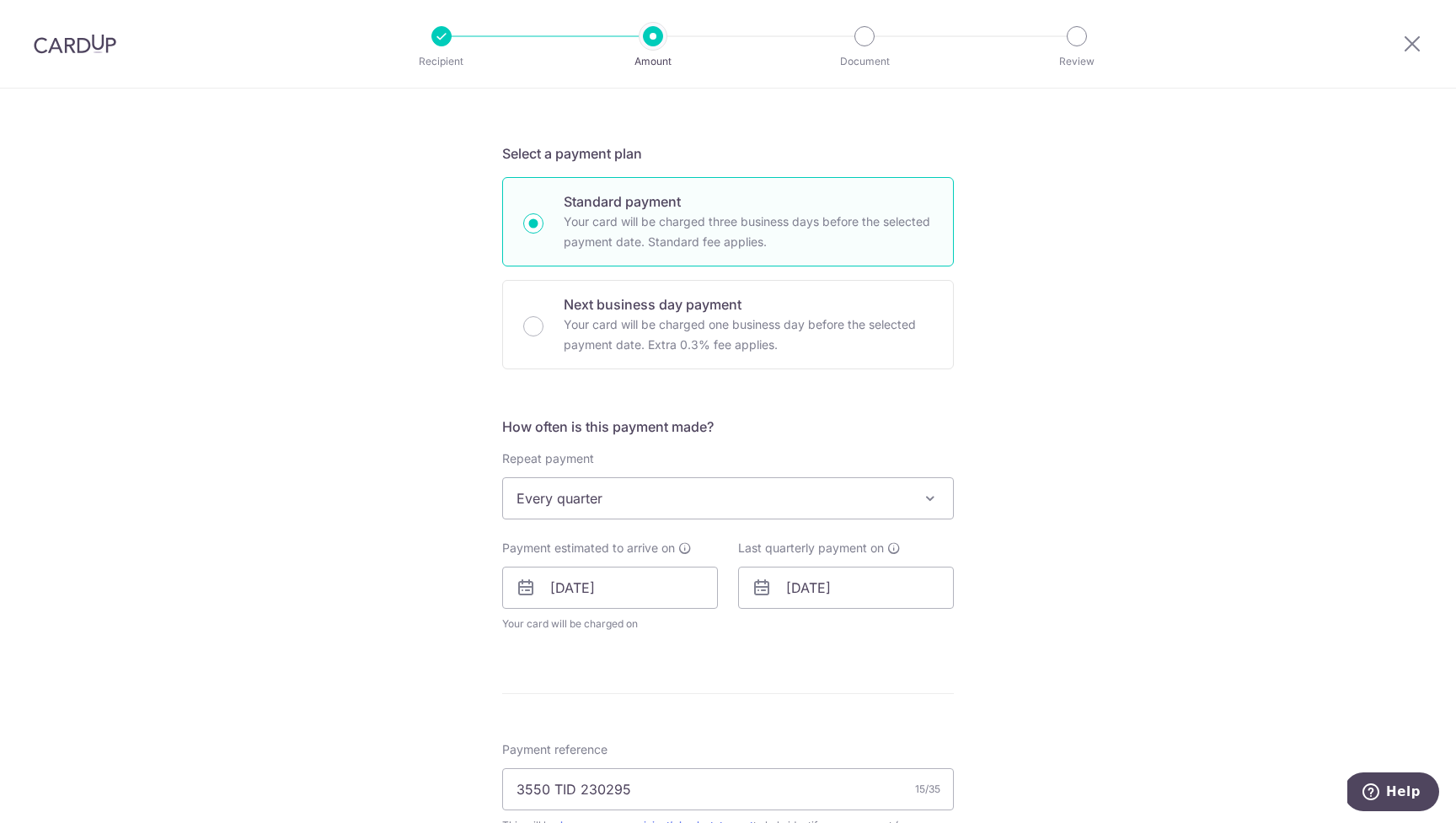
scroll to position [341, 0]
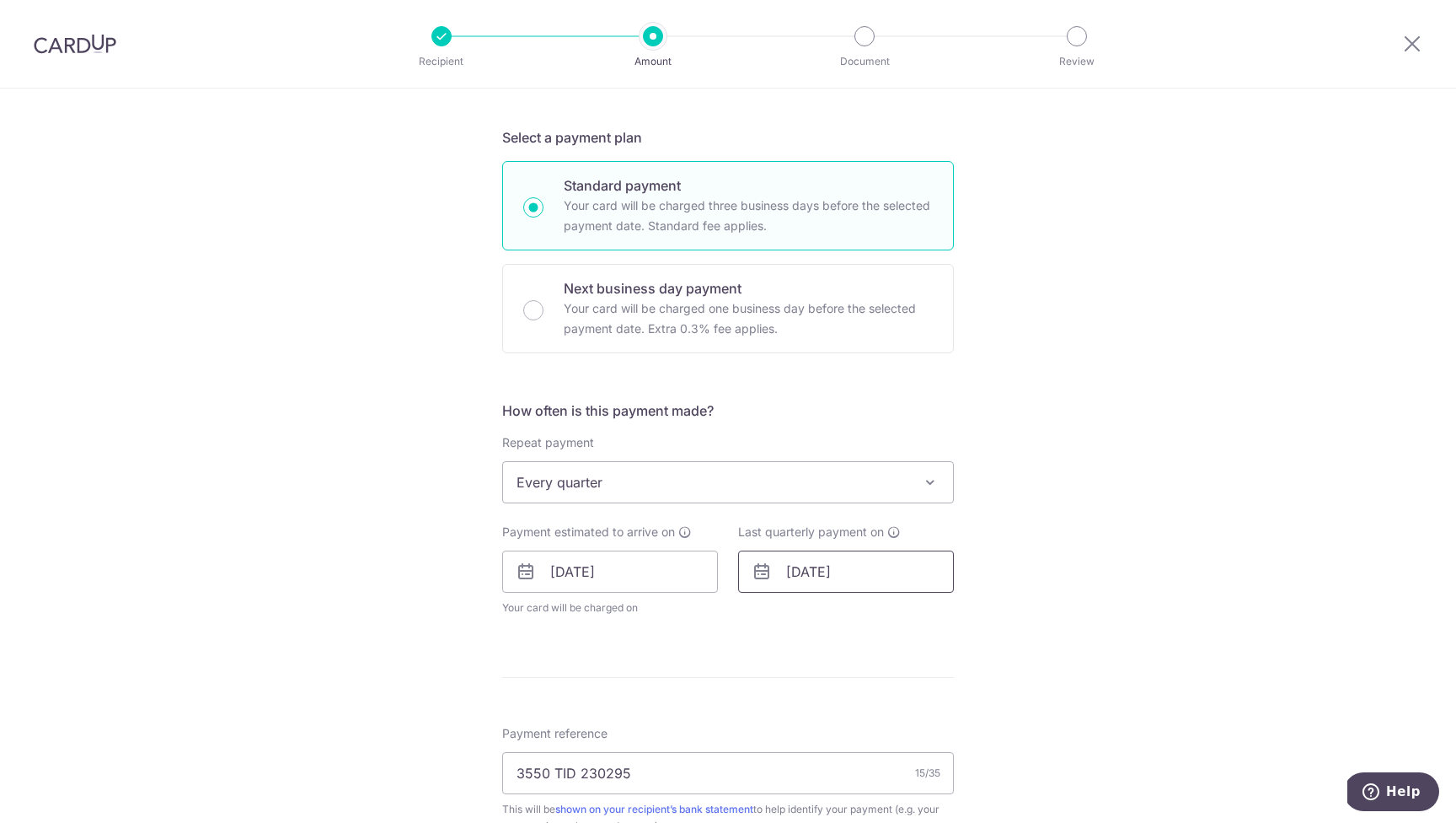
click at [924, 588] on input "27/07/2026" at bounding box center [845, 572] width 216 height 42
click at [1201, 547] on div "Tell us more about your payment Enter payment amount SGD 1,321.08 1321.08 Selec…" at bounding box center [728, 548] width 1456 height 1601
click at [885, 569] on input "27/07/2026" at bounding box center [845, 572] width 216 height 42
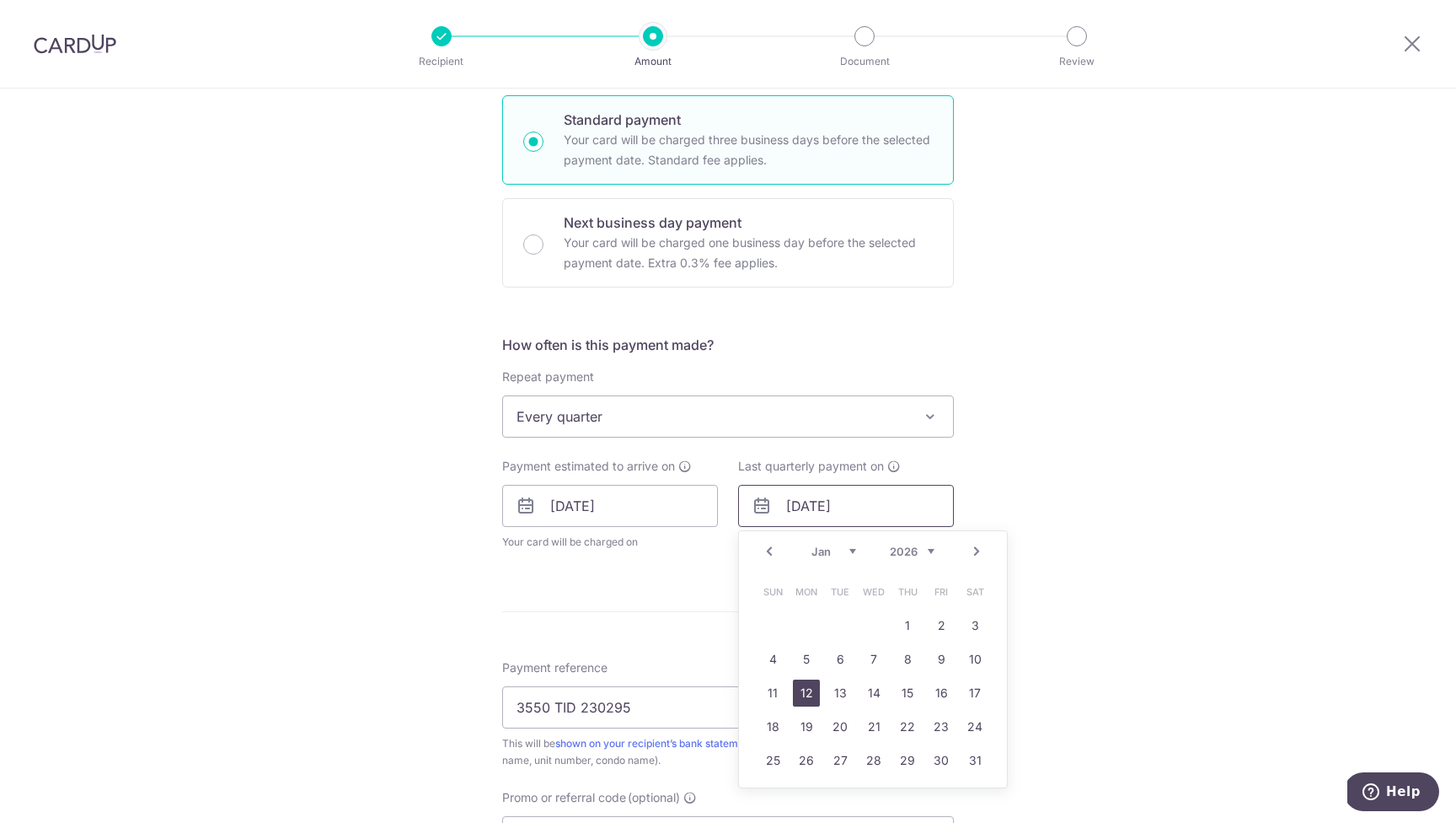
scroll to position [409, 0]
click at [847, 758] on link "27" at bounding box center [840, 758] width 27 height 27
type input "[DATE]"
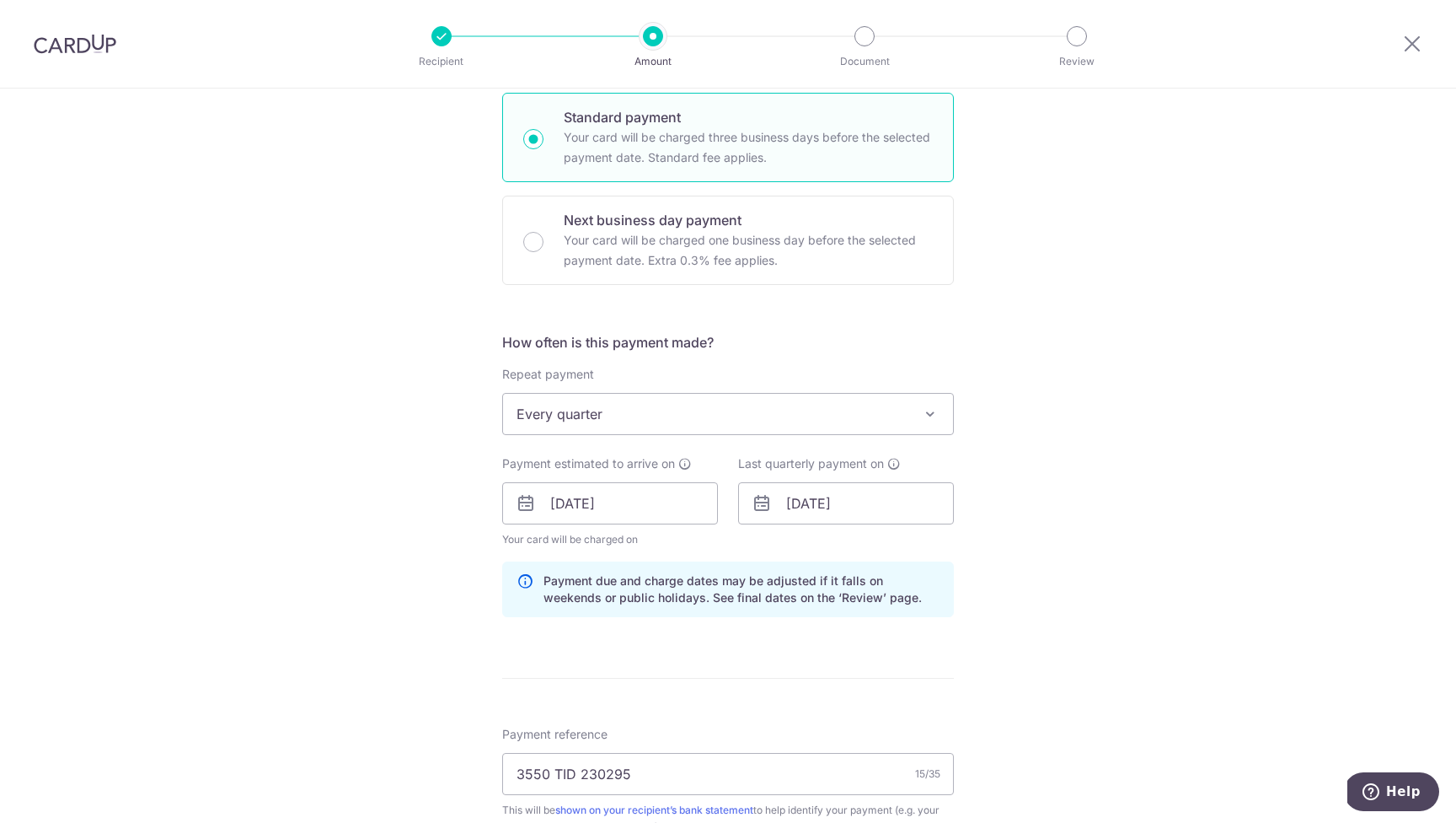
click at [1214, 687] on div "Tell us more about your payment Enter payment amount SGD 1,321.08 1321.08 Selec…" at bounding box center [728, 515] width 1456 height 1671
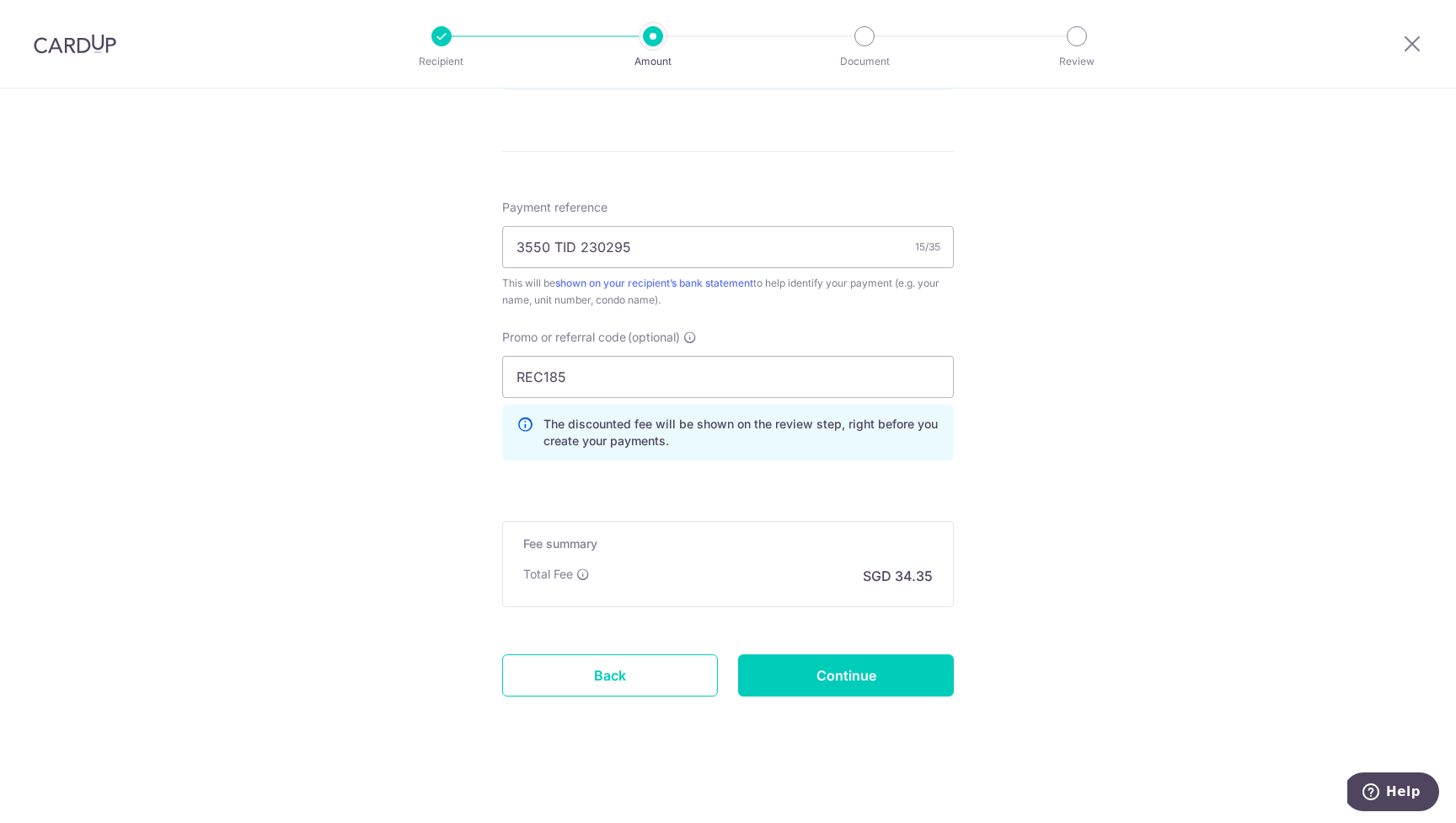
scroll to position [936, 0]
click at [864, 680] on input "Continue" at bounding box center [845, 676] width 216 height 42
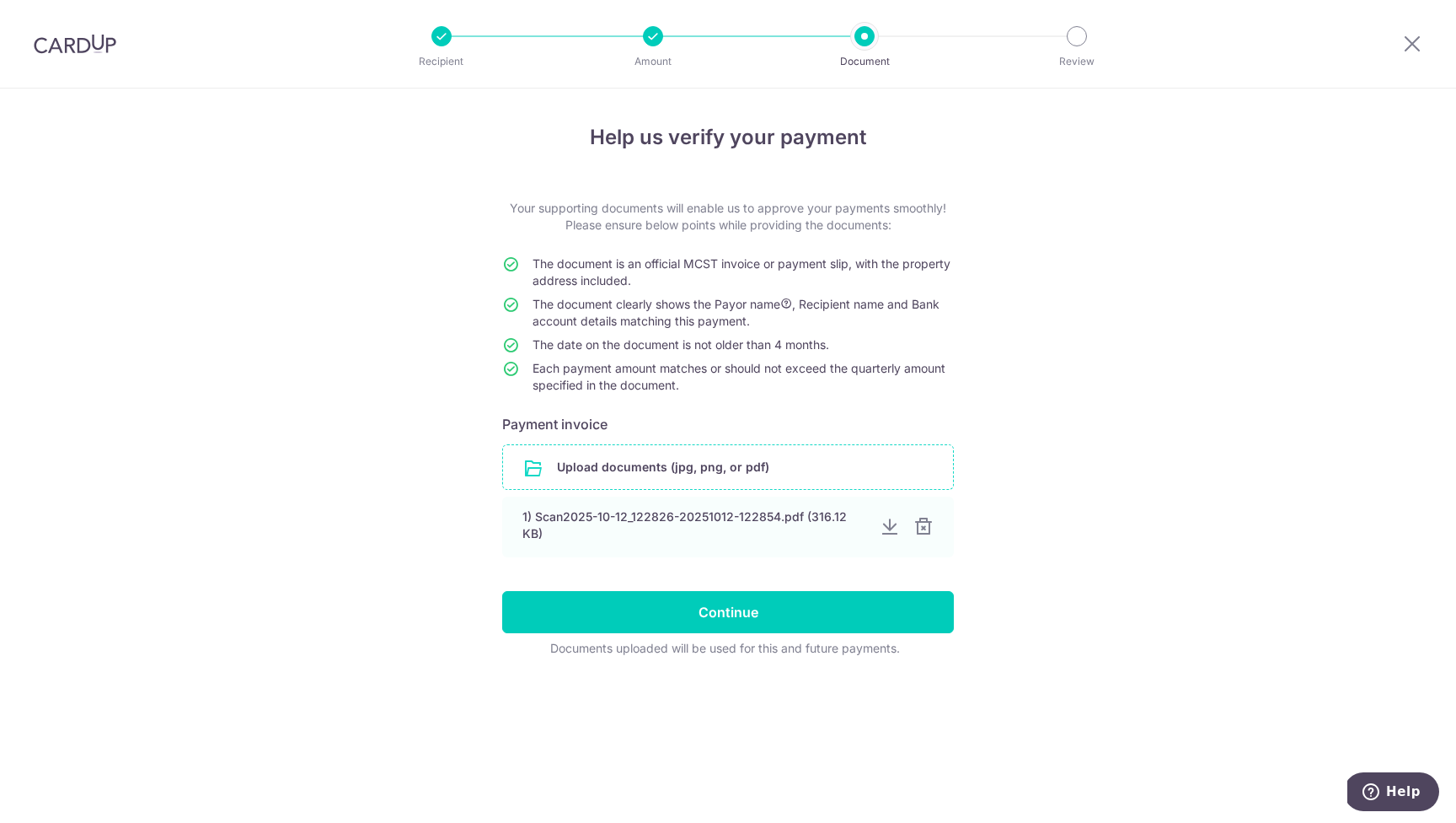
click at [668, 471] on input "file" at bounding box center [728, 467] width 450 height 44
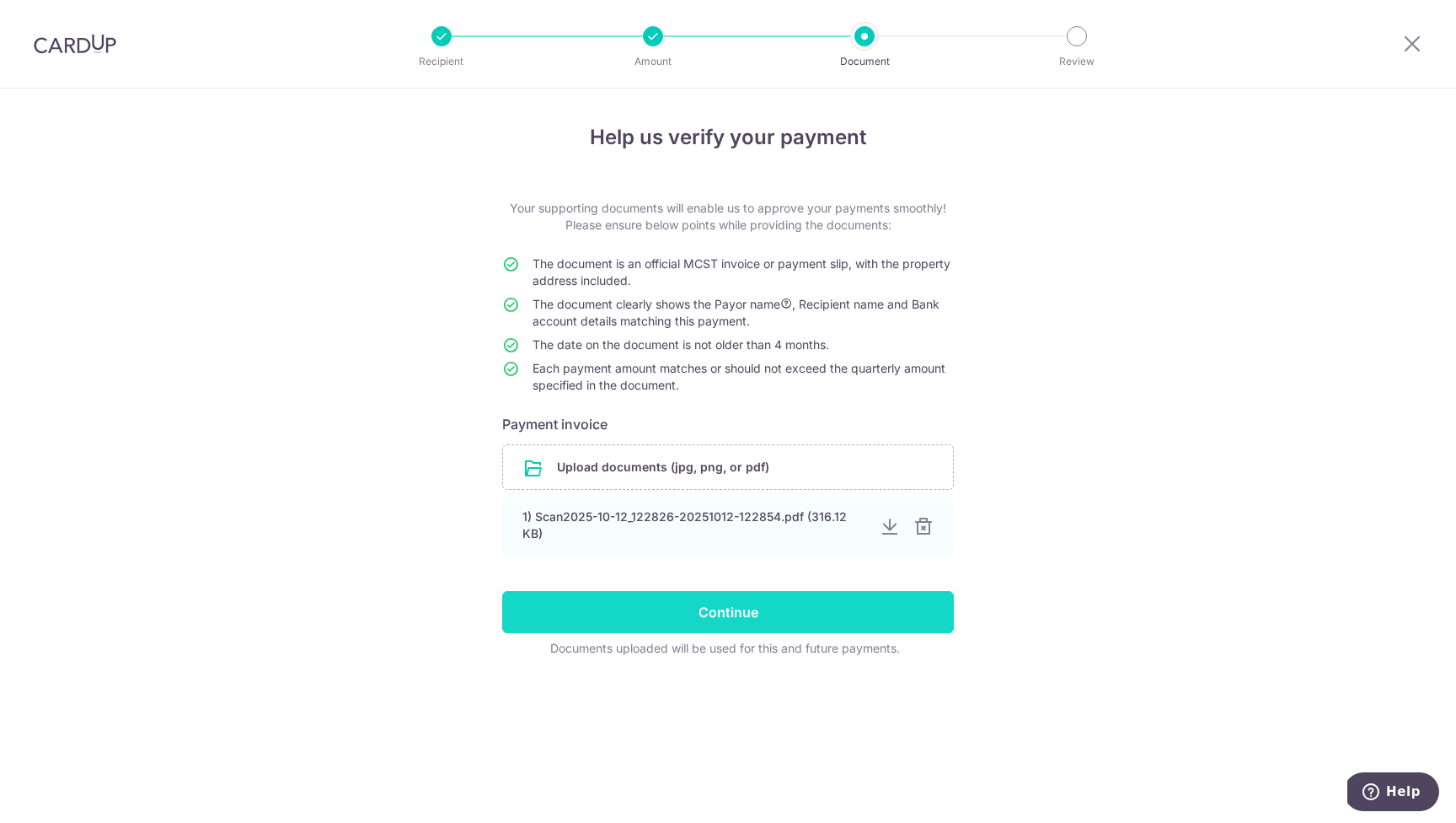
click at [792, 609] on input "Continue" at bounding box center [728, 612] width 452 height 42
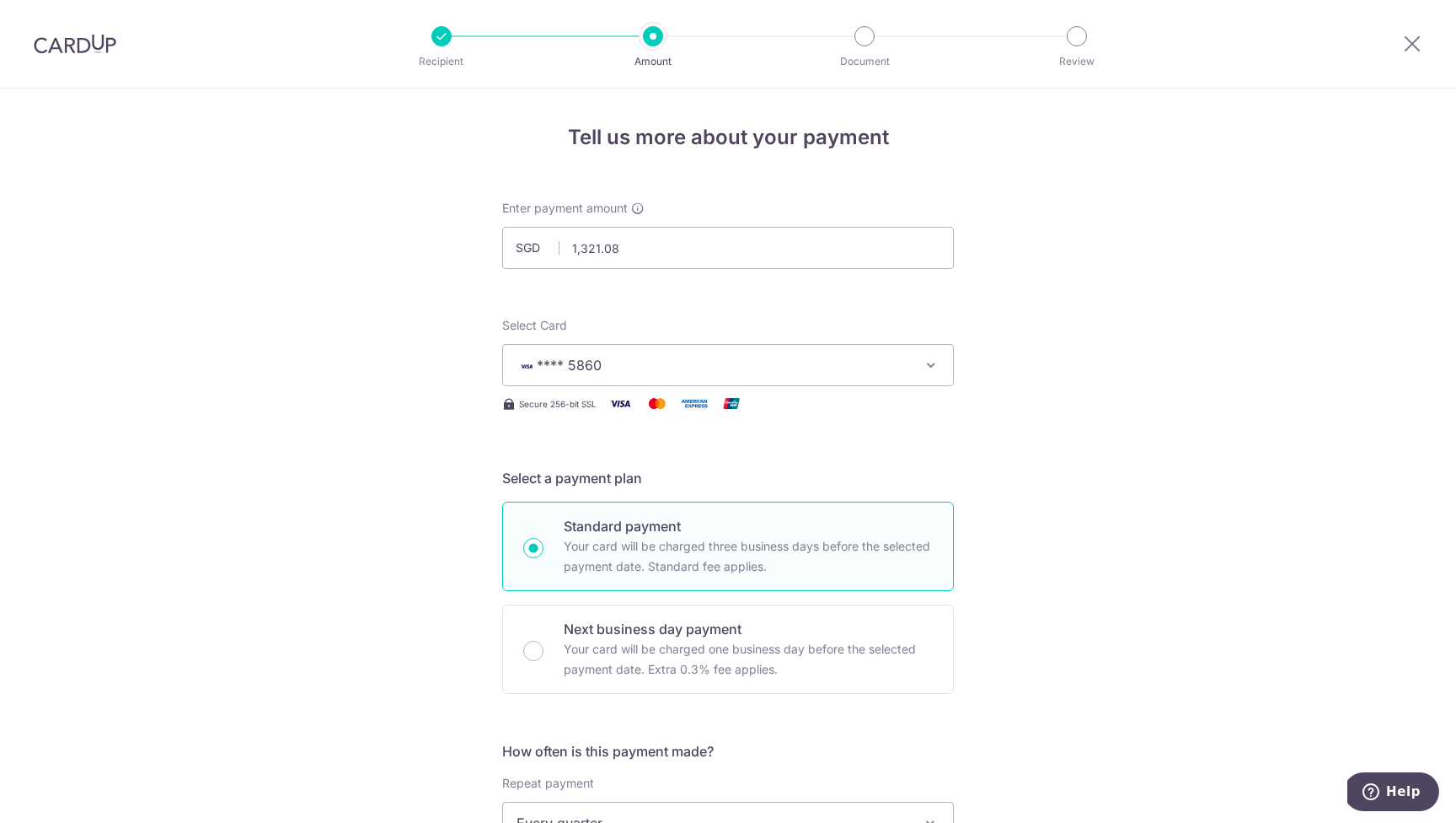
click at [934, 366] on icon "button" at bounding box center [931, 365] width 17 height 17
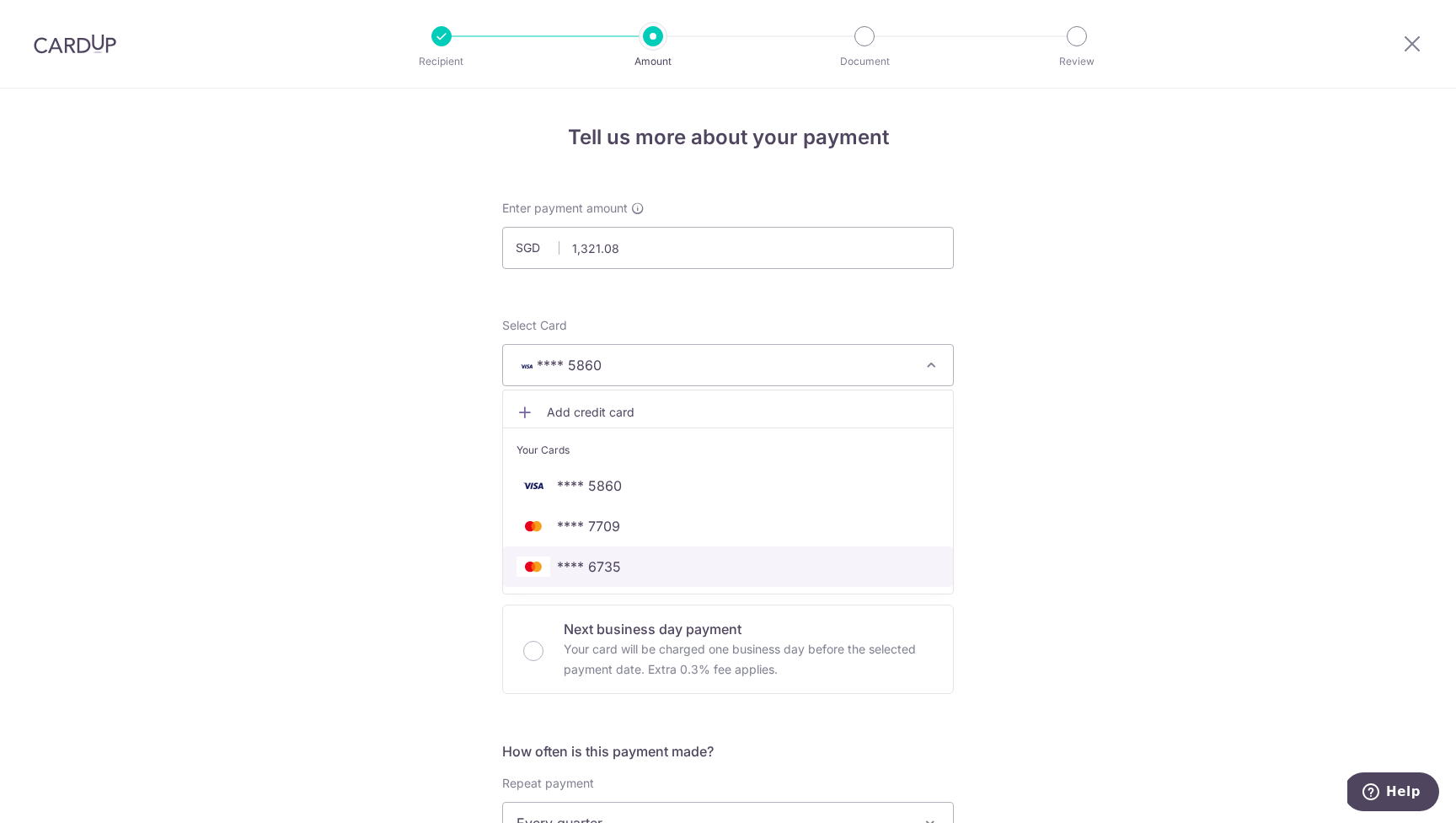
click at [688, 563] on span "**** 6735" at bounding box center [728, 566] width 423 height 20
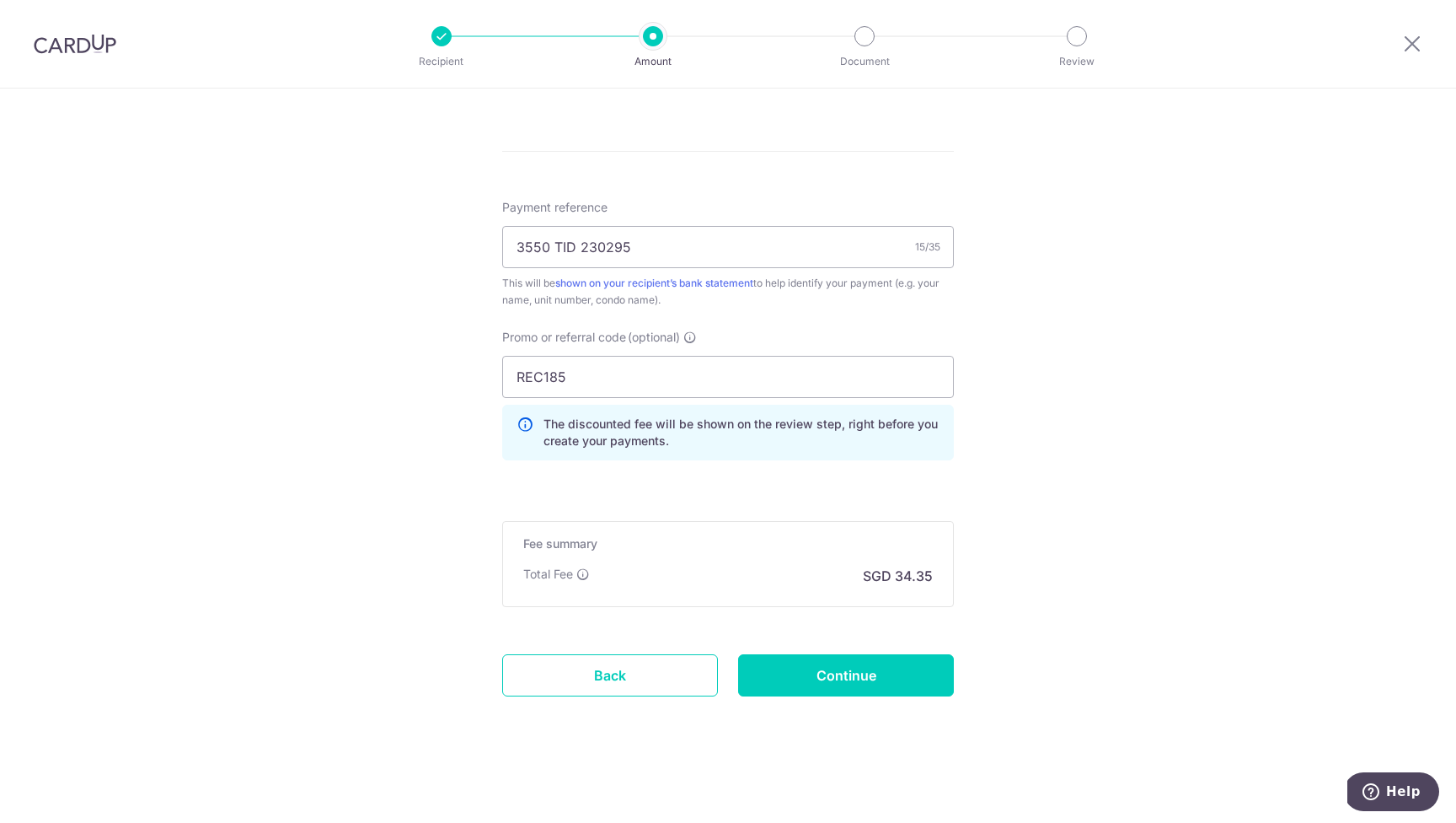
scroll to position [867, 0]
click at [874, 669] on input "Continue" at bounding box center [845, 676] width 216 height 42
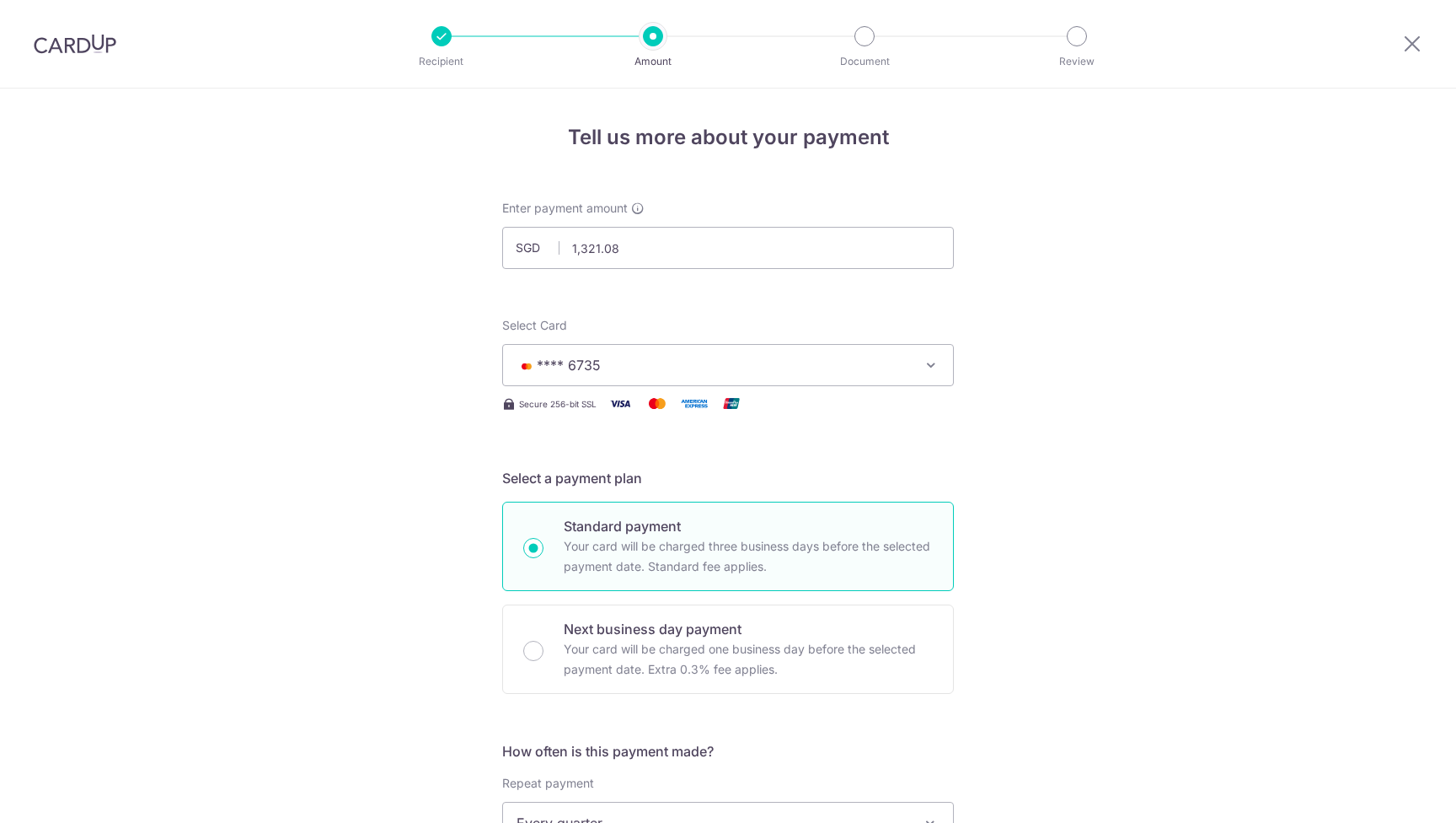
scroll to position [891, 0]
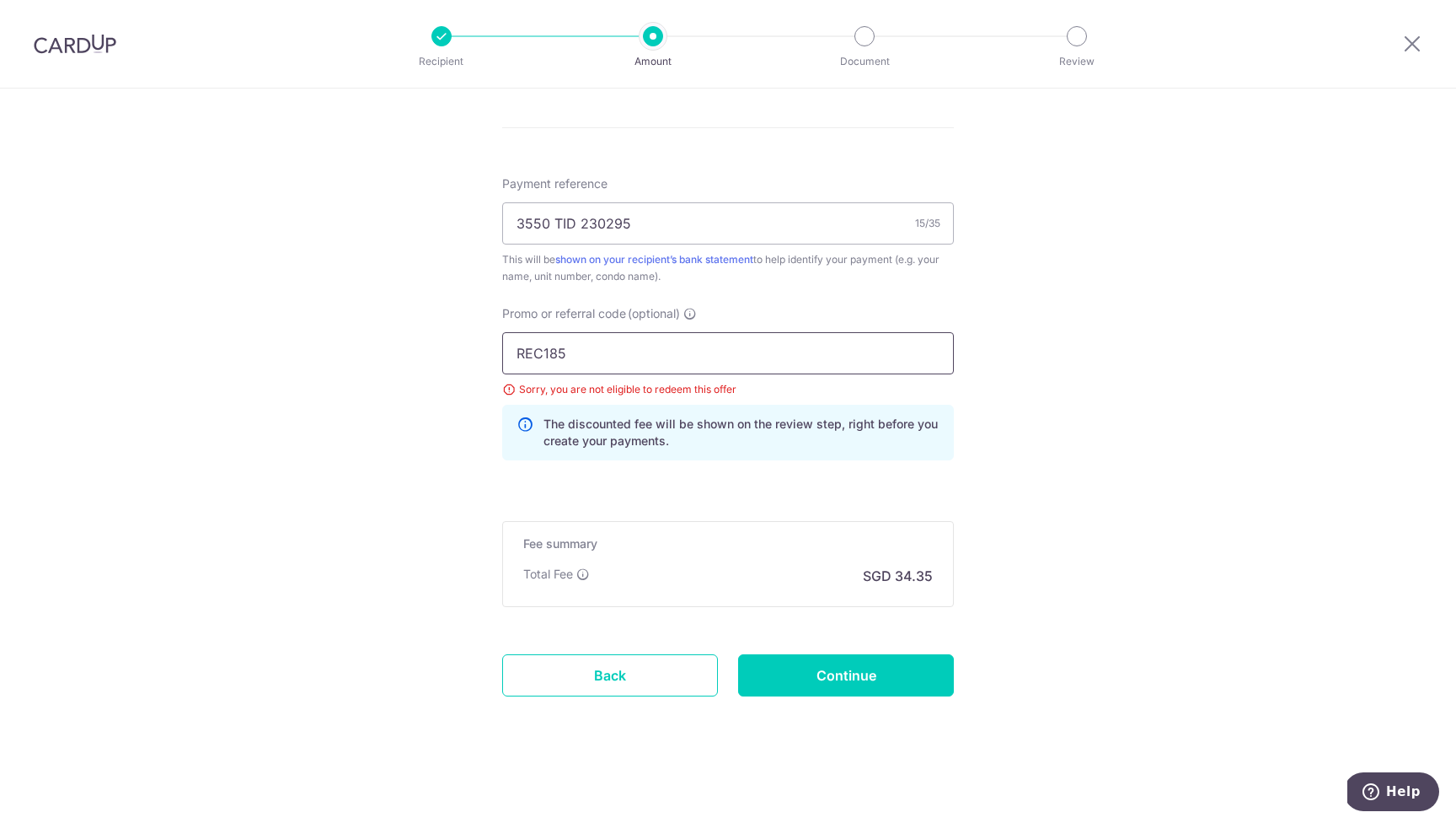
click at [625, 349] on input "REC185" at bounding box center [728, 353] width 452 height 42
type input "OFF225"
click at [840, 683] on input "Continue" at bounding box center [845, 676] width 216 height 42
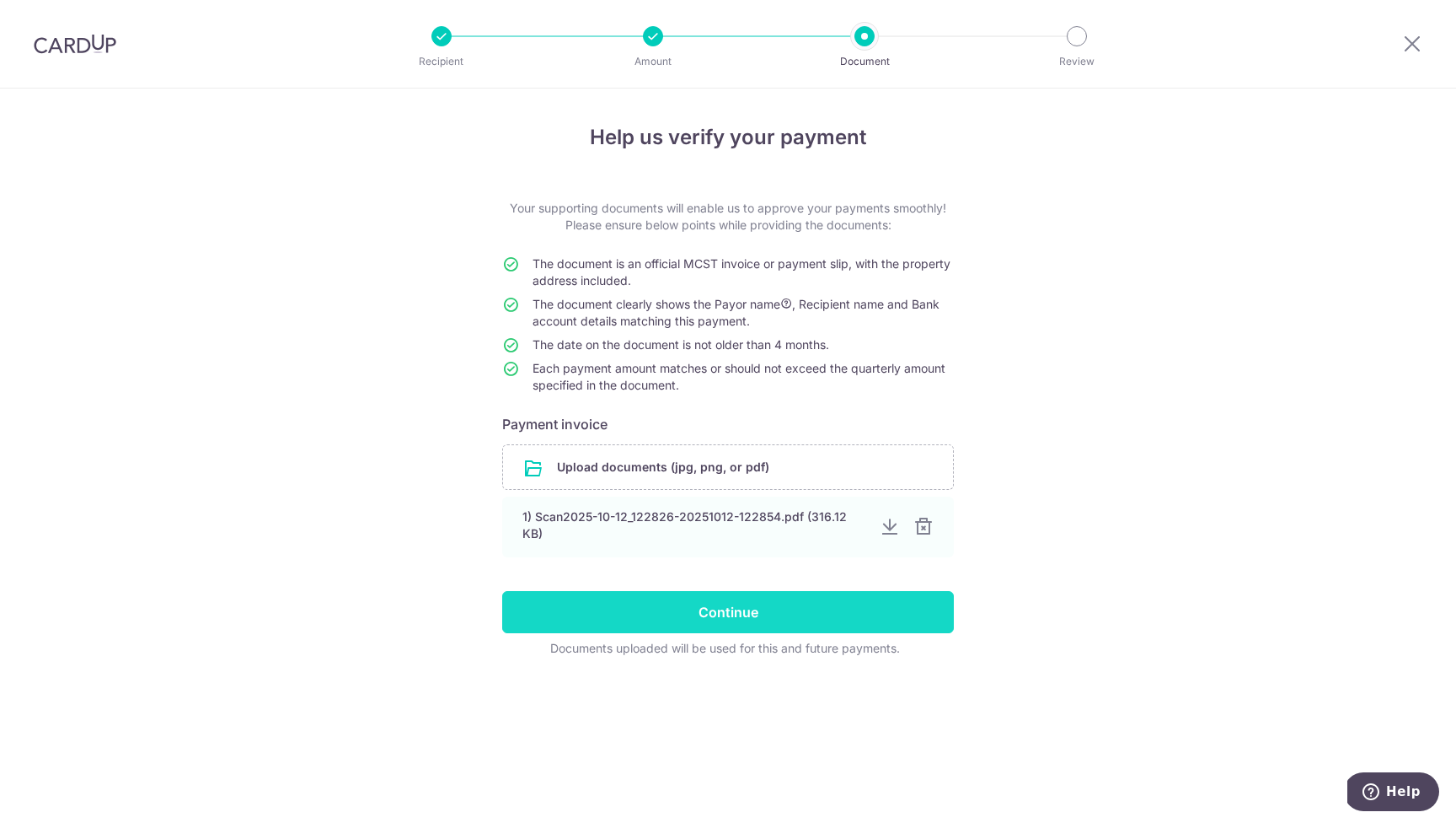
click at [758, 613] on input "Continue" at bounding box center [728, 612] width 452 height 42
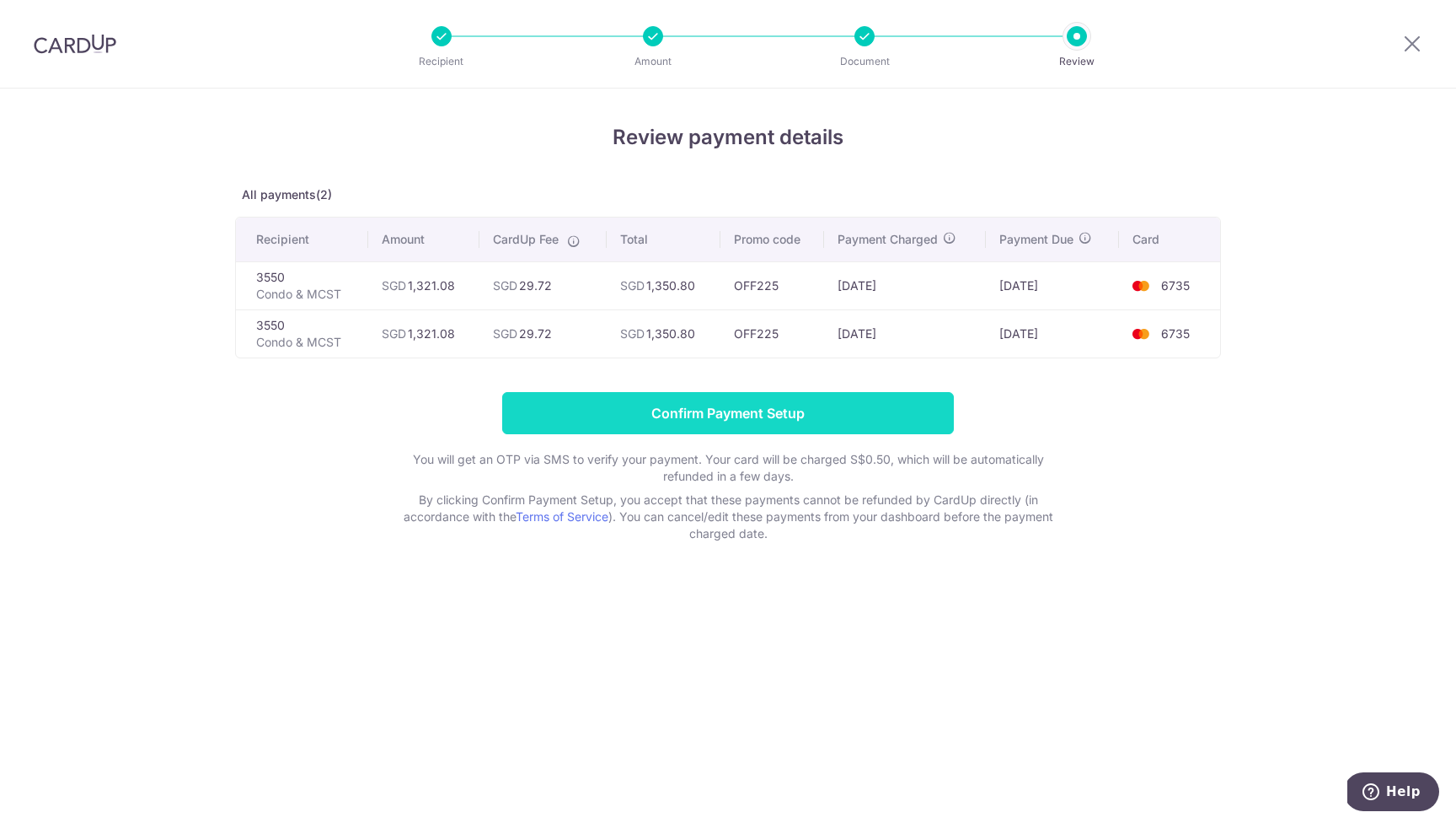
click at [795, 410] on input "Confirm Payment Setup" at bounding box center [728, 413] width 452 height 42
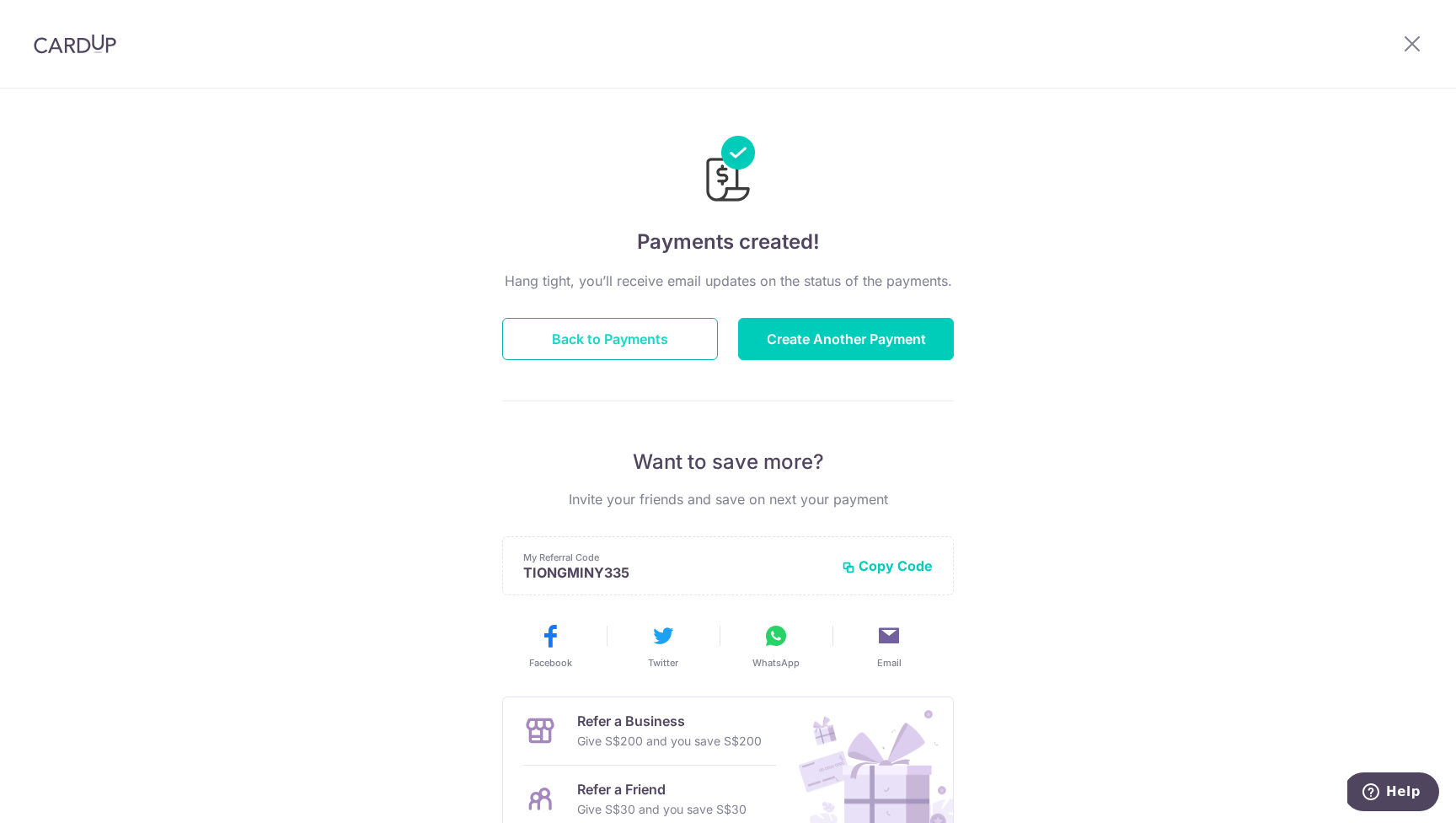
click at [647, 349] on button "Back to Payments" at bounding box center [610, 339] width 216 height 42
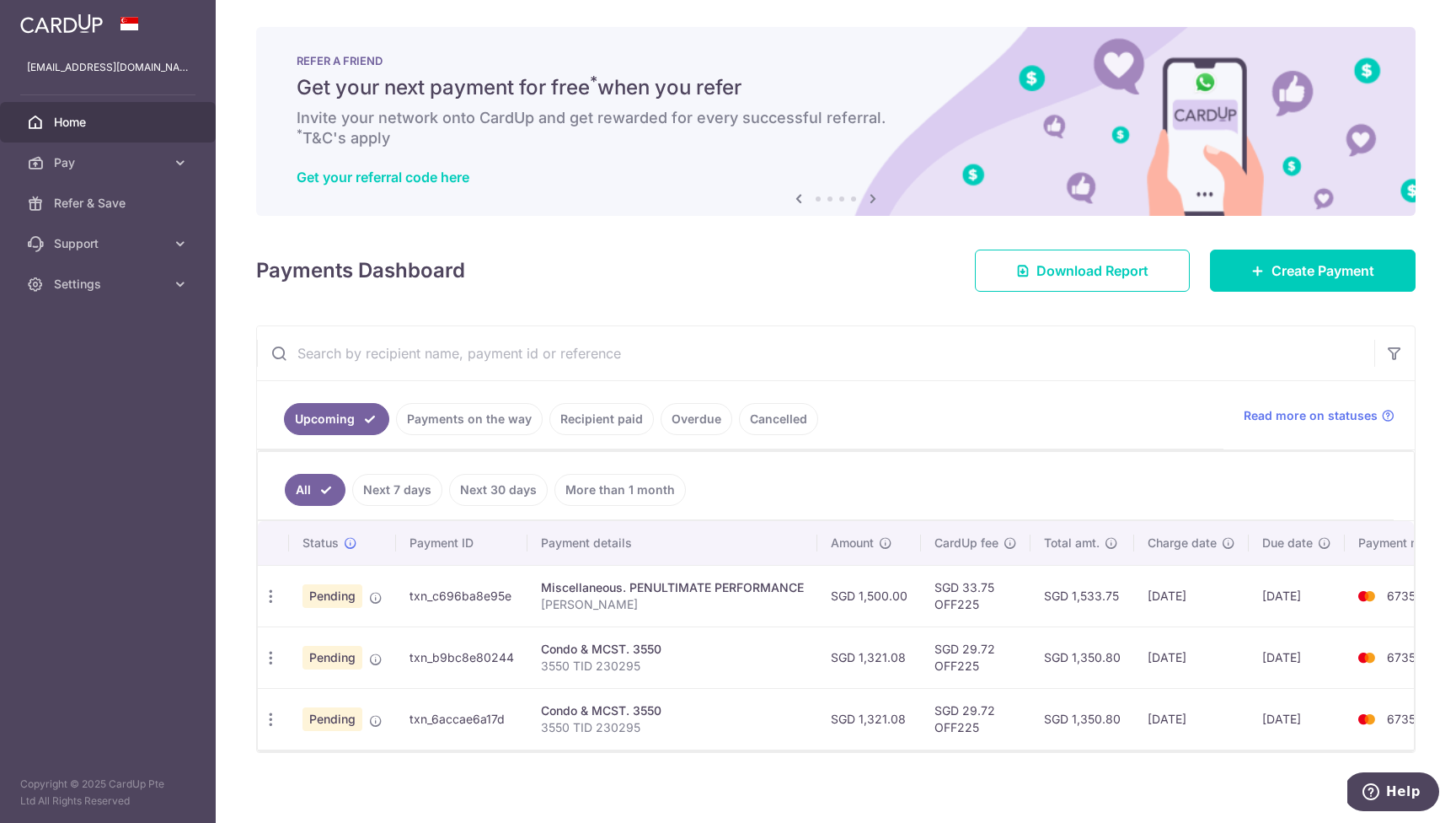
click at [1018, 367] on input "text" at bounding box center [815, 353] width 1117 height 54
